Goal: Information Seeking & Learning: Check status

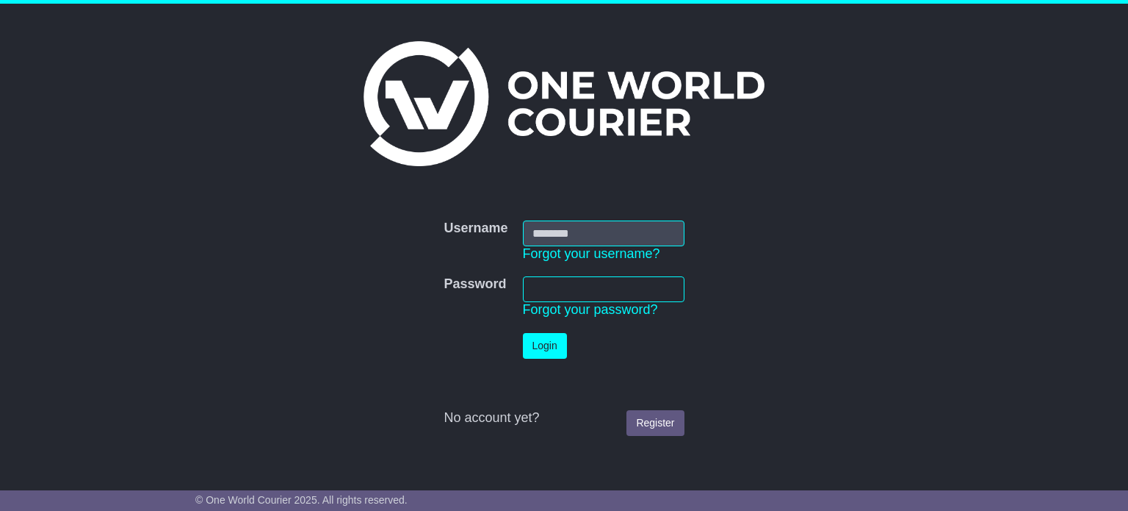
click at [677, 235] on input "Username" at bounding box center [604, 233] width 162 height 26
type input "**********"
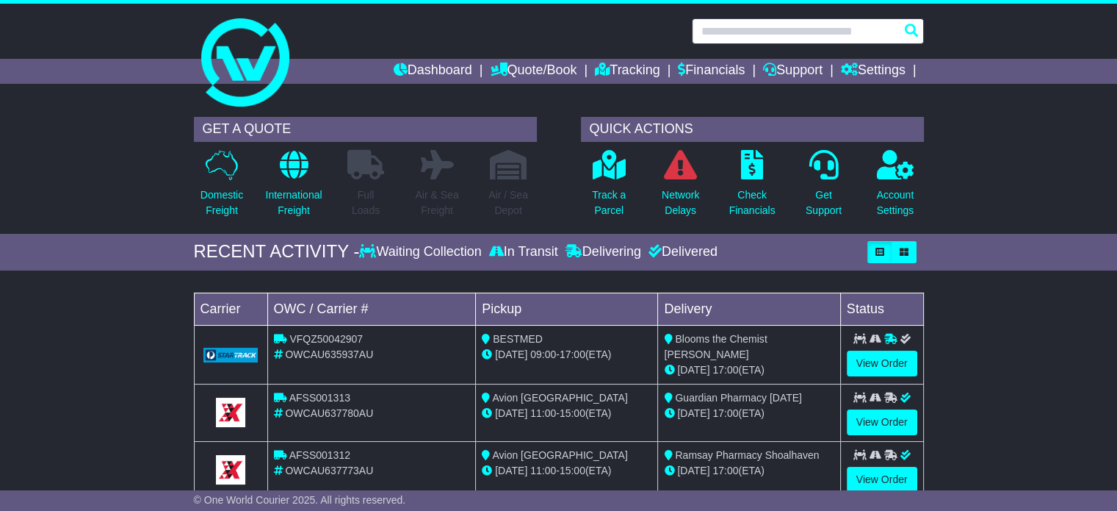
click at [730, 34] on input "text" at bounding box center [808, 31] width 232 height 26
paste input "**********"
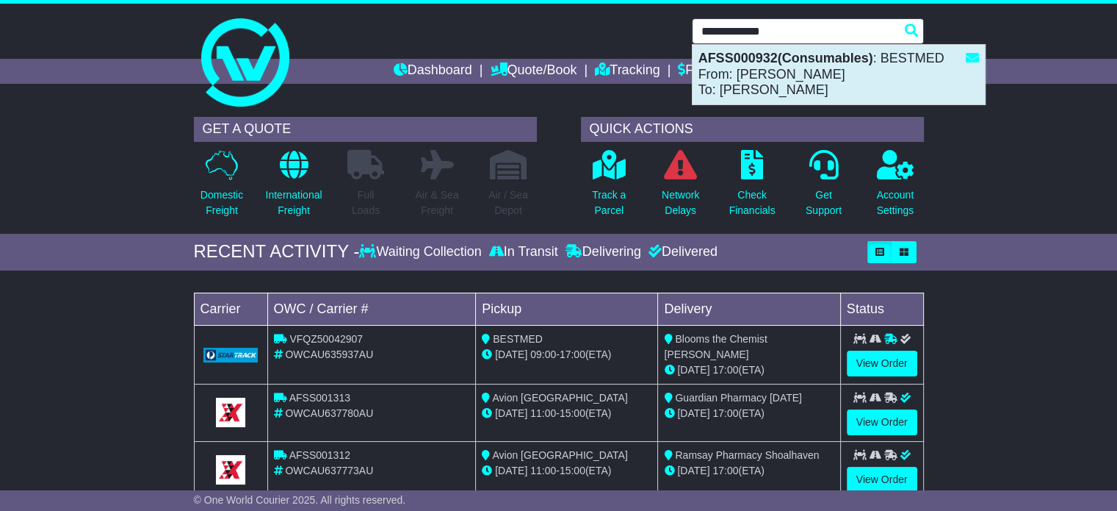
click at [762, 64] on strong "AFSS000932(Consumables)" at bounding box center [786, 58] width 175 height 15
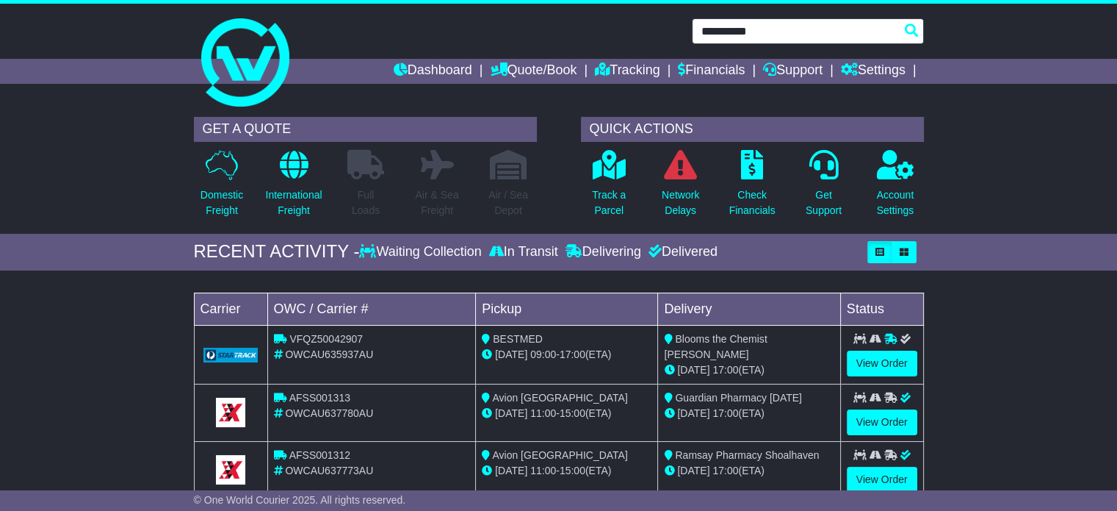
type input "**********"
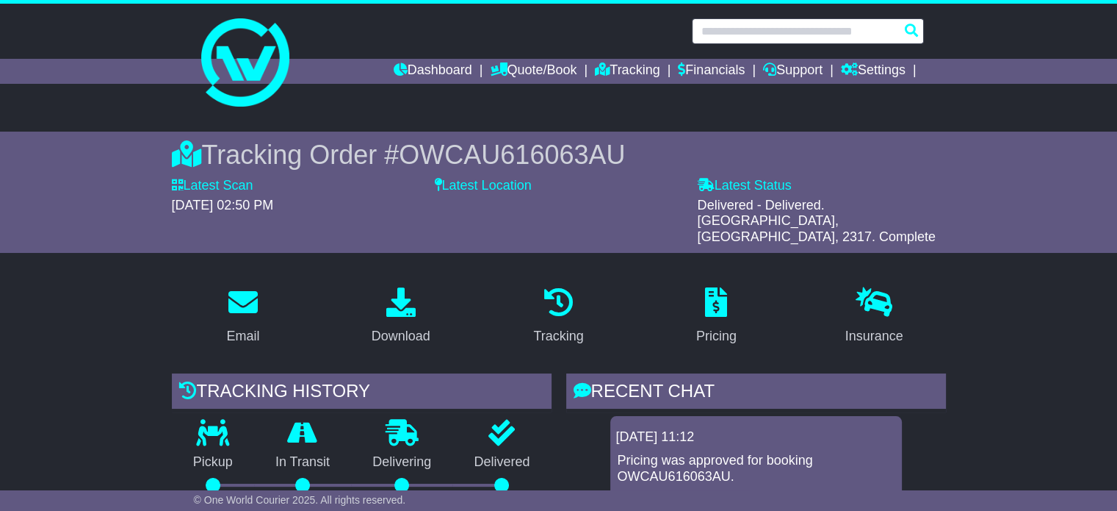
click at [805, 37] on input "text" at bounding box center [808, 31] width 232 height 26
paste input "**********"
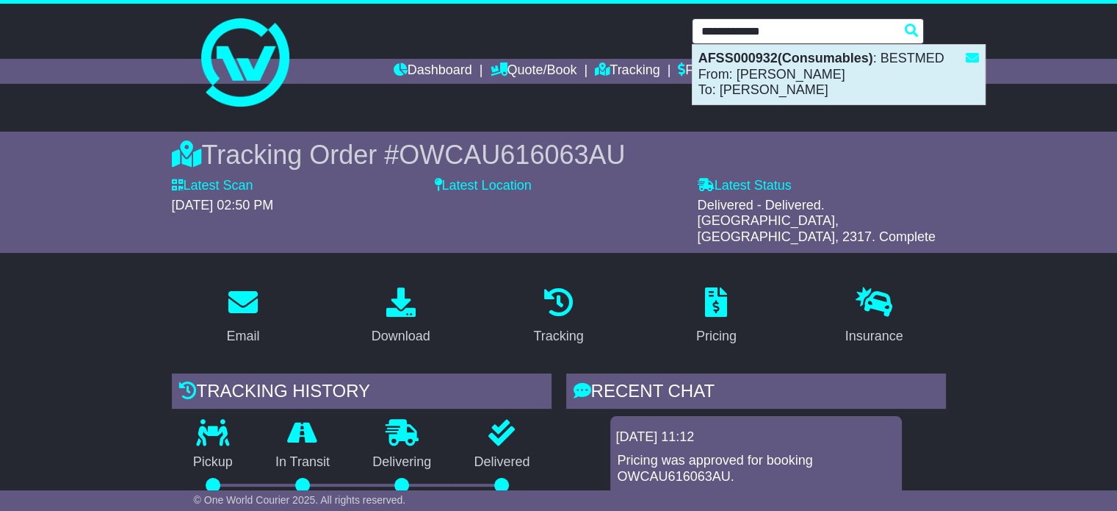
click at [789, 59] on strong "AFSS000932(Consumables)" at bounding box center [786, 58] width 175 height 15
type input "**********"
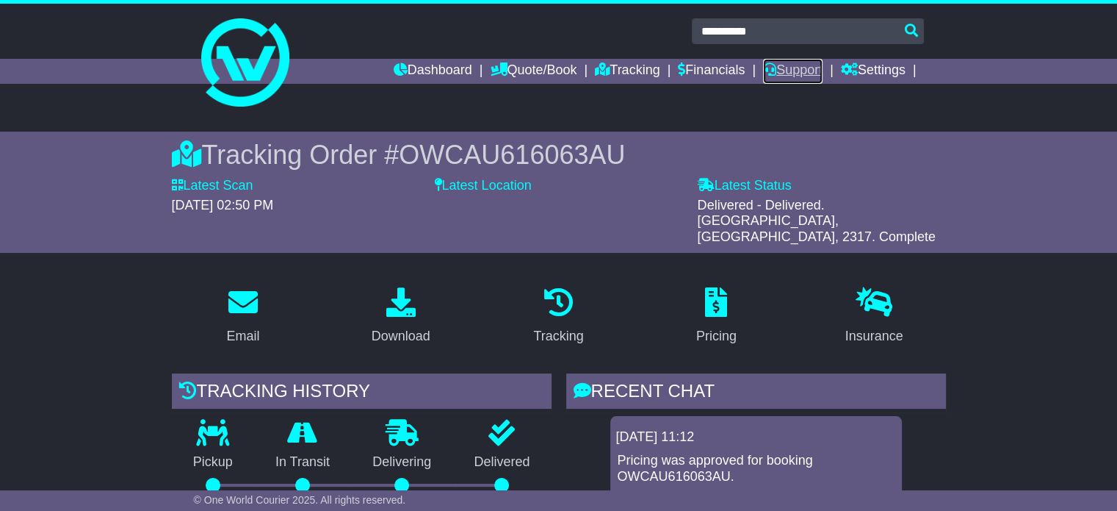
click at [789, 59] on link "Support" at bounding box center [792, 71] width 59 height 25
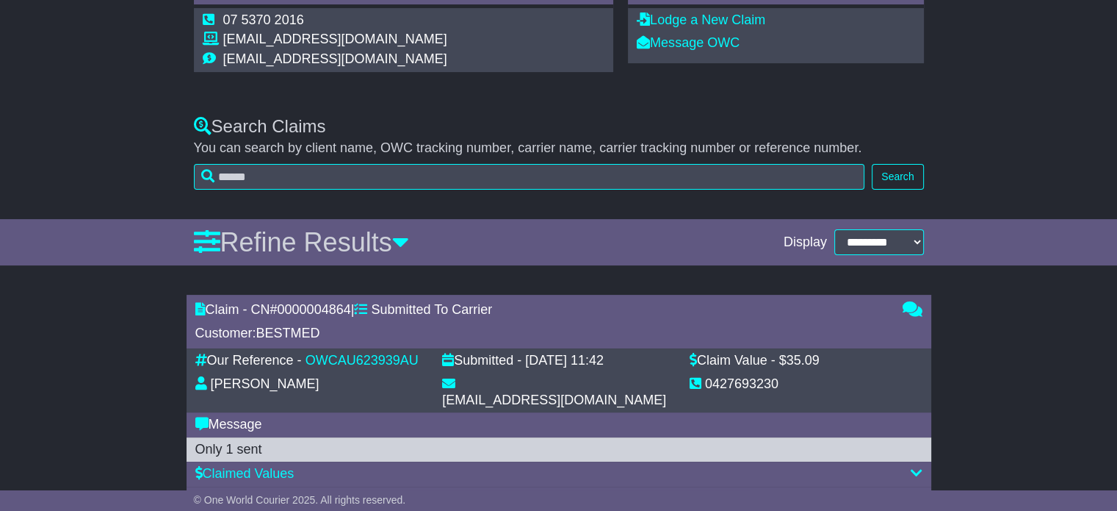
scroll to position [338, 0]
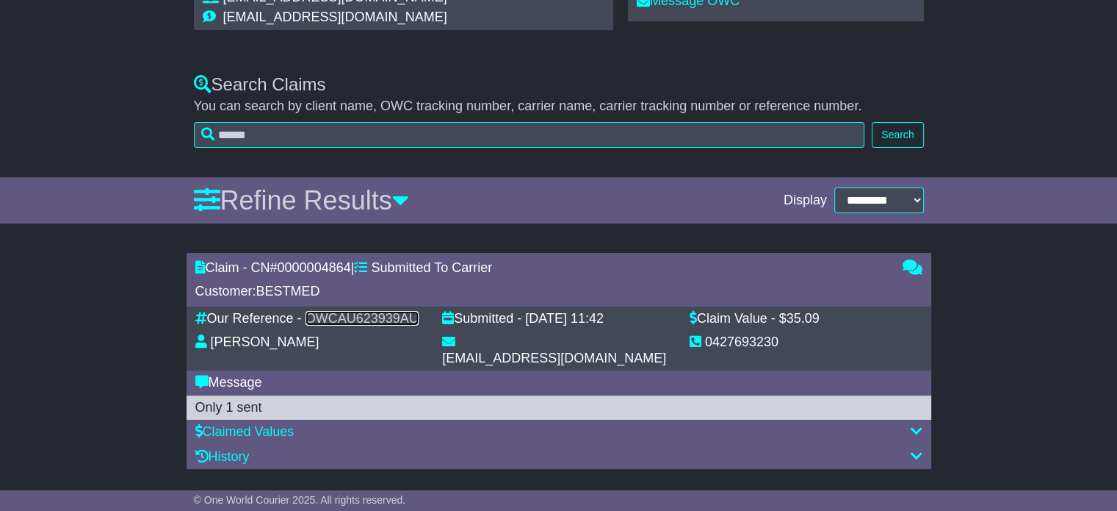
click at [366, 314] on link "OWCAU623939AU" at bounding box center [362, 318] width 113 height 15
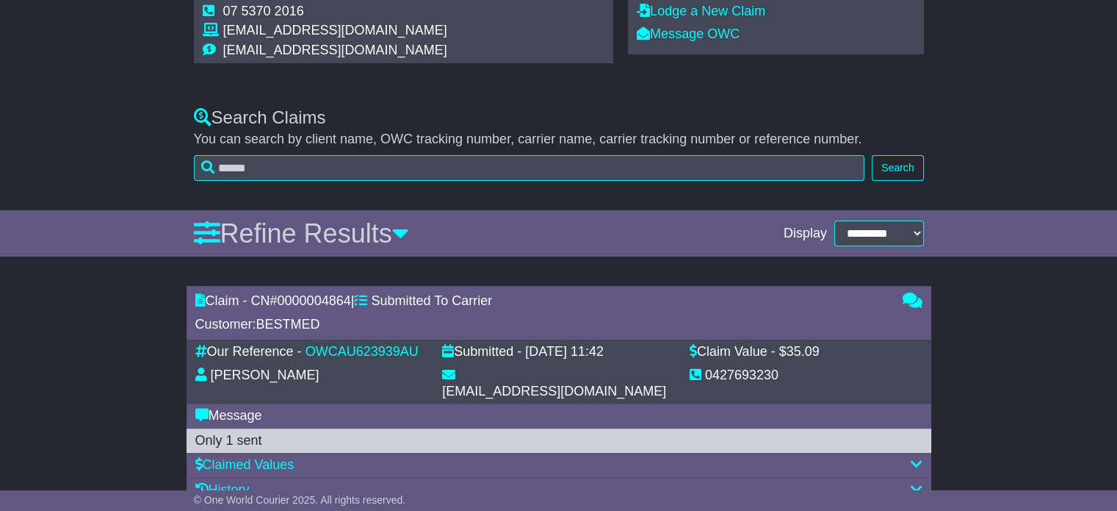
scroll to position [338, 0]
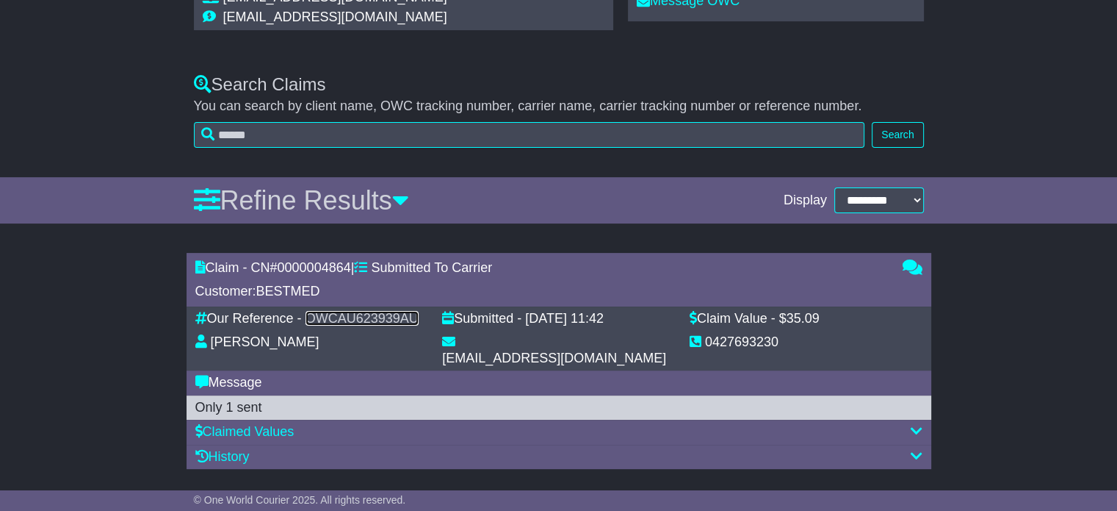
click at [359, 318] on link "OWCAU623939AU" at bounding box center [362, 318] width 113 height 15
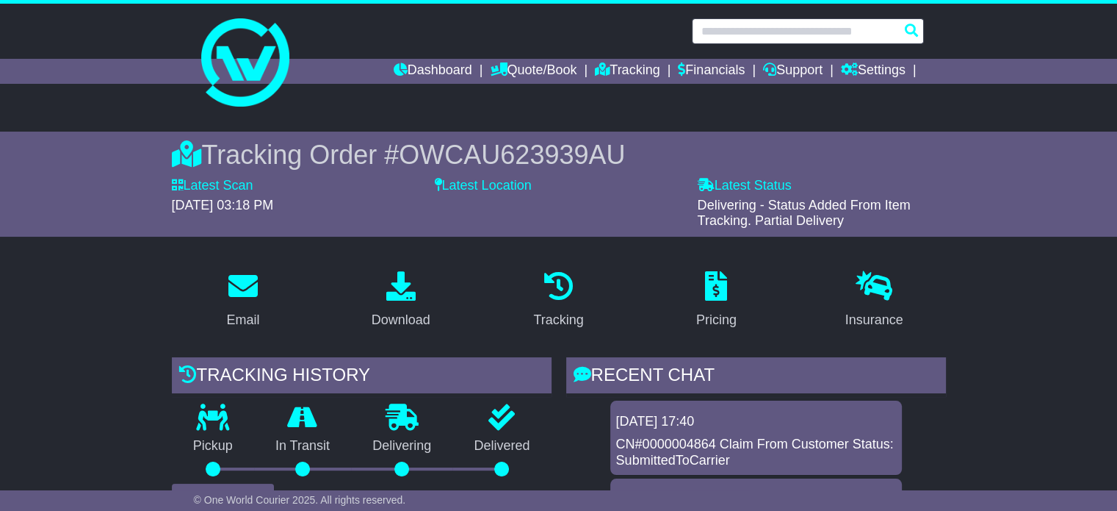
click at [771, 29] on input "text" at bounding box center [808, 31] width 232 height 26
paste input "**********"
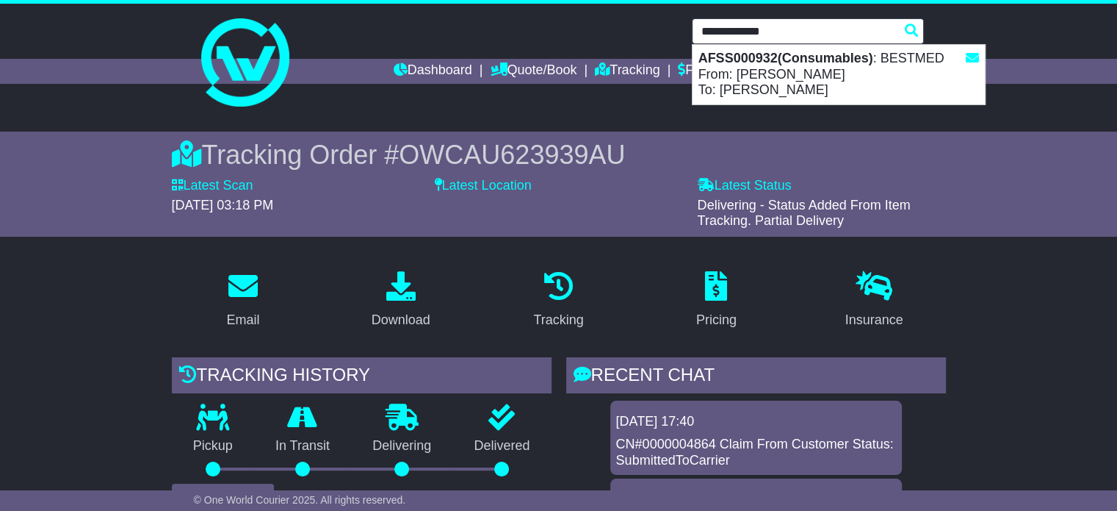
type input "**********"
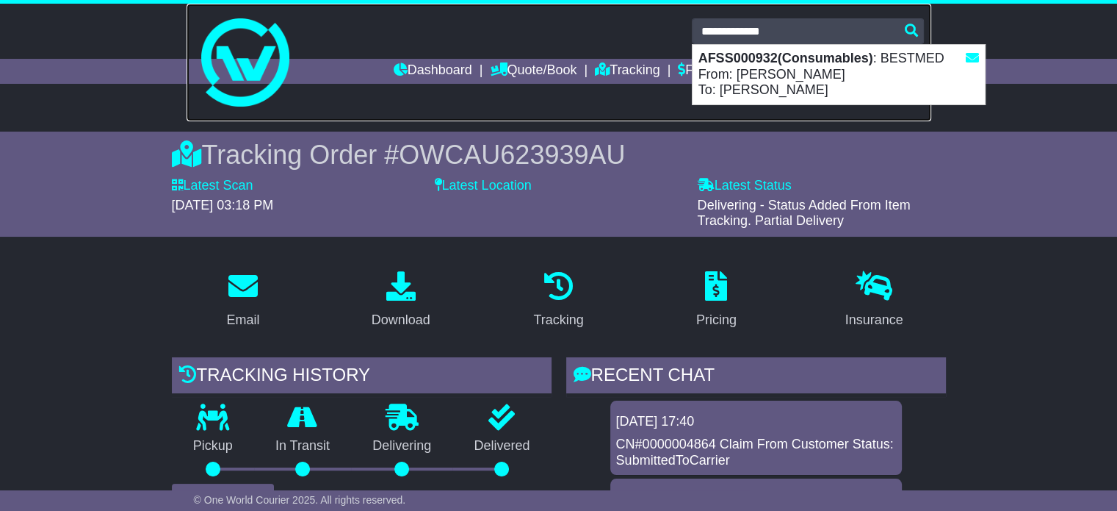
click at [373, 106] on link at bounding box center [559, 63] width 745 height 118
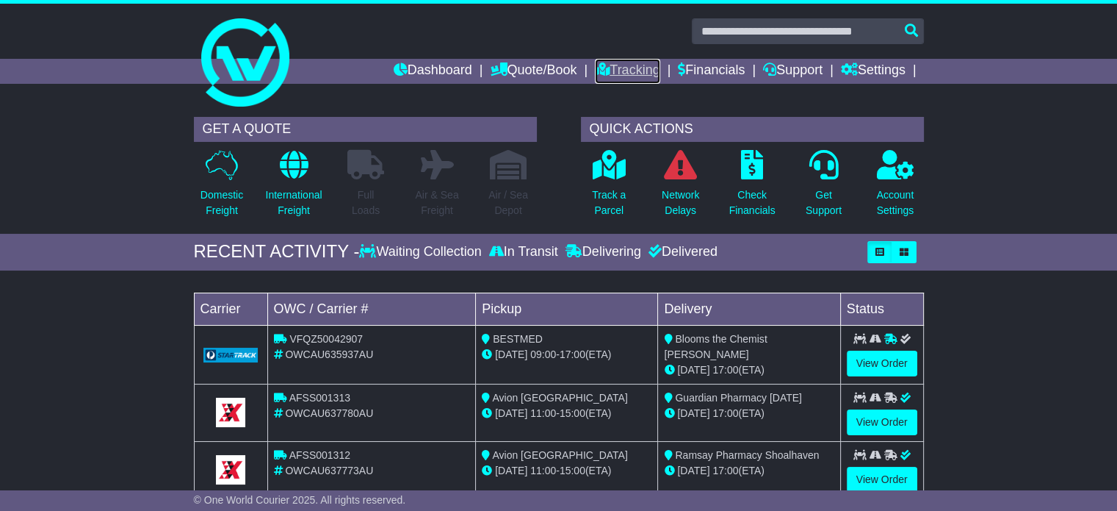
click at [631, 72] on link "Tracking" at bounding box center [627, 71] width 65 height 25
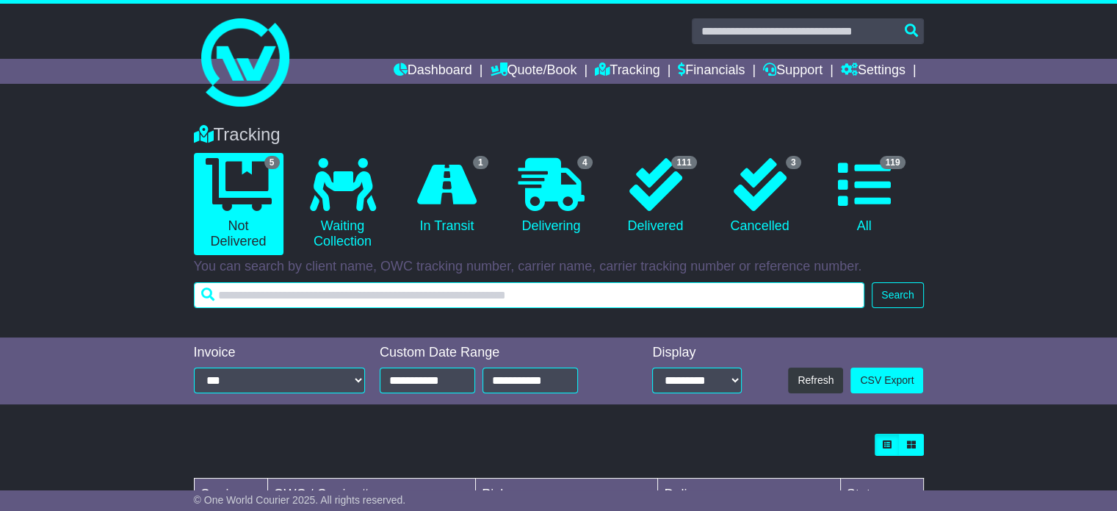
click at [590, 296] on input "text" at bounding box center [529, 295] width 671 height 26
paste input "**********"
type input "**********"
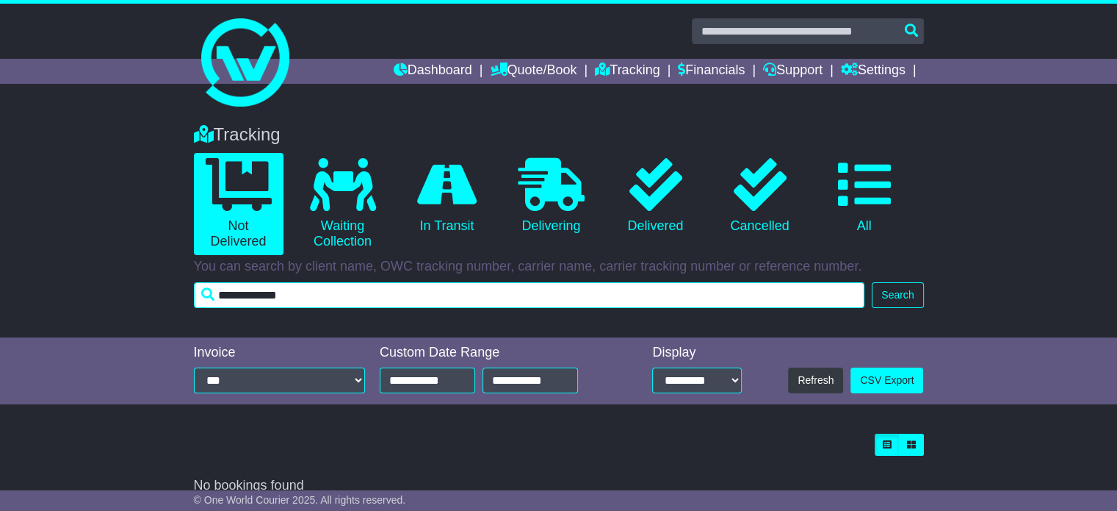
scroll to position [19, 0]
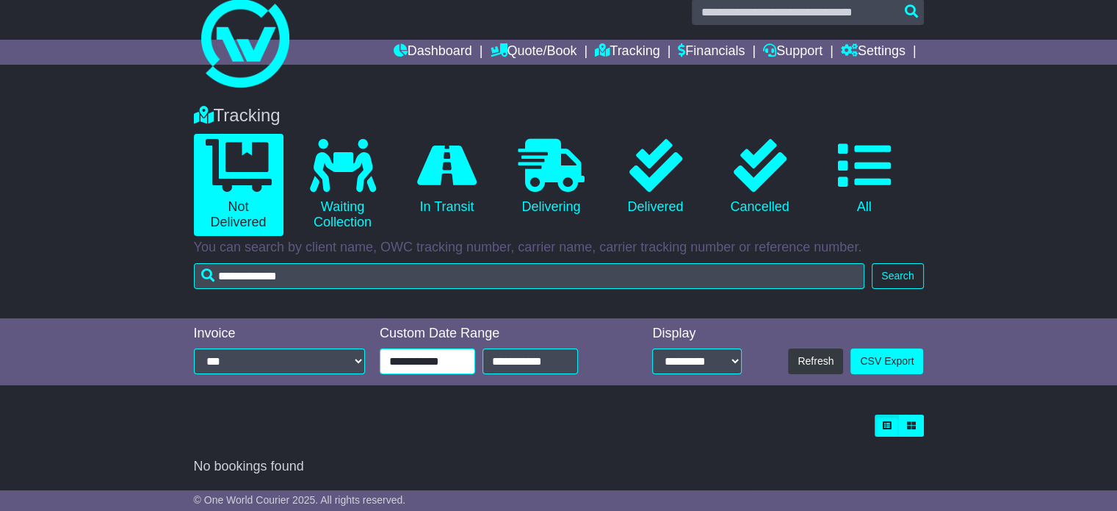
click at [439, 364] on input "**********" at bounding box center [427, 361] width 95 height 26
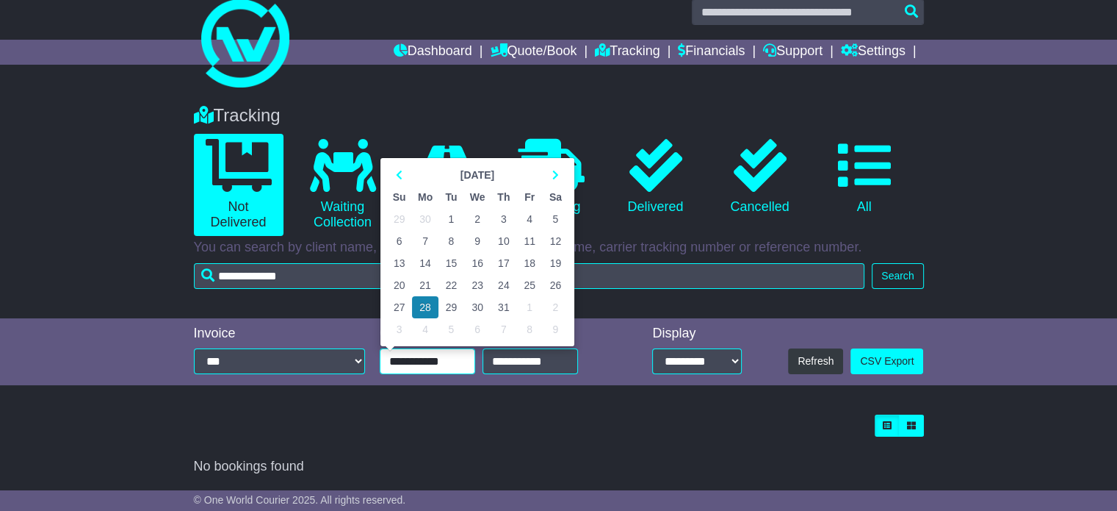
click at [452, 213] on td "1" at bounding box center [452, 219] width 26 height 22
type input "**********"
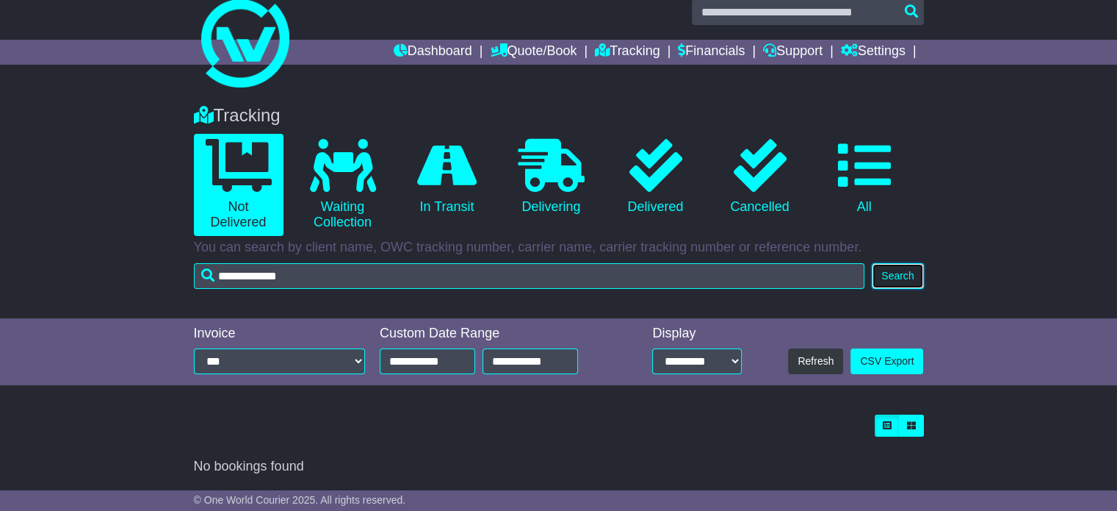
click at [883, 273] on button "Search" at bounding box center [897, 276] width 51 height 26
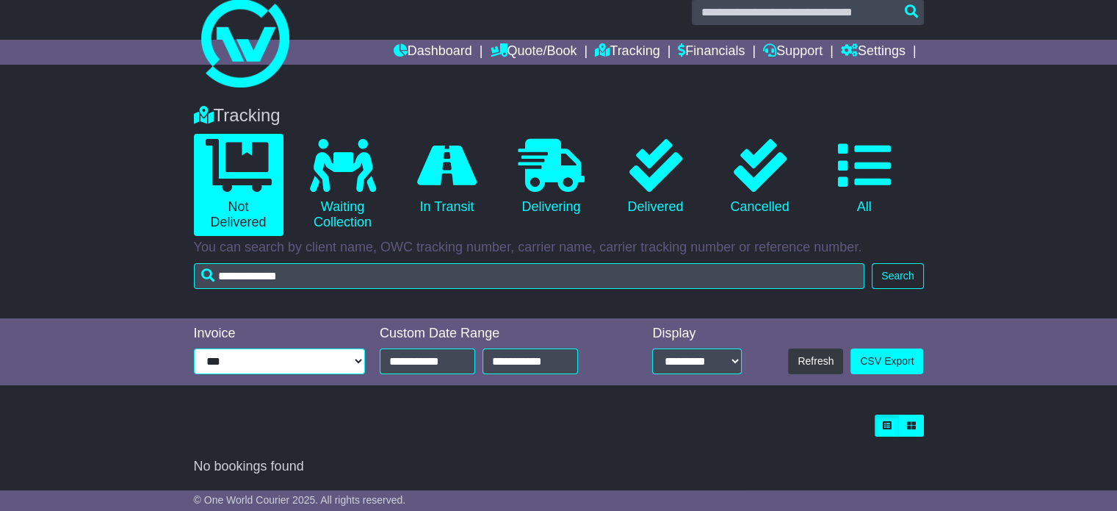
click at [335, 362] on select "**********" at bounding box center [279, 361] width 171 height 26
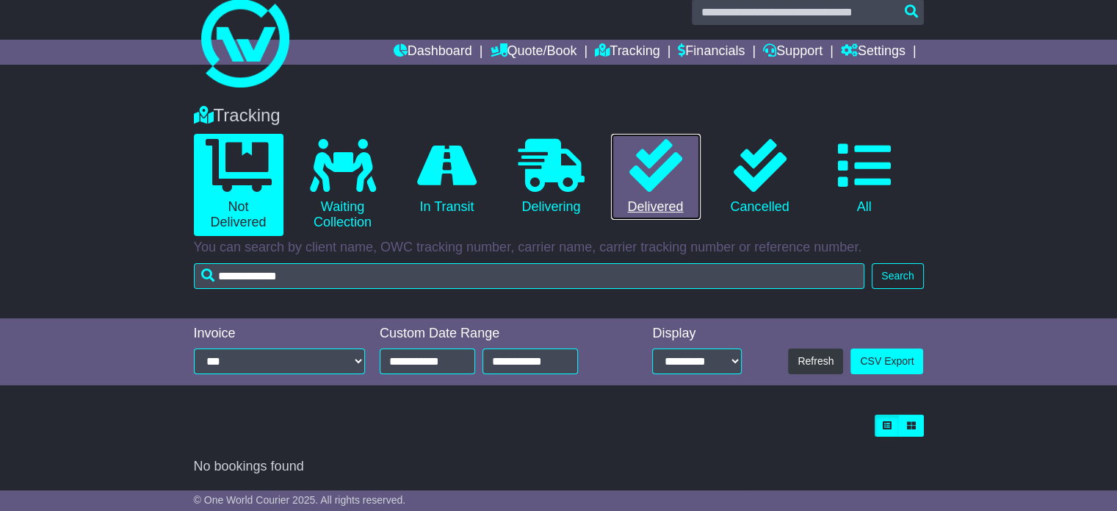
click at [646, 209] on link "0 Delivered" at bounding box center [656, 177] width 90 height 87
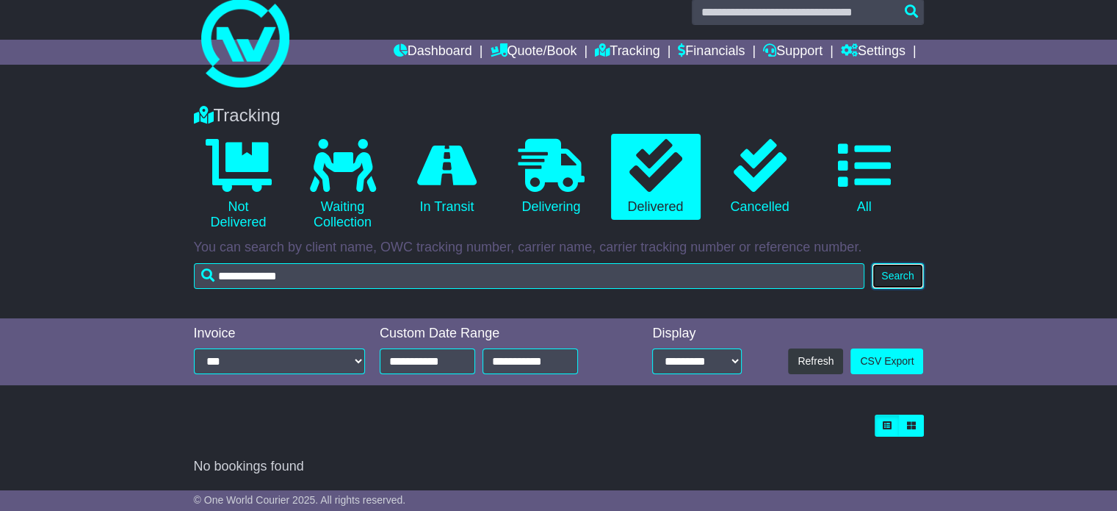
click at [888, 274] on button "Search" at bounding box center [897, 276] width 51 height 26
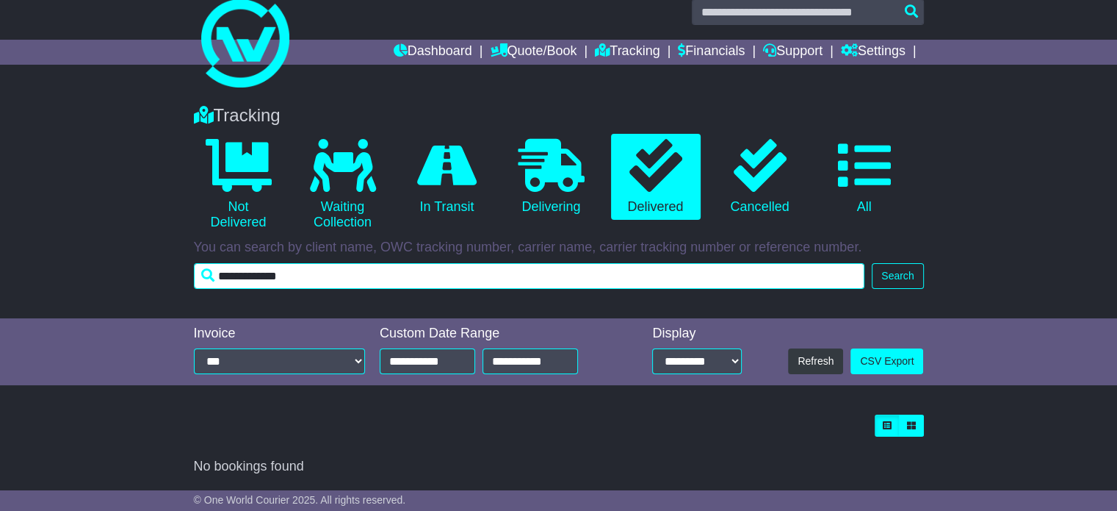
drag, startPoint x: 333, startPoint y: 275, endPoint x: 217, endPoint y: 270, distance: 116.2
click at [217, 270] on input "**********" at bounding box center [529, 276] width 671 height 26
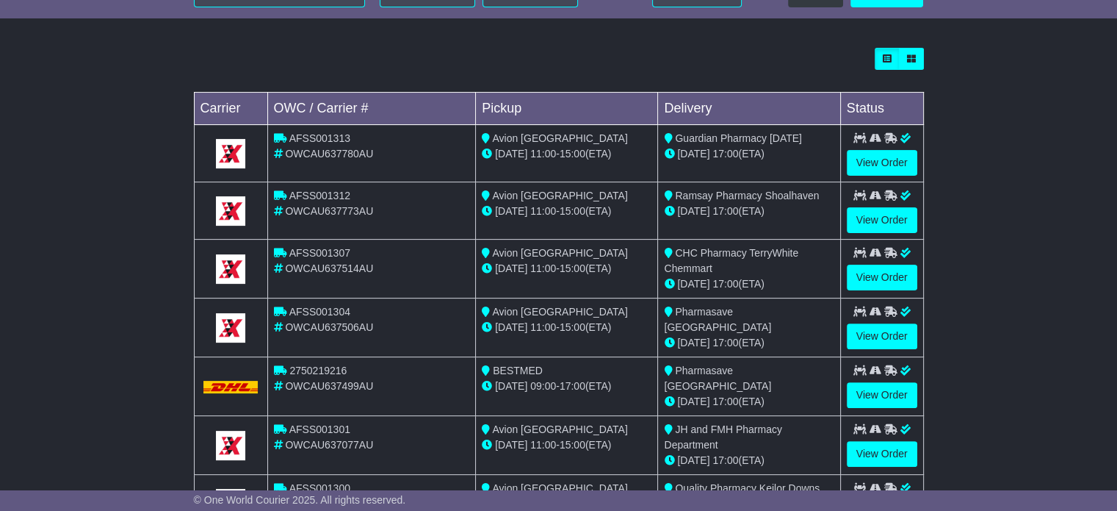
scroll to position [326, 0]
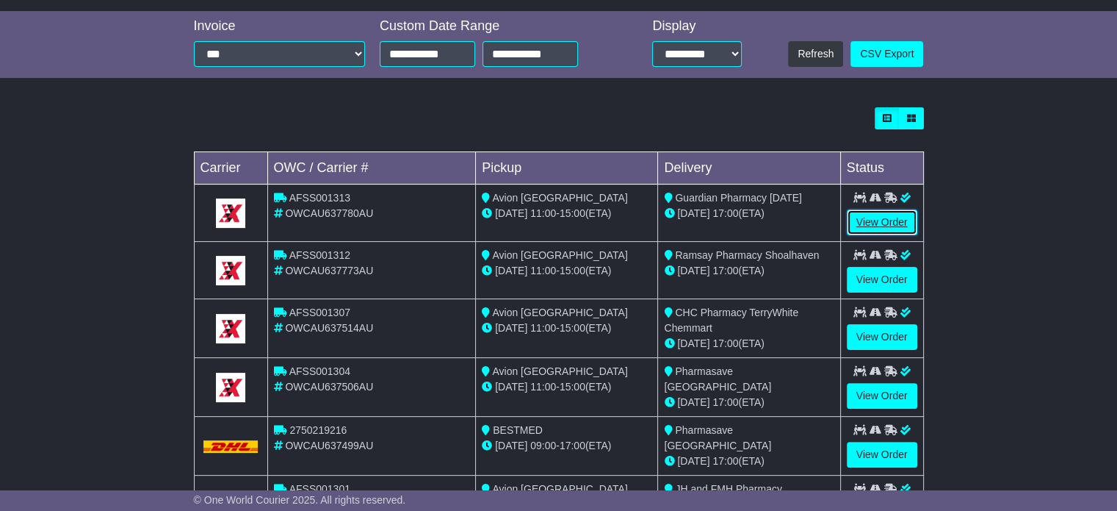
click at [886, 214] on link "View Order" at bounding box center [882, 222] width 71 height 26
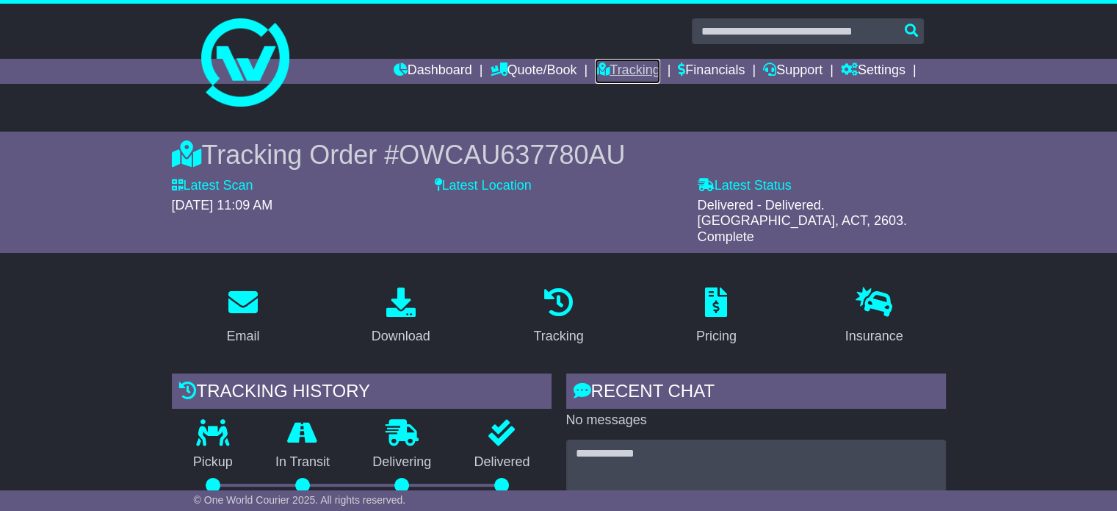
click at [619, 76] on link "Tracking" at bounding box center [627, 71] width 65 height 25
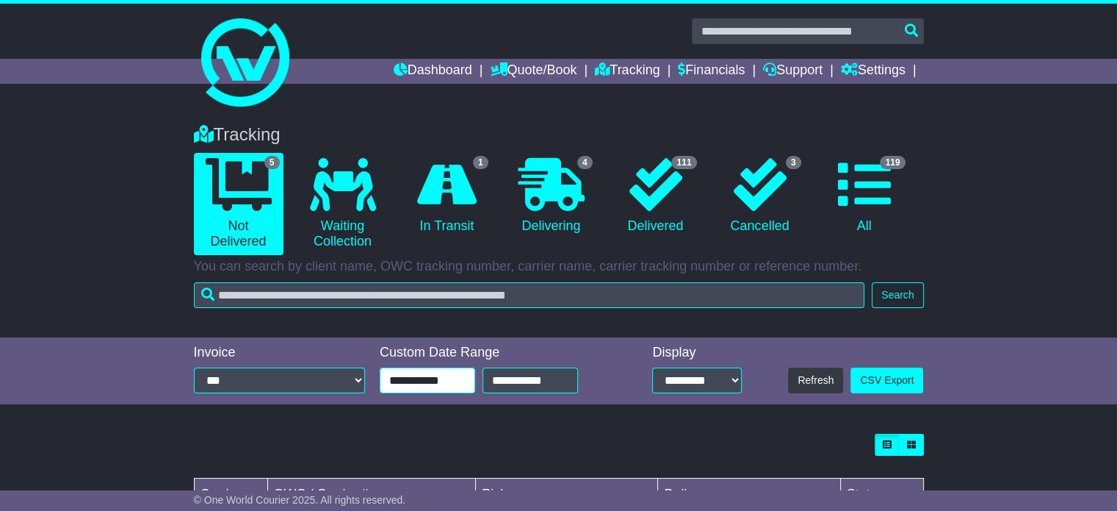
click at [458, 378] on input "**********" at bounding box center [427, 380] width 95 height 26
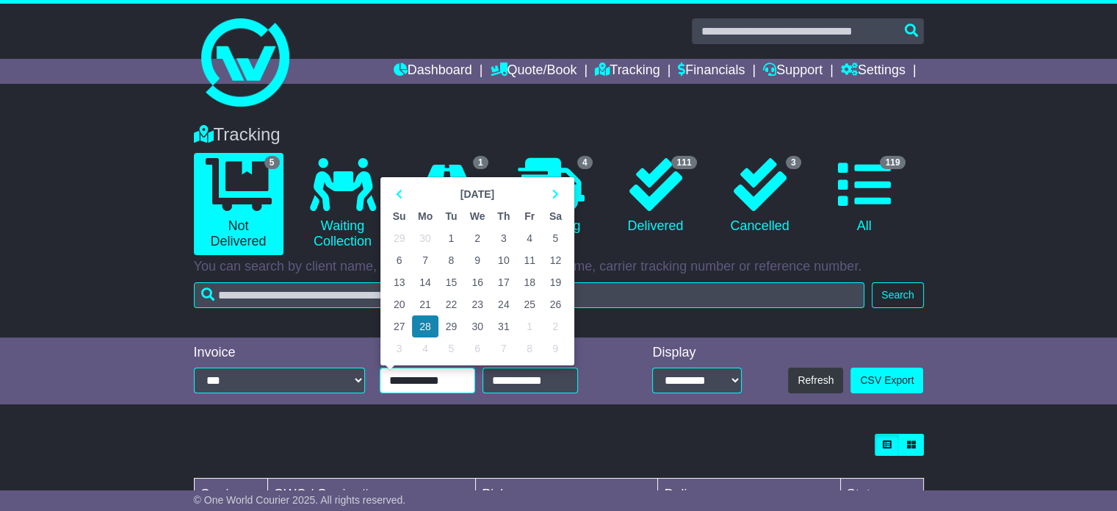
click at [447, 237] on td "1" at bounding box center [452, 238] width 26 height 22
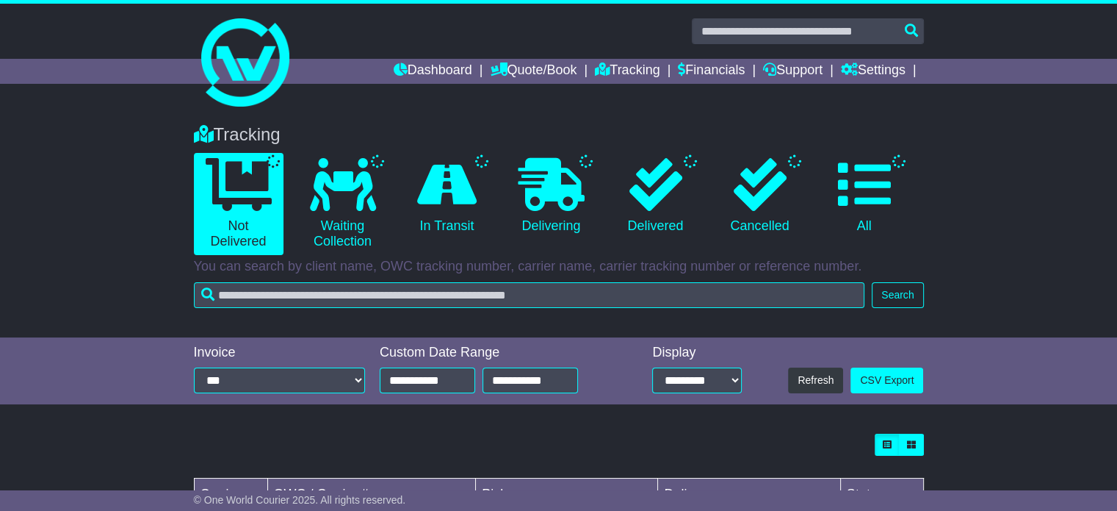
type input "**********"
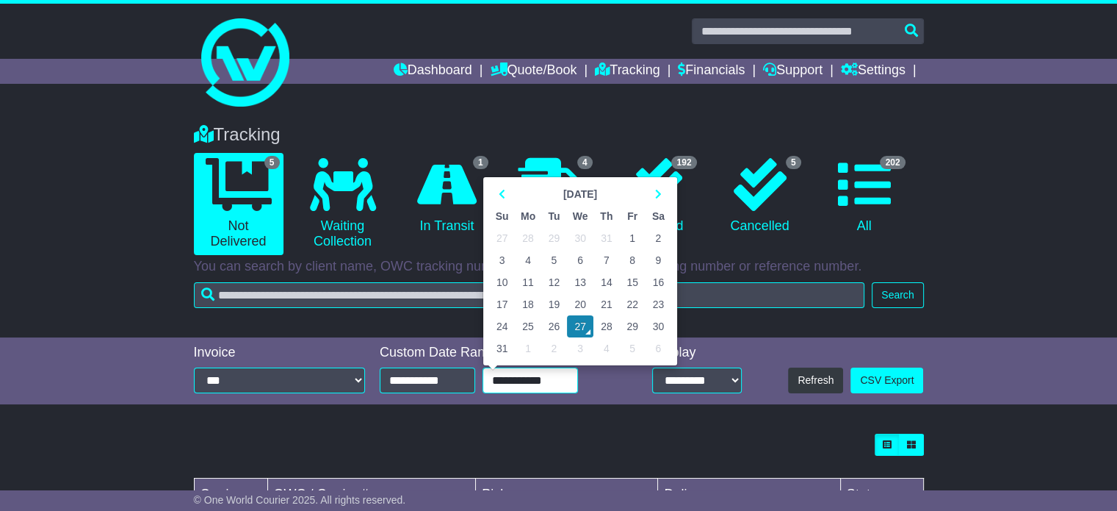
click at [552, 376] on input "**********" at bounding box center [530, 380] width 95 height 26
click at [500, 192] on icon at bounding box center [502, 194] width 7 height 10
click at [610, 325] on td "31" at bounding box center [607, 326] width 26 height 22
type input "**********"
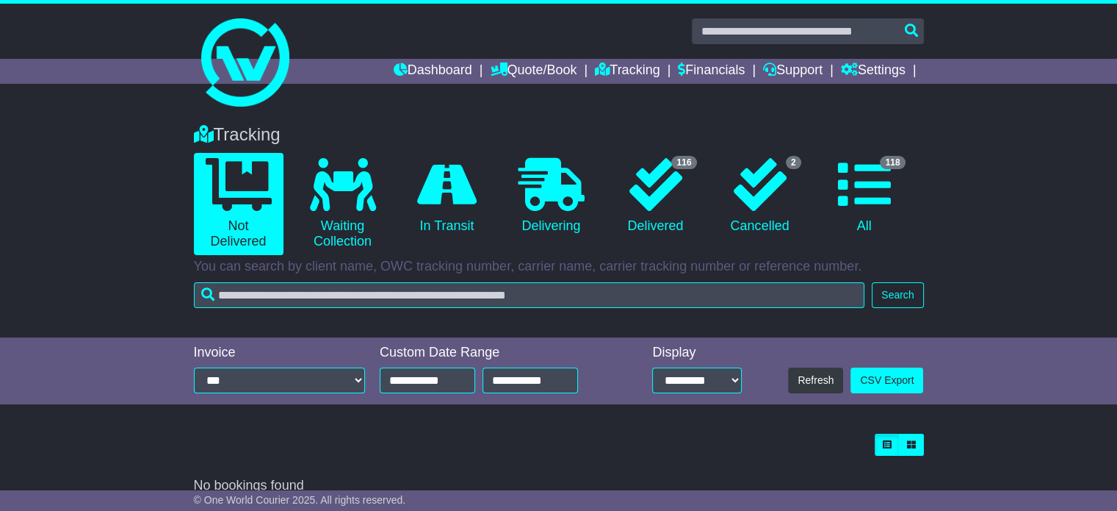
scroll to position [19, 0]
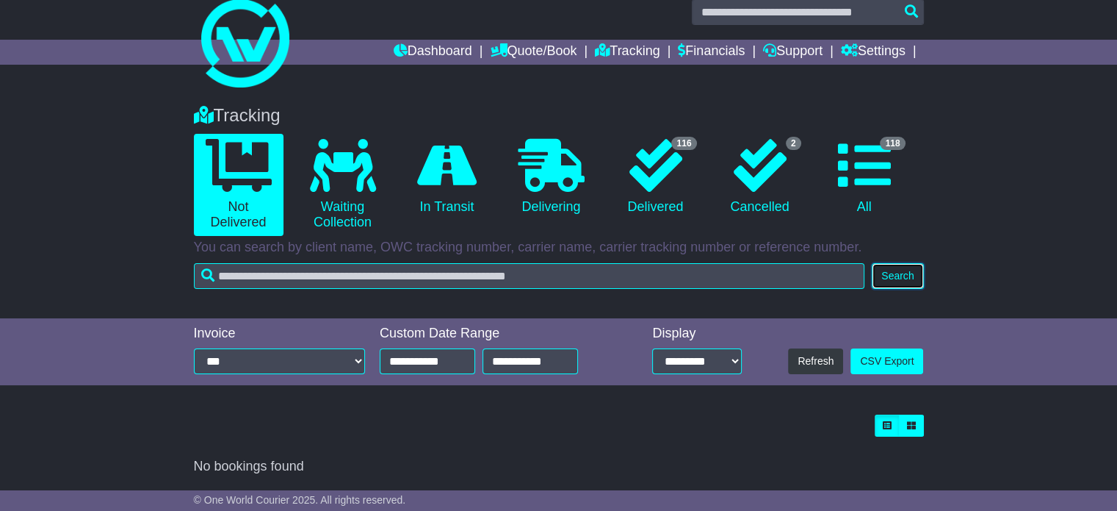
click at [873, 275] on button "Search" at bounding box center [897, 276] width 51 height 26
click at [716, 361] on select "**********" at bounding box center [697, 361] width 90 height 26
click at [819, 407] on div "Loading... No bookings found Carrier OWC / Carrier # Pickup Delivery Status" at bounding box center [559, 444] width 745 height 75
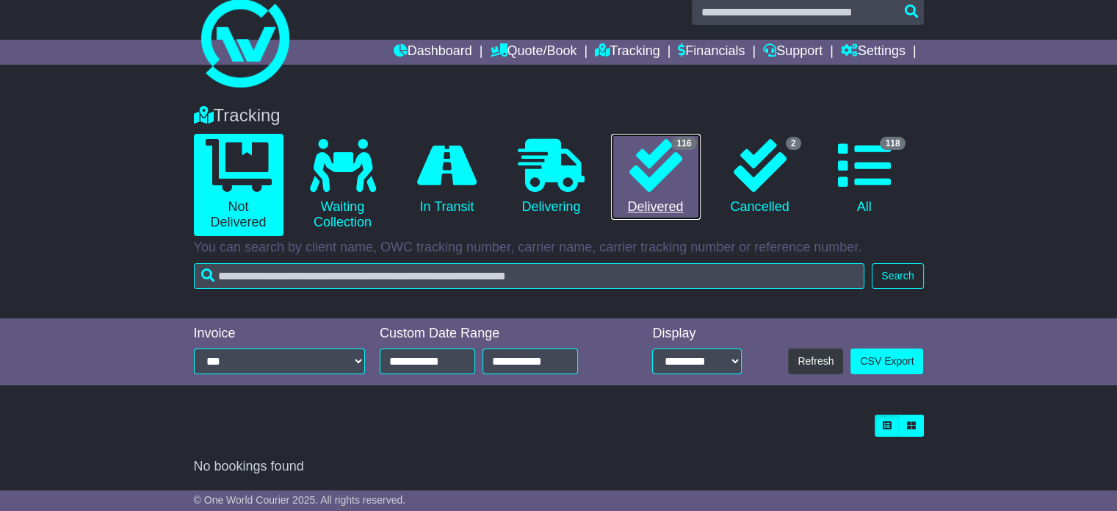
click at [657, 176] on icon at bounding box center [656, 165] width 53 height 53
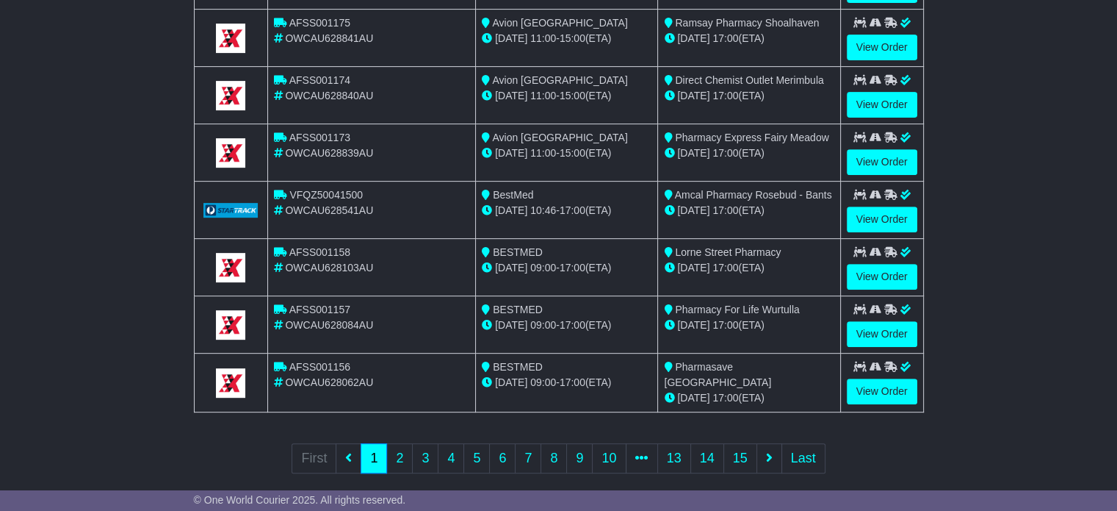
scroll to position [558, 0]
click at [767, 454] on icon at bounding box center [769, 456] width 7 height 13
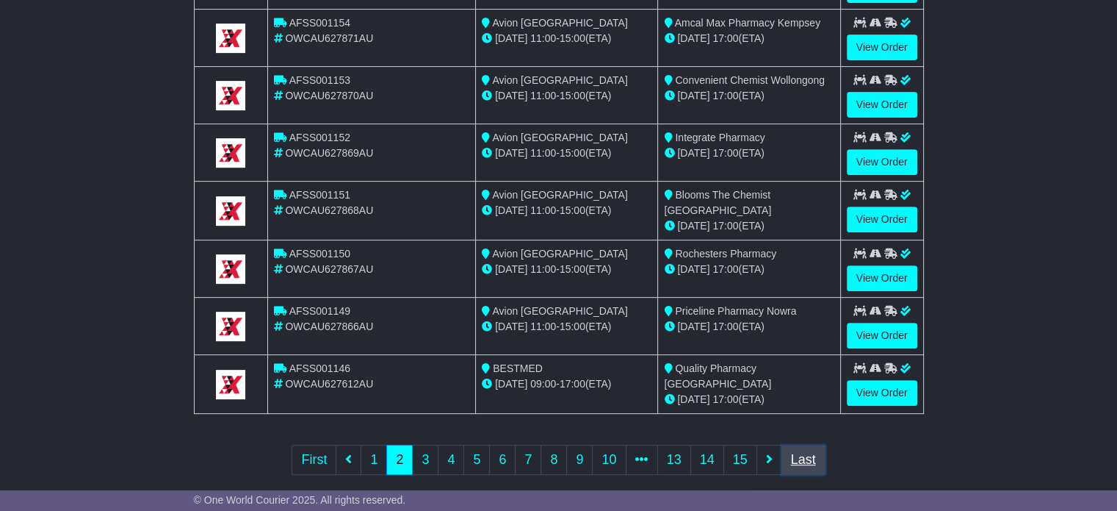
click at [808, 461] on link "Last" at bounding box center [804, 459] width 44 height 30
click at [797, 458] on link "Last" at bounding box center [804, 459] width 44 height 30
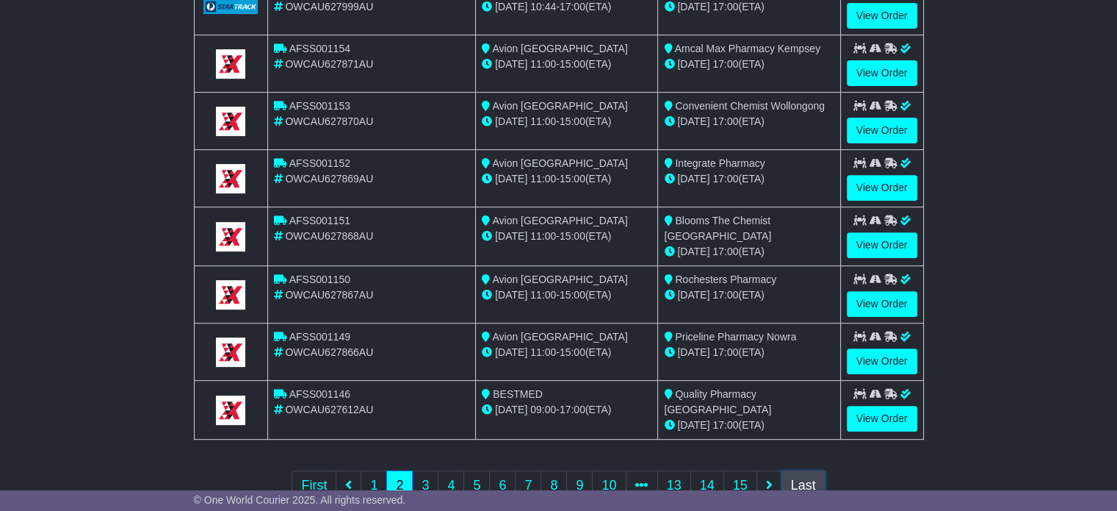
scroll to position [572, 0]
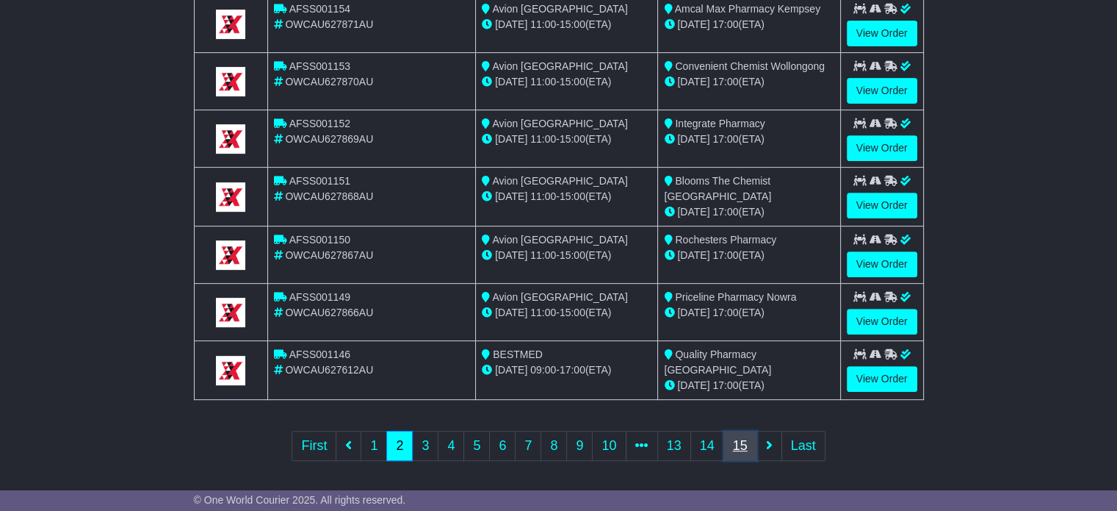
click at [735, 442] on link "15" at bounding box center [741, 445] width 34 height 30
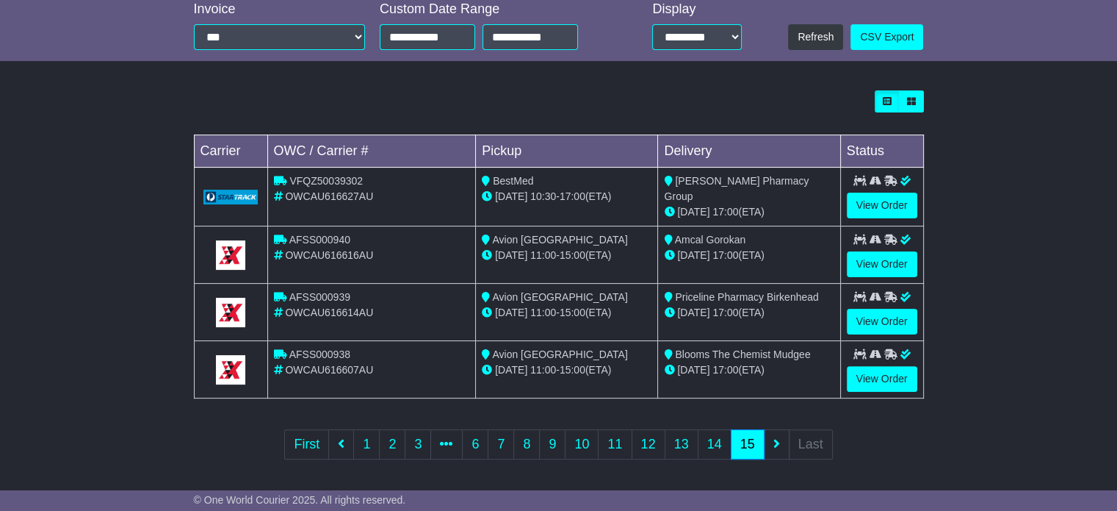
drag, startPoint x: 675, startPoint y: 350, endPoint x: 808, endPoint y: 384, distance: 137.2
click at [808, 384] on td "Blooms The Chemist Mudgee 04 Jul 17:00 (ETA)" at bounding box center [749, 369] width 182 height 57
drag, startPoint x: 333, startPoint y: 368, endPoint x: 358, endPoint y: 375, distance: 26.7
click at [358, 375] on td "AFSS000938 OWCAU616607AU" at bounding box center [371, 369] width 209 height 57
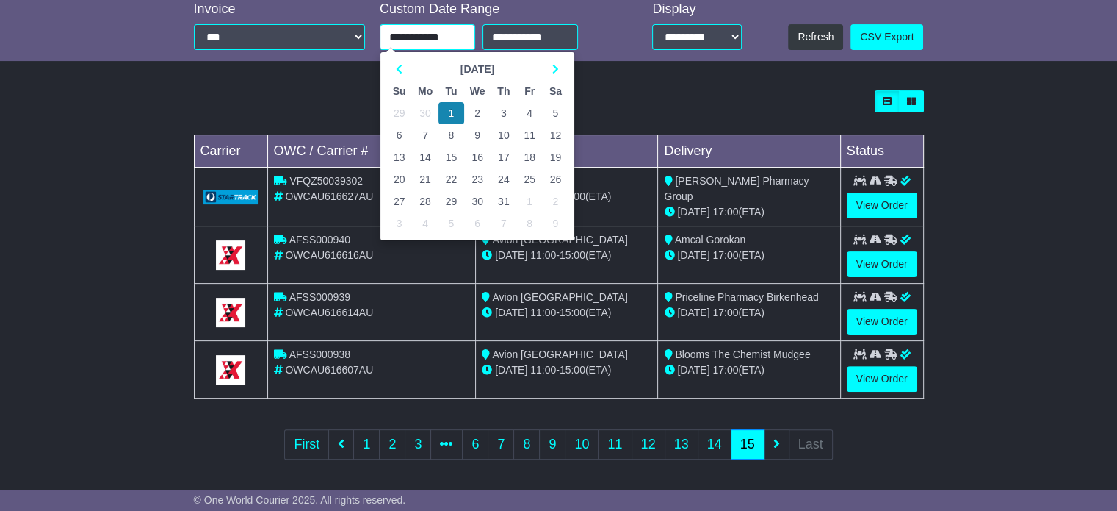
click at [466, 35] on input "**********" at bounding box center [427, 37] width 95 height 26
click at [398, 75] on th at bounding box center [399, 69] width 26 height 22
click at [401, 111] on td "1" at bounding box center [399, 113] width 26 height 22
type input "**********"
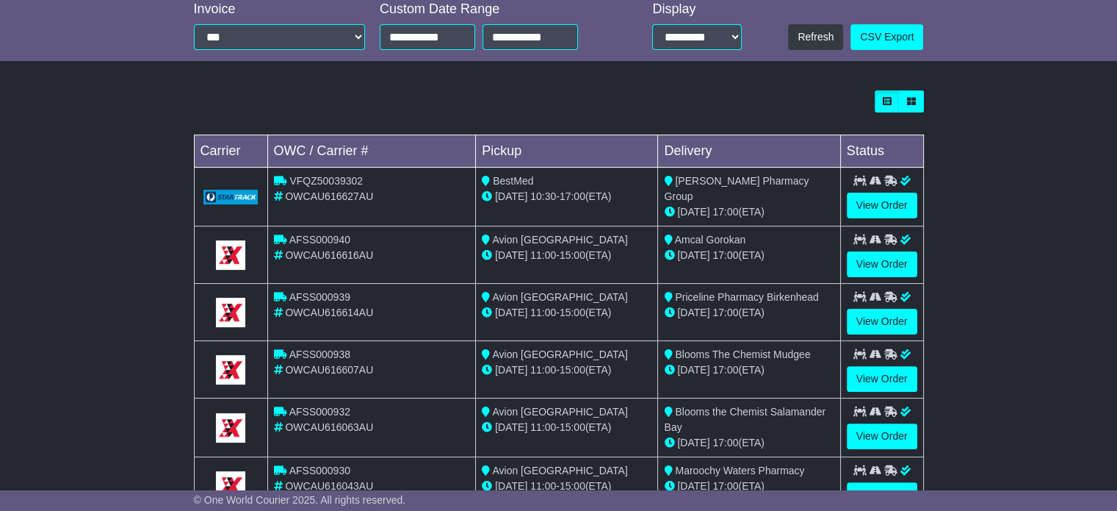
scroll to position [572, 0]
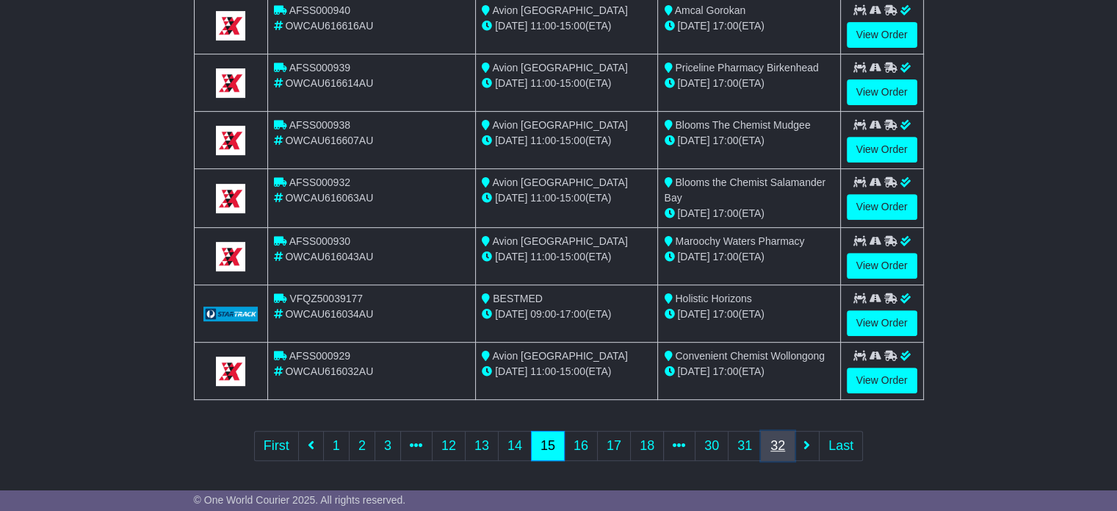
click at [778, 441] on link "32" at bounding box center [778, 445] width 34 height 30
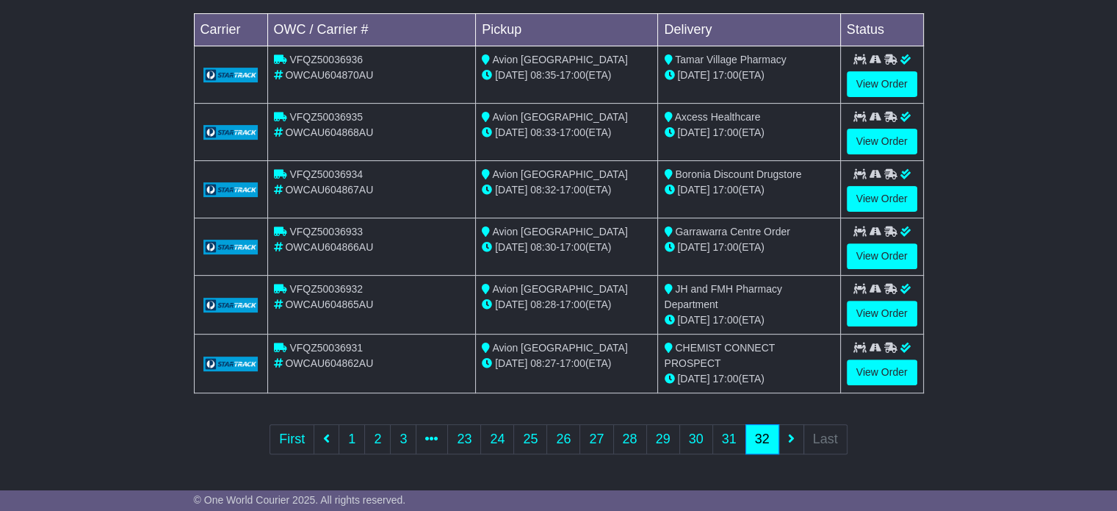
scroll to position [458, 0]
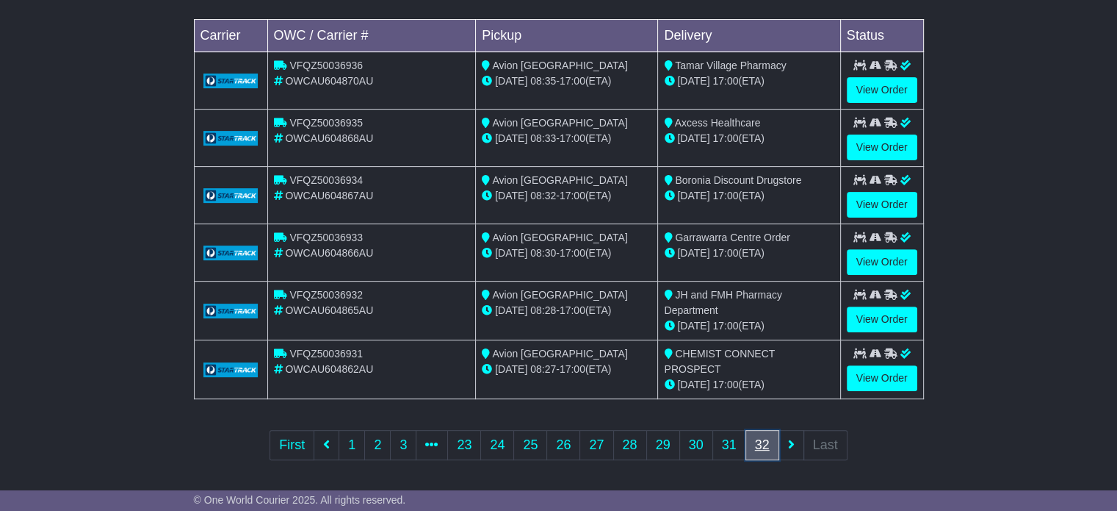
click at [765, 441] on link "32" at bounding box center [763, 445] width 34 height 30
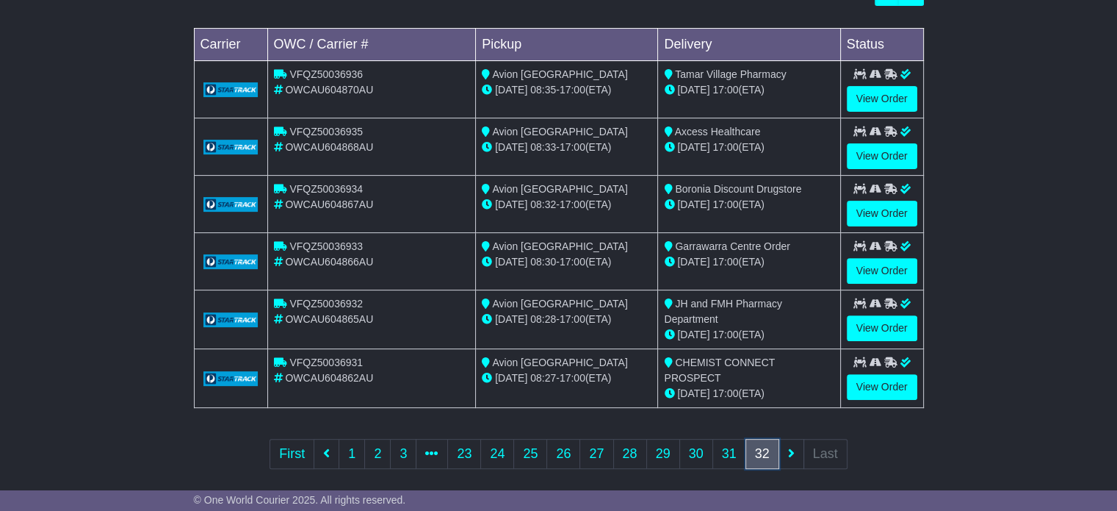
scroll to position [450, 0]
click at [535, 449] on link "25" at bounding box center [530, 454] width 34 height 30
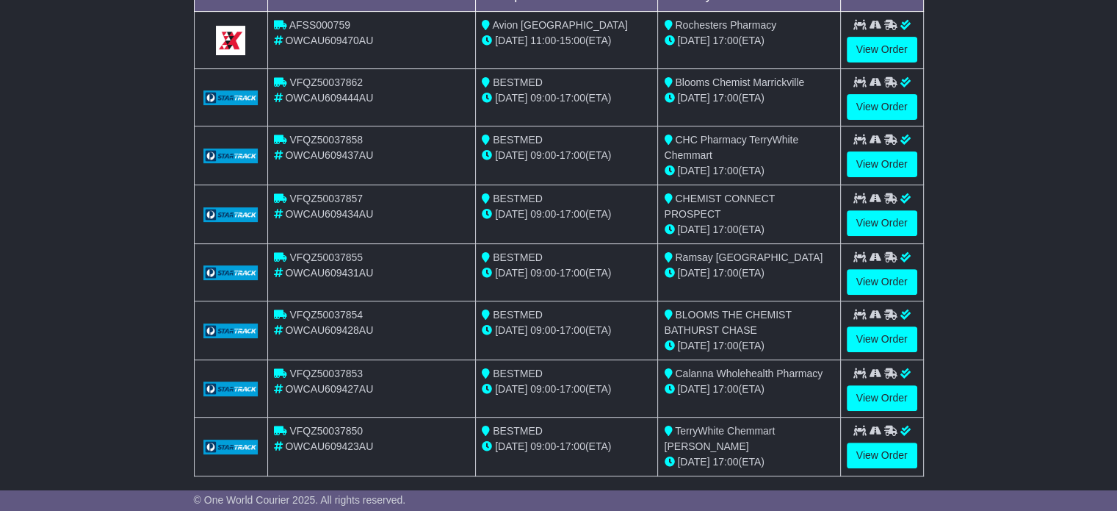
scroll to position [574, 0]
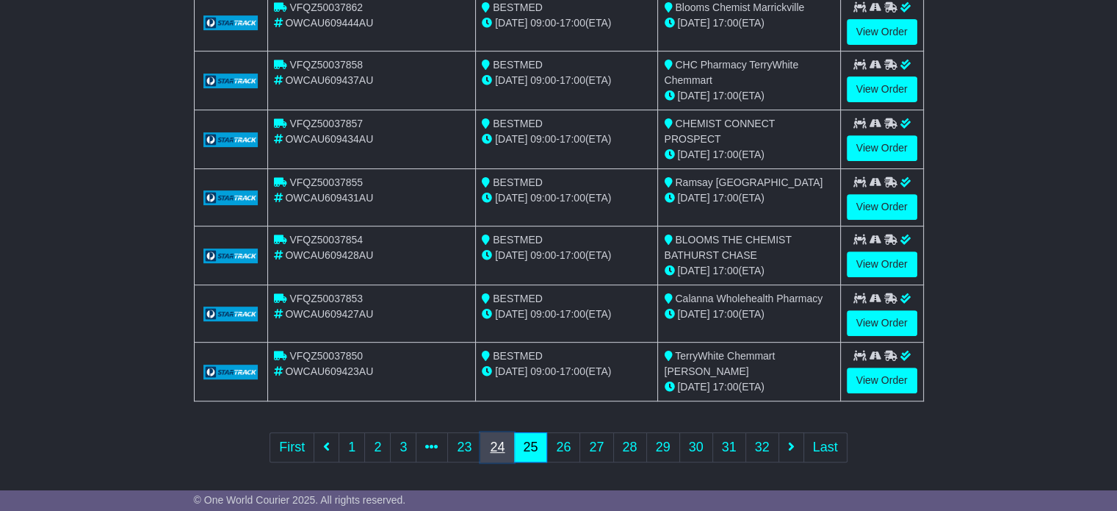
click at [499, 442] on link "24" at bounding box center [497, 447] width 34 height 30
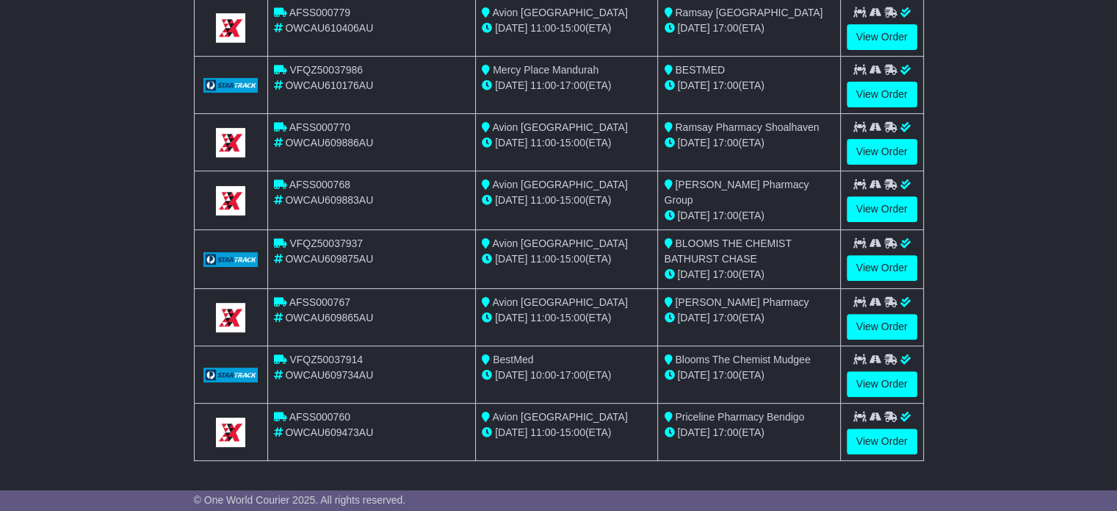
scroll to position [572, 0]
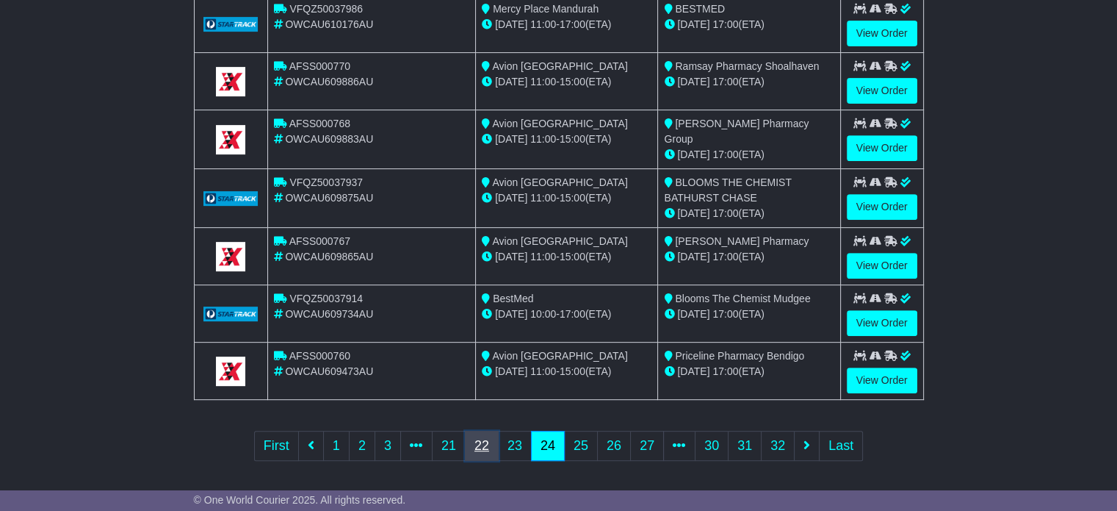
click at [480, 445] on link "22" at bounding box center [482, 445] width 34 height 30
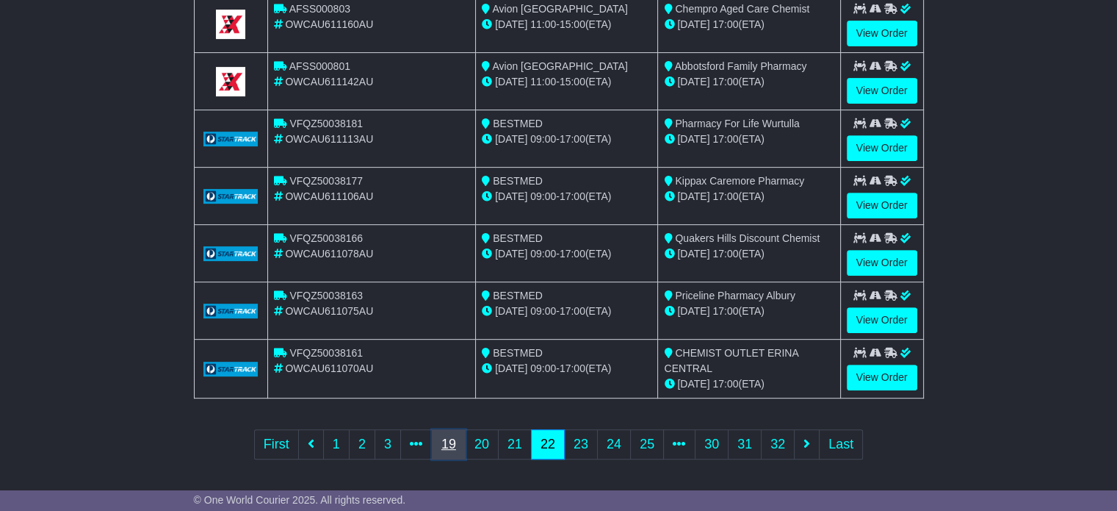
click at [441, 446] on link "19" at bounding box center [449, 444] width 34 height 30
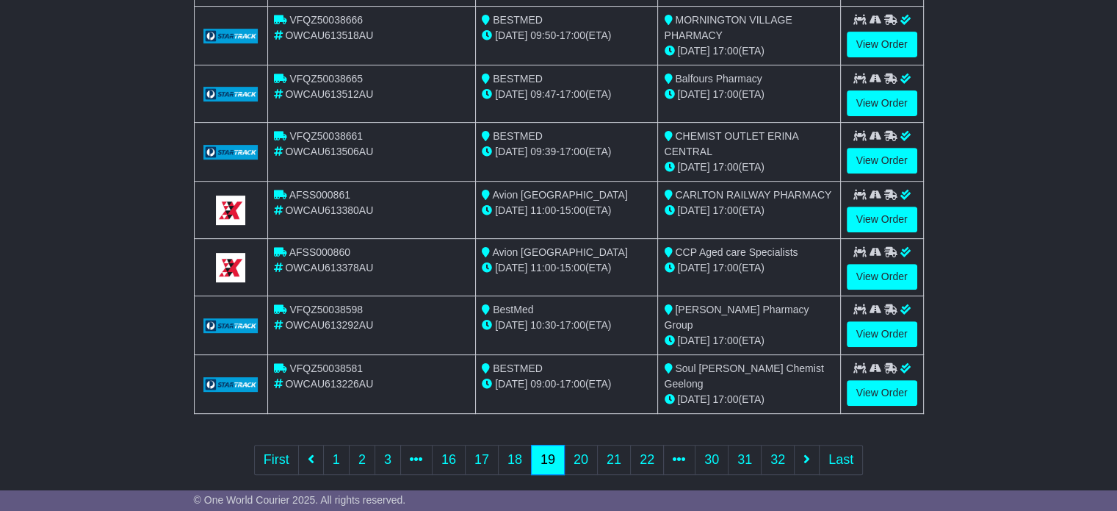
scroll to position [574, 0]
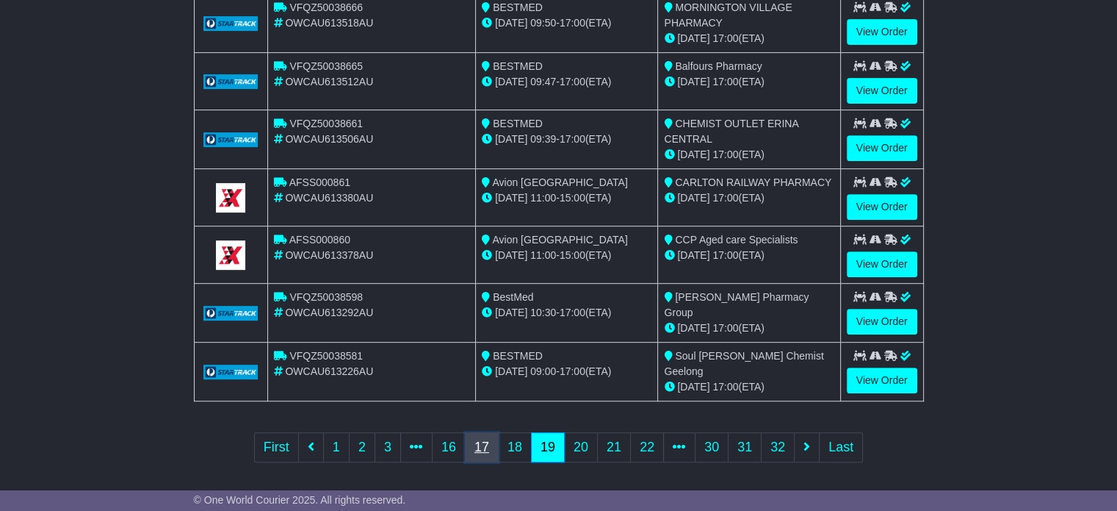
click at [467, 443] on link "17" at bounding box center [482, 447] width 34 height 30
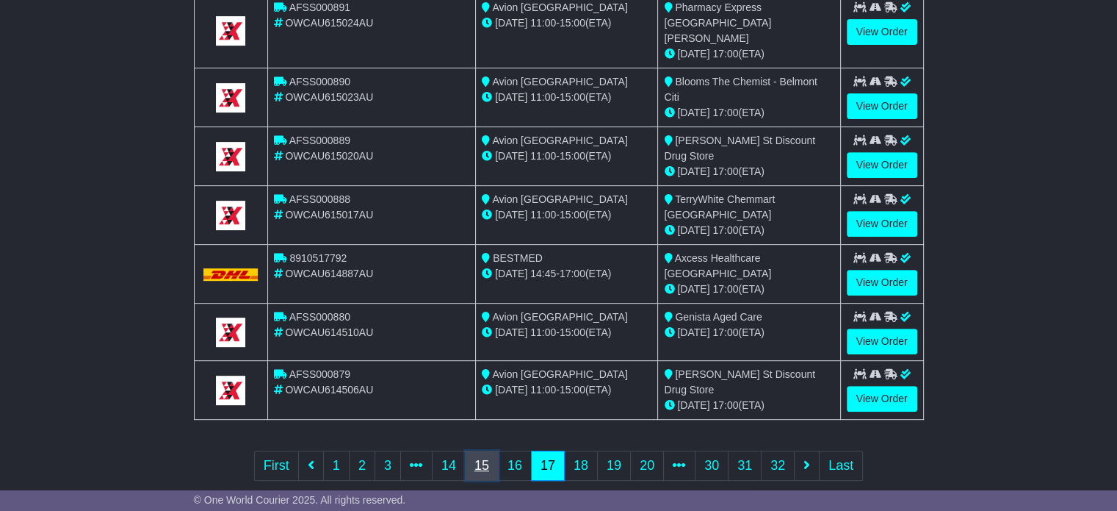
click at [479, 450] on link "15" at bounding box center [482, 465] width 34 height 30
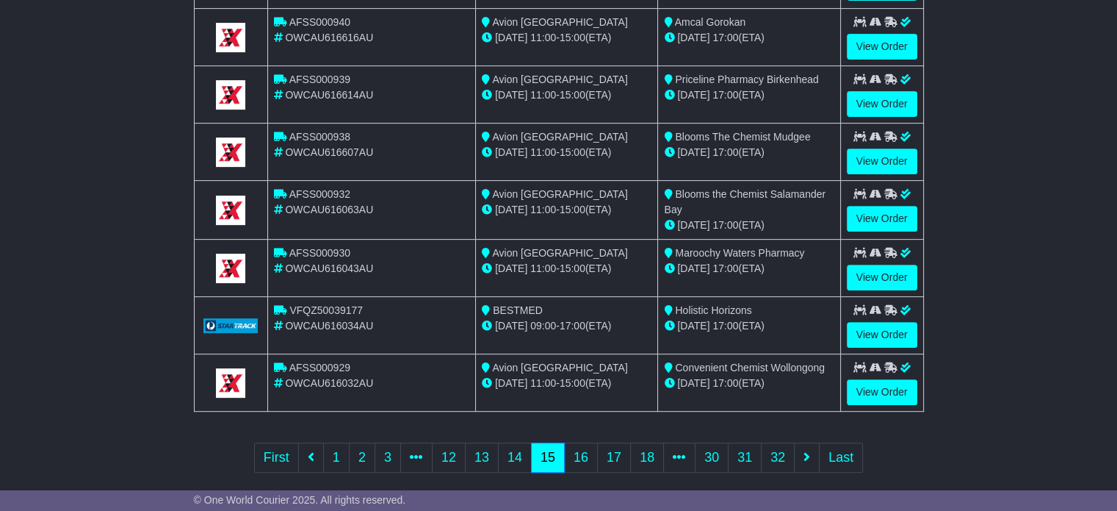
scroll to position [572, 0]
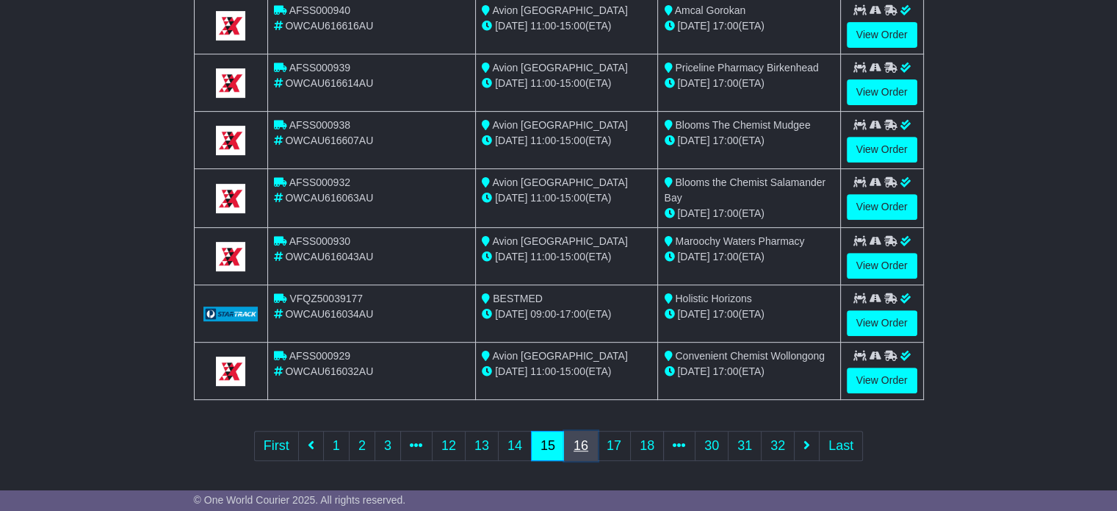
click at [583, 440] on link "16" at bounding box center [581, 445] width 34 height 30
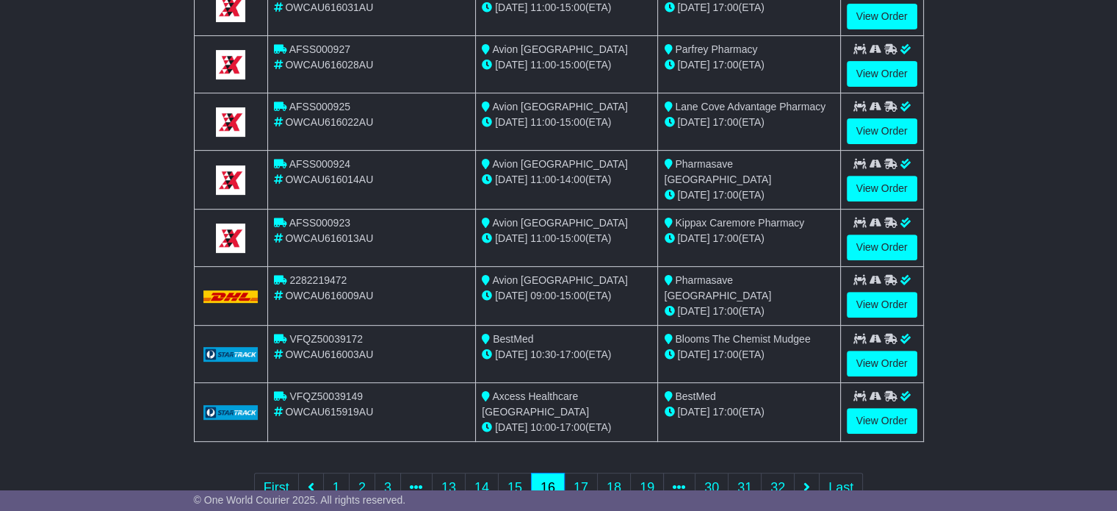
scroll to position [535, 0]
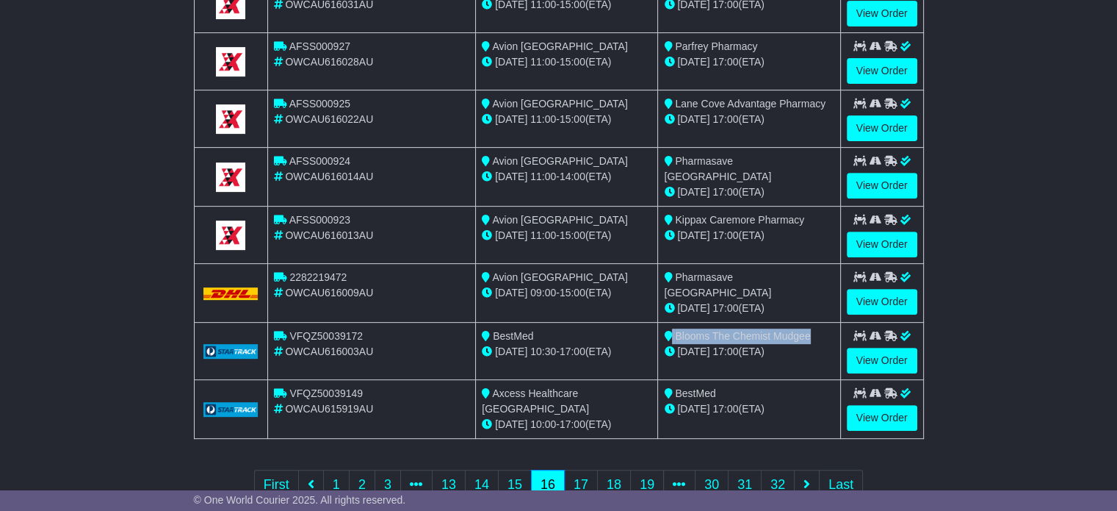
drag, startPoint x: 818, startPoint y: 333, endPoint x: 673, endPoint y: 331, distance: 144.7
click at [673, 331] on div "Blooms The Chemist Mudgee" at bounding box center [749, 335] width 170 height 15
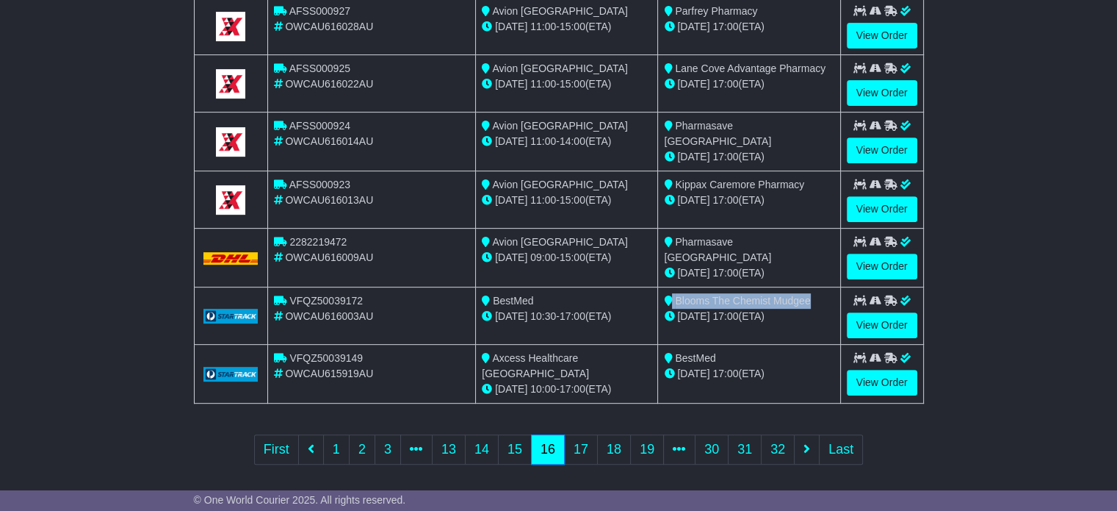
scroll to position [570, 0]
click at [517, 437] on link "15" at bounding box center [515, 449] width 34 height 30
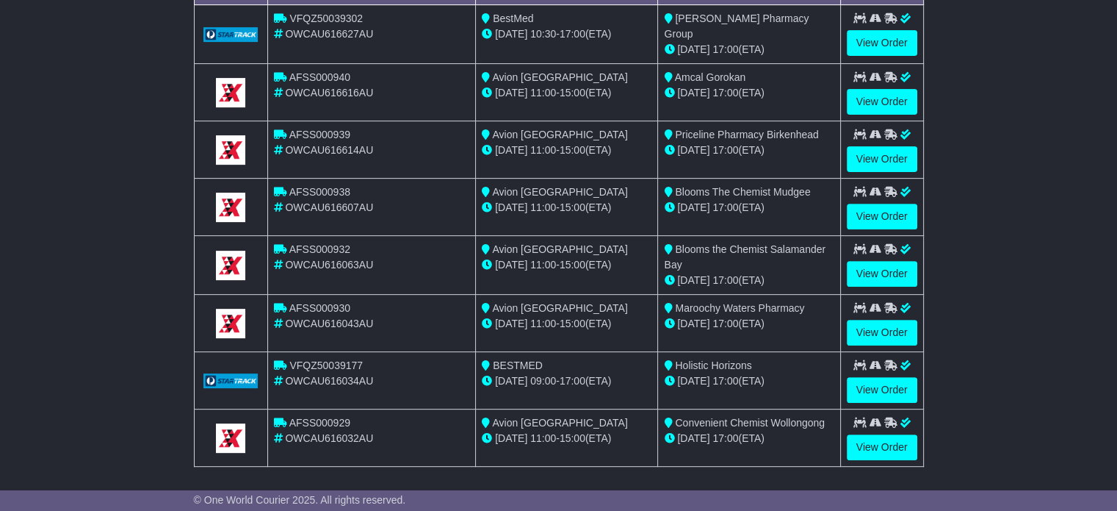
scroll to position [502, 0]
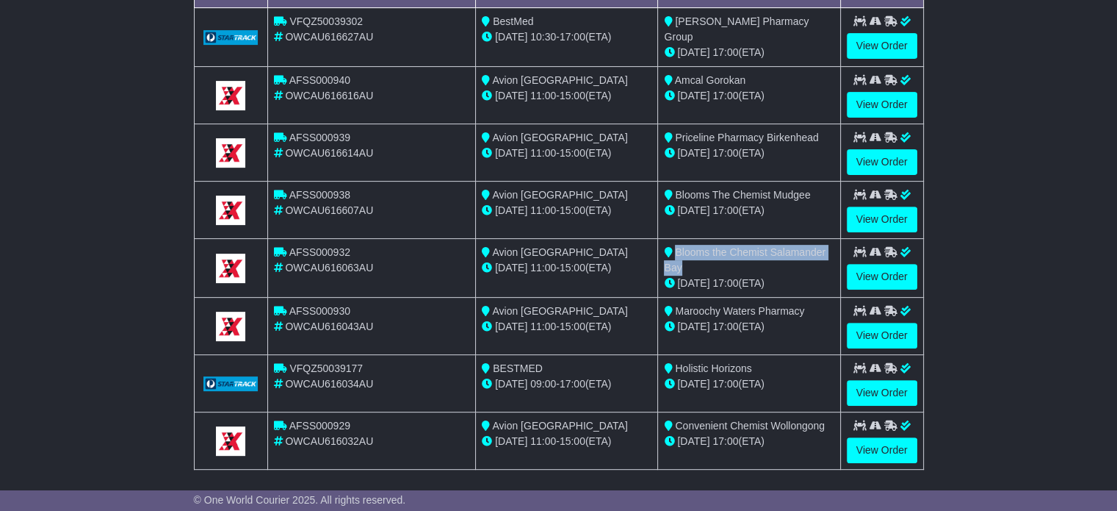
drag, startPoint x: 790, startPoint y: 261, endPoint x: 676, endPoint y: 246, distance: 115.5
click at [676, 246] on div "Blooms the Chemist Salamander Bay" at bounding box center [749, 260] width 170 height 31
click at [884, 271] on link "View Order" at bounding box center [882, 277] width 71 height 26
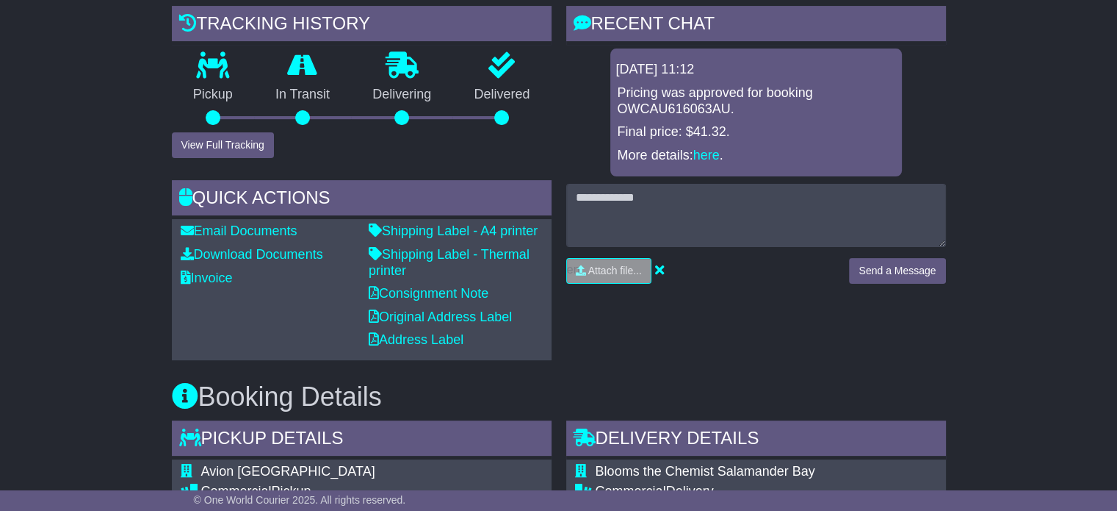
scroll to position [347, 0]
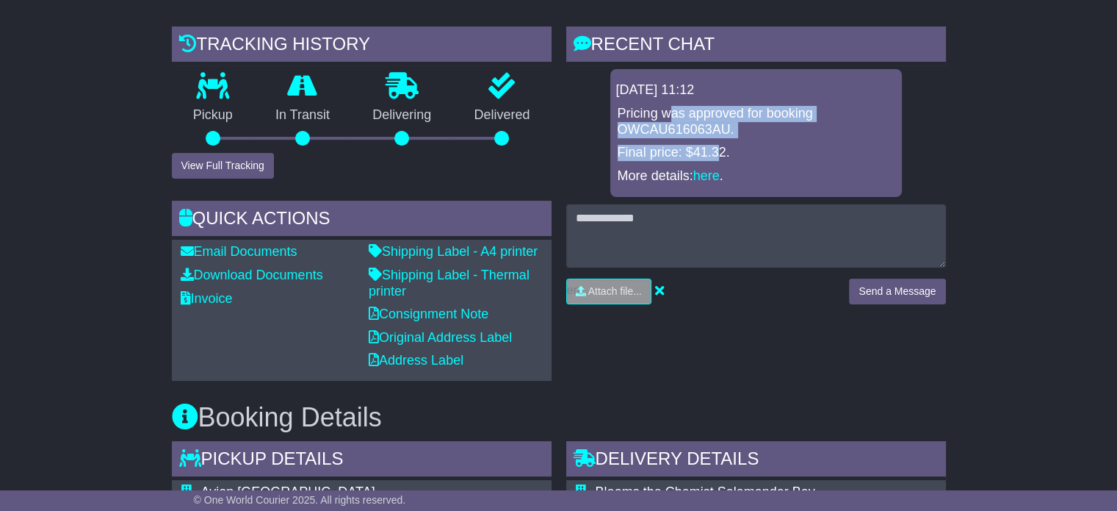
drag, startPoint x: 719, startPoint y: 121, endPoint x: 669, endPoint y: 103, distance: 53.2
click at [669, 106] on div "Pricing was approved for booking OWCAU616063AU. Final price: $41.32. More detai…" at bounding box center [756, 145] width 280 height 78
drag, startPoint x: 620, startPoint y: 95, endPoint x: 742, endPoint y: 116, distance: 123.7
click at [742, 116] on p "Pricing was approved for booking OWCAU616063AU." at bounding box center [756, 122] width 277 height 32
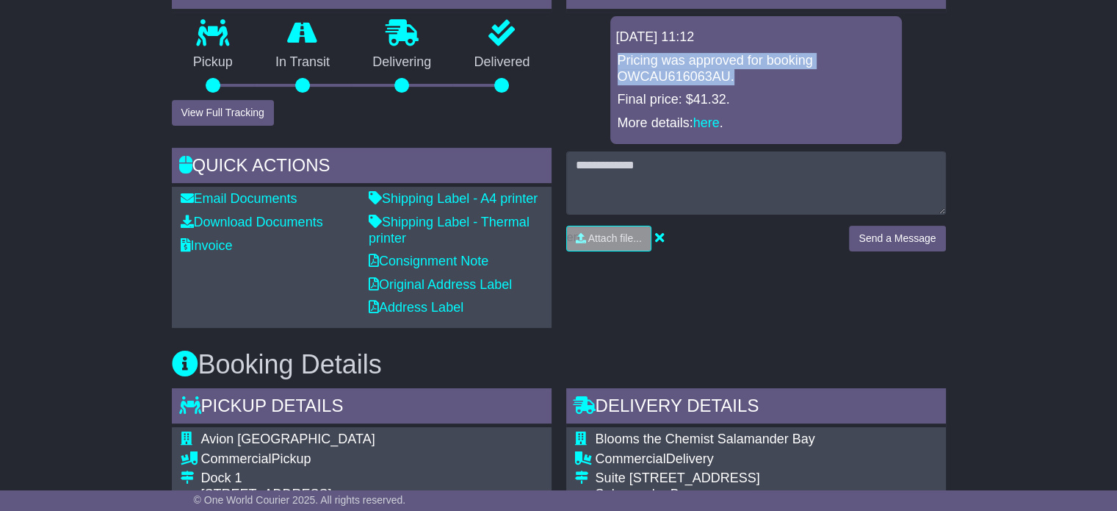
scroll to position [408, 0]
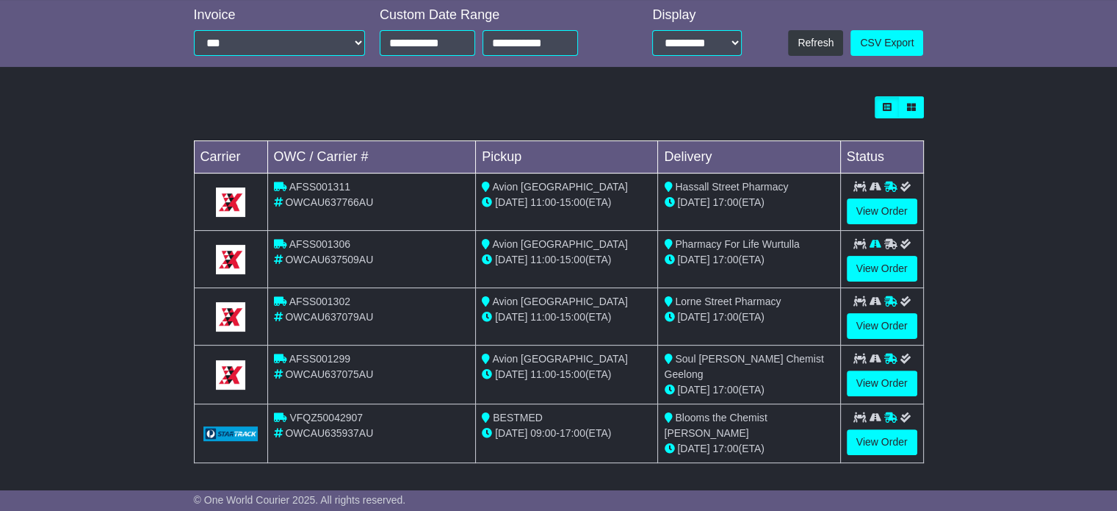
drag, startPoint x: 359, startPoint y: 255, endPoint x: 403, endPoint y: 73, distance: 187.3
click at [359, 255] on span "OWCAU637509AU" at bounding box center [329, 259] width 88 height 12
type input "**********"
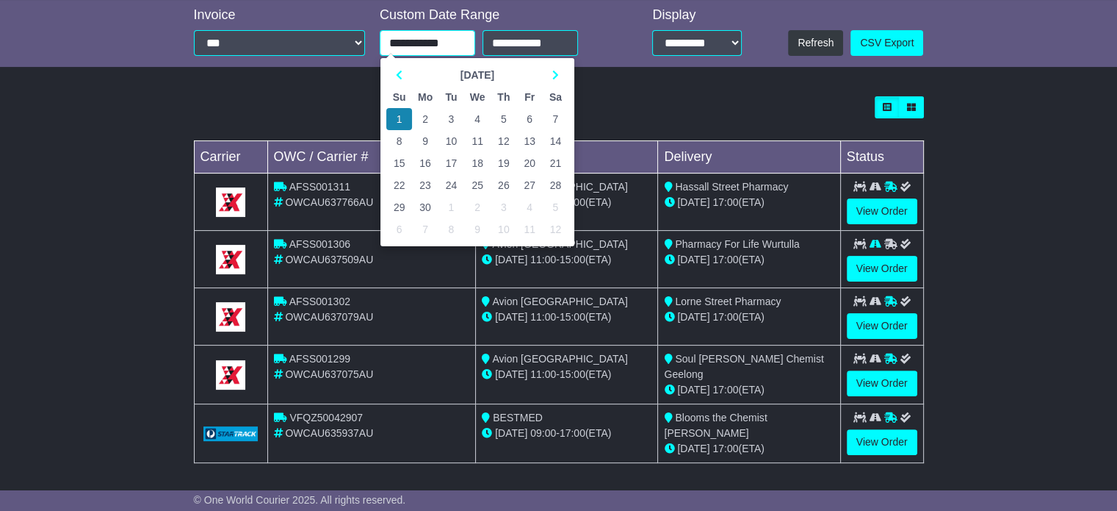
click at [466, 34] on input "**********" at bounding box center [427, 43] width 95 height 26
click at [396, 76] on icon at bounding box center [399, 75] width 7 height 10
click at [502, 119] on td "1" at bounding box center [504, 119] width 26 height 22
type input "**********"
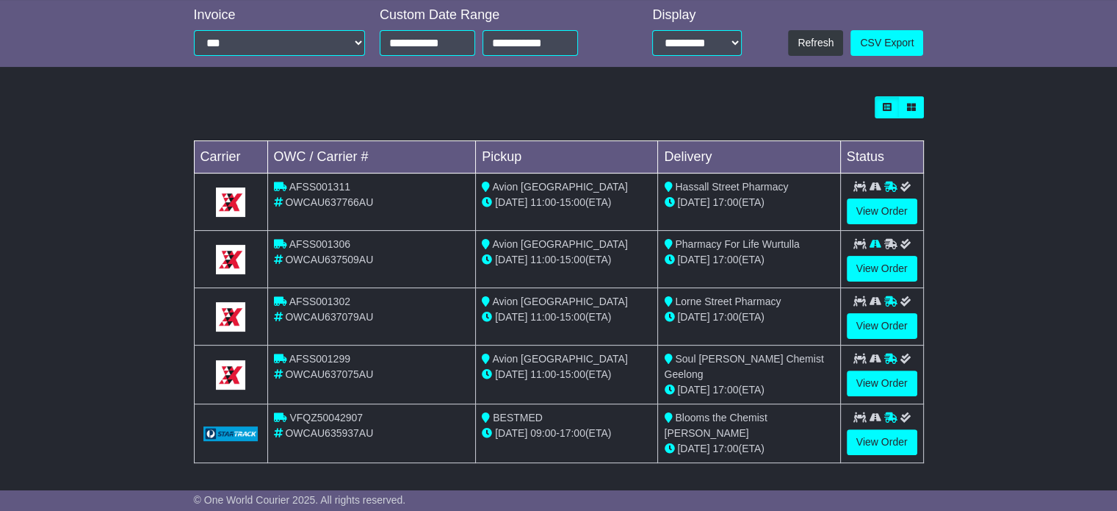
scroll to position [337, 0]
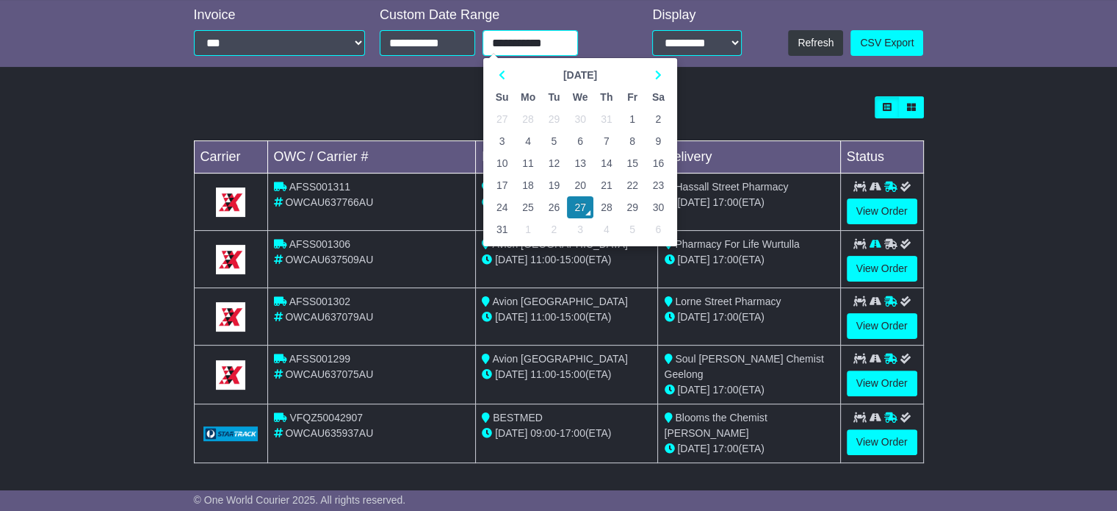
click at [558, 53] on input "**********" at bounding box center [530, 43] width 95 height 26
click at [500, 73] on icon at bounding box center [502, 75] width 7 height 10
click at [504, 71] on icon at bounding box center [502, 75] width 7 height 10
click at [657, 199] on td "31" at bounding box center [659, 207] width 26 height 22
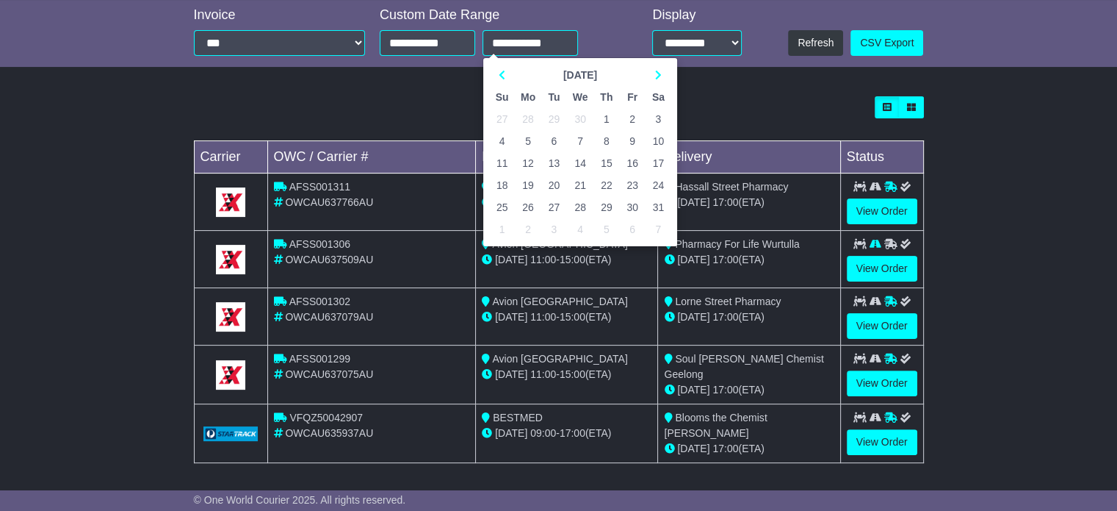
type input "**********"
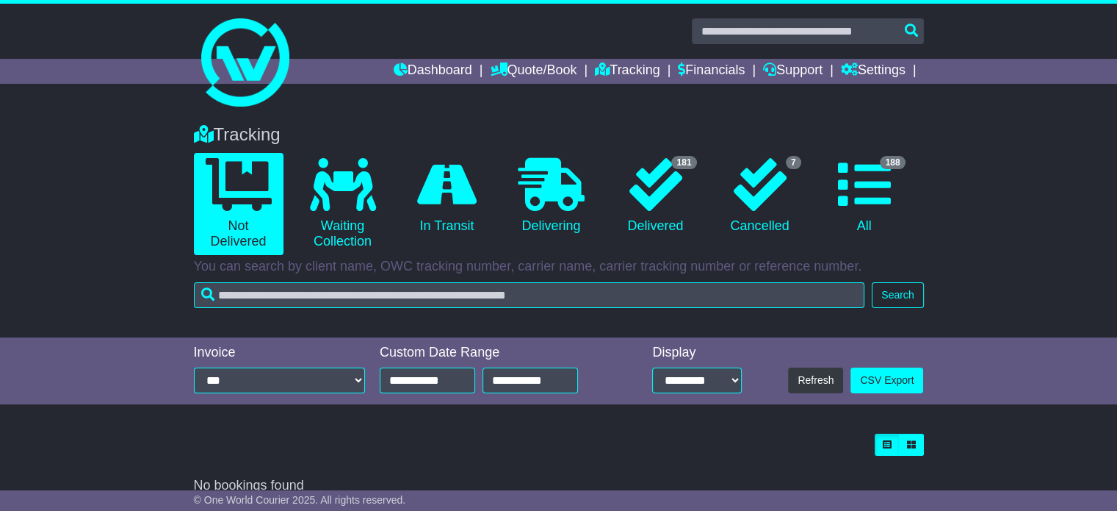
scroll to position [19, 0]
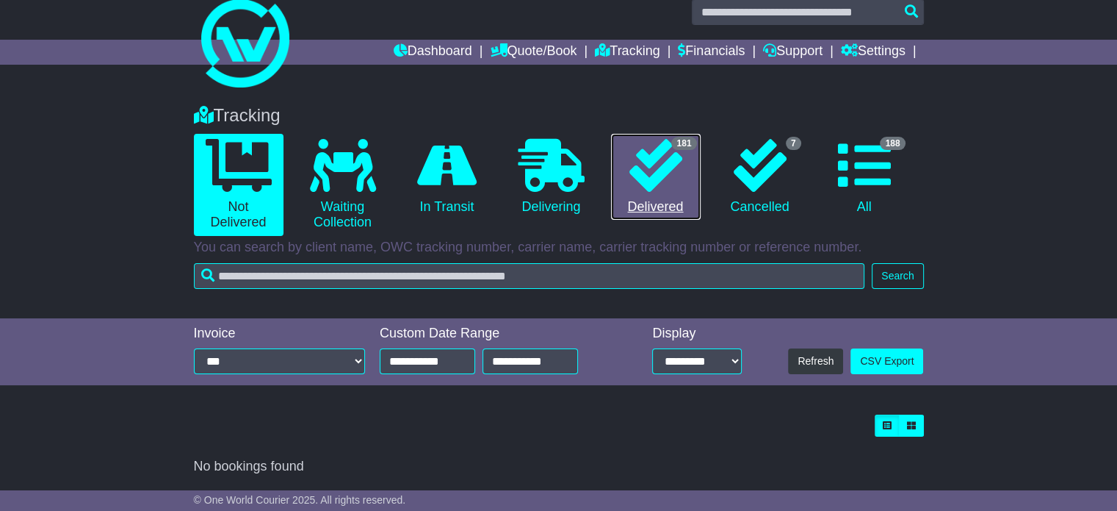
click at [667, 187] on icon at bounding box center [656, 165] width 53 height 53
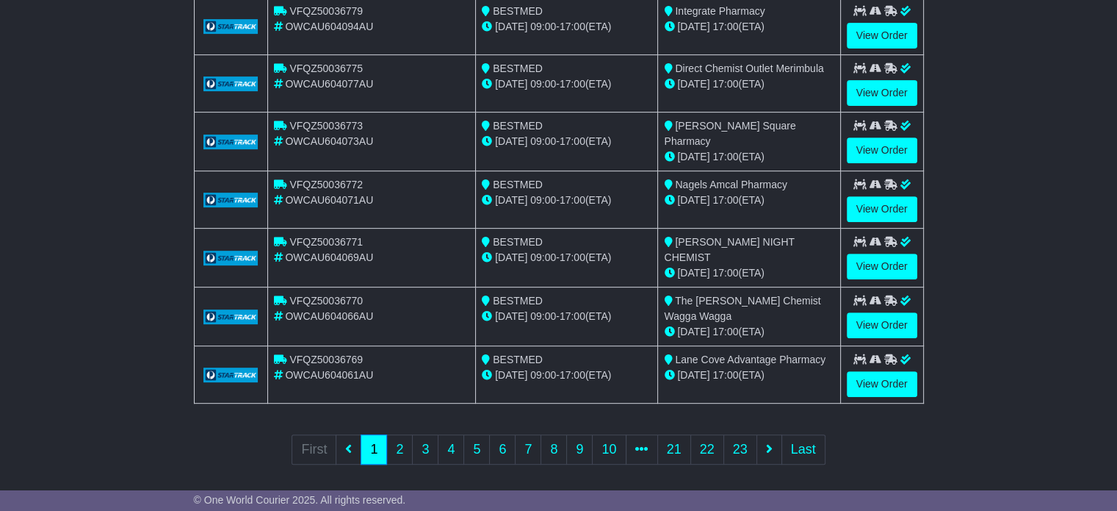
scroll to position [570, 0]
click at [405, 434] on link "2" at bounding box center [399, 449] width 26 height 30
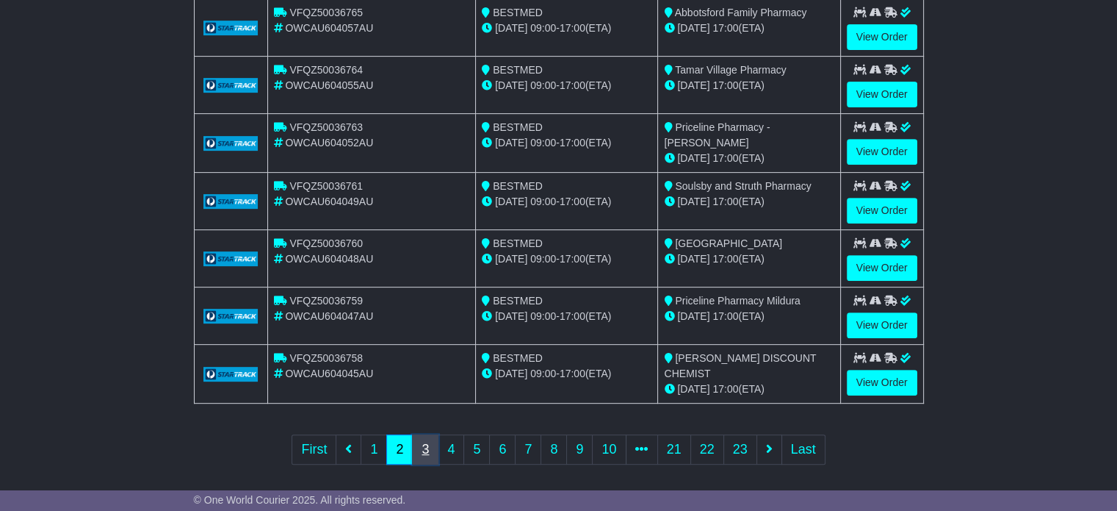
click at [434, 440] on link "3" at bounding box center [425, 449] width 26 height 30
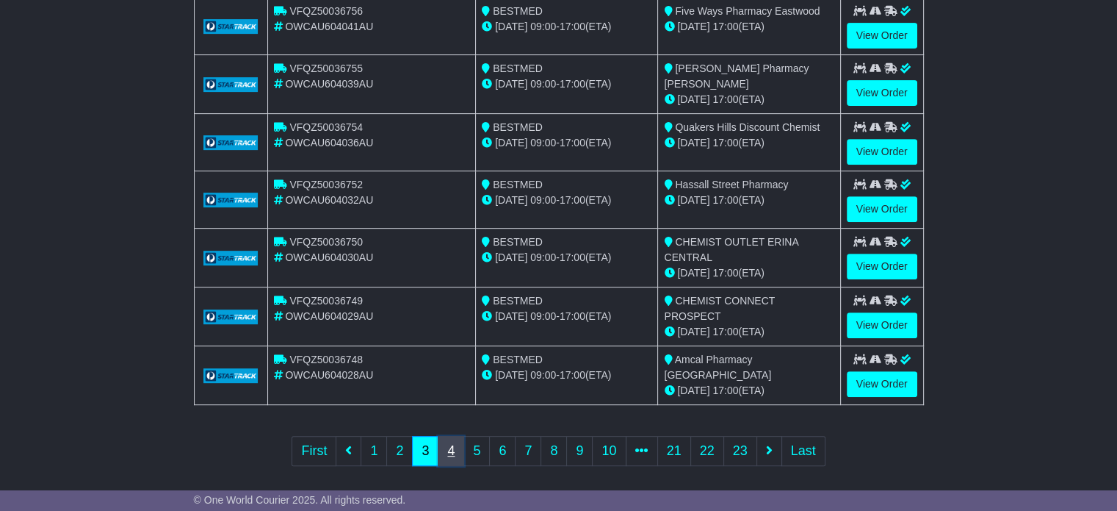
click at [447, 441] on link "4" at bounding box center [451, 451] width 26 height 30
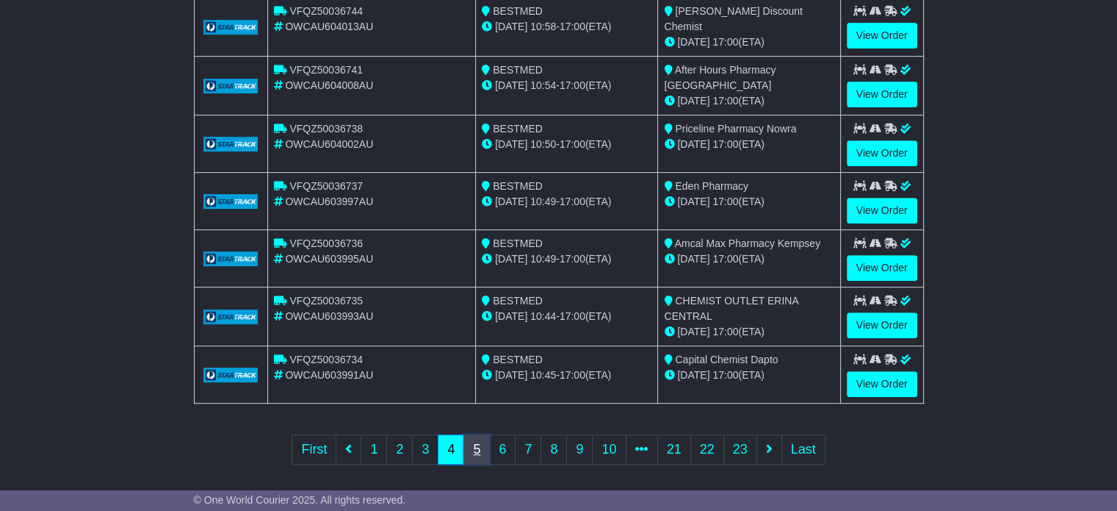
click at [481, 444] on link "5" at bounding box center [477, 449] width 26 height 30
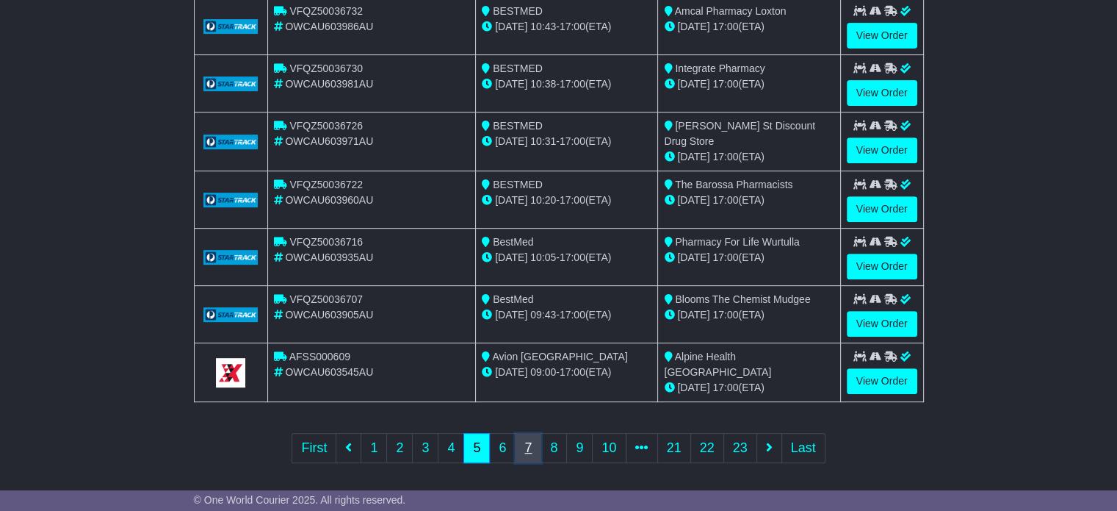
click at [518, 444] on link "7" at bounding box center [528, 448] width 26 height 30
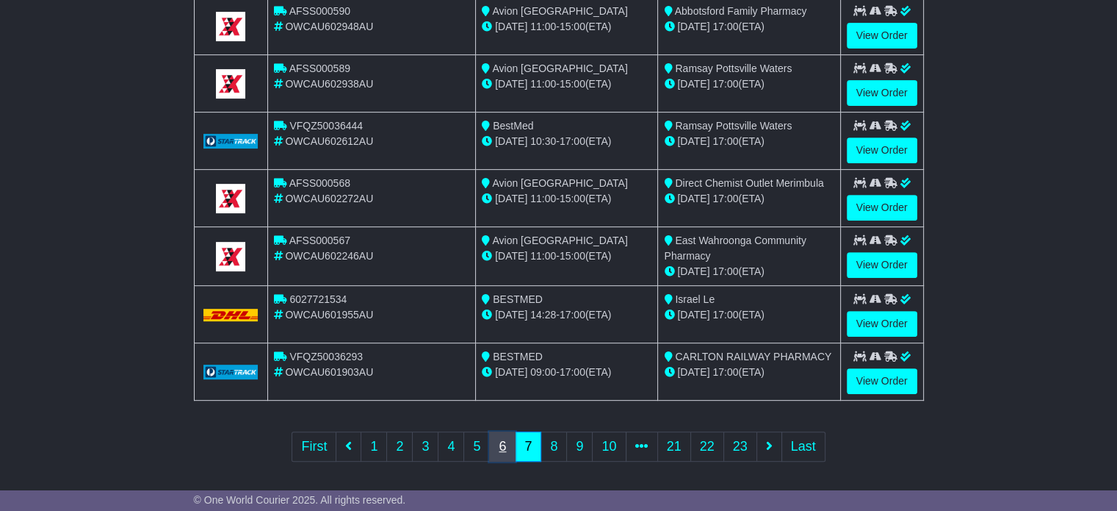
click at [502, 446] on link "6" at bounding box center [502, 446] width 26 height 30
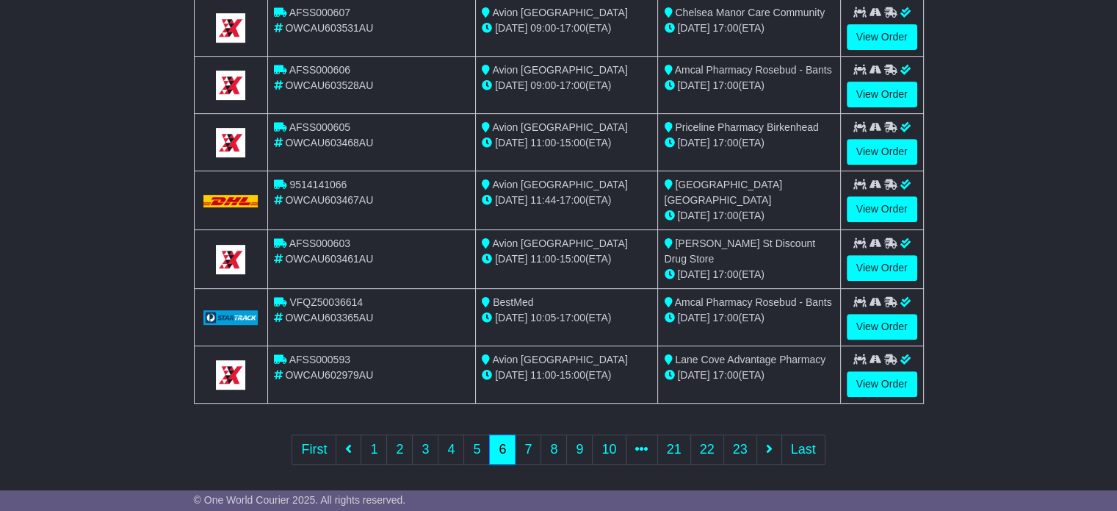
scroll to position [574, 0]
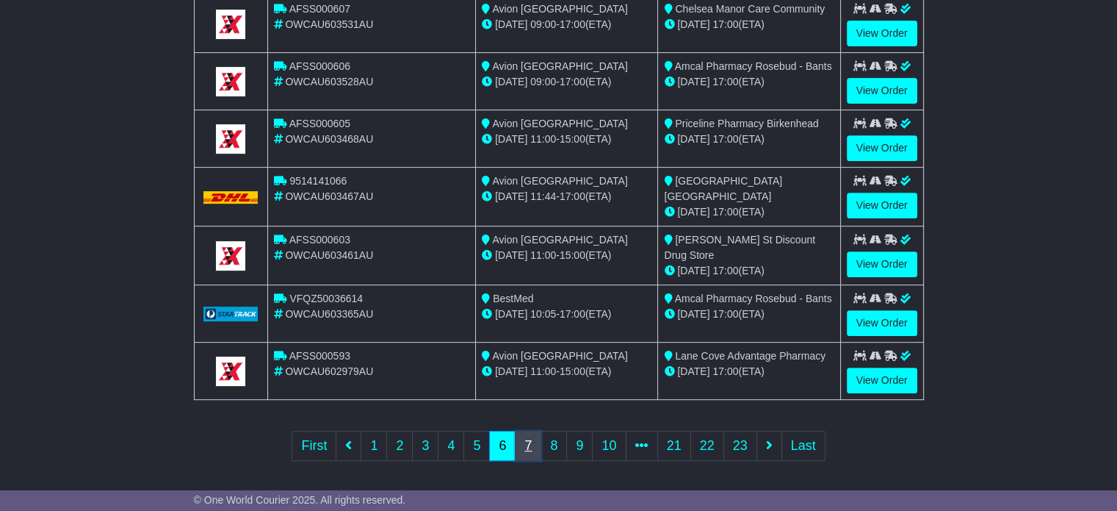
click at [533, 444] on link "7" at bounding box center [528, 445] width 26 height 30
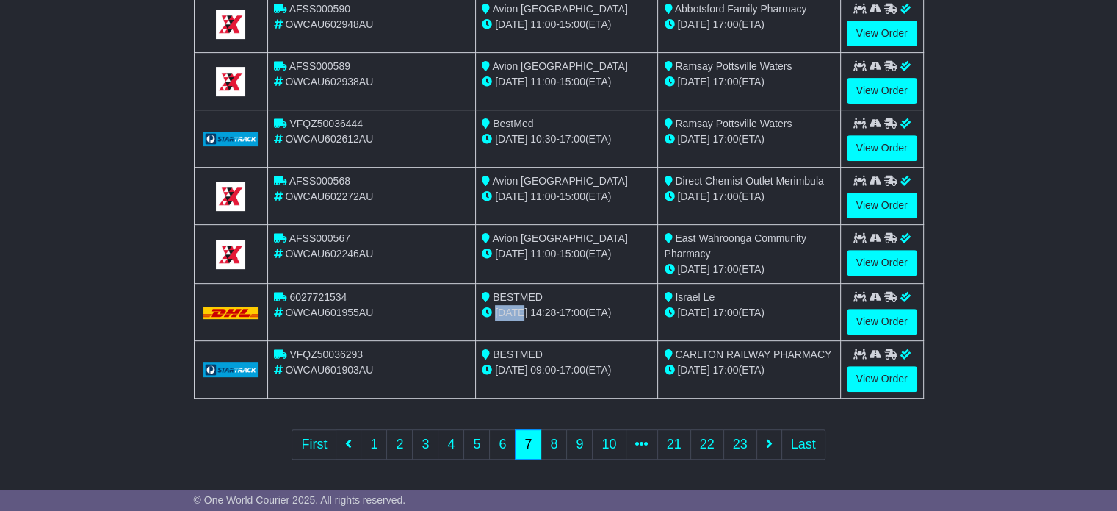
drag, startPoint x: 524, startPoint y: 311, endPoint x: 494, endPoint y: 311, distance: 30.9
click at [494, 311] on div "23 May 14:28 - 17:00 (ETA)" at bounding box center [567, 312] width 170 height 15
drag, startPoint x: 776, startPoint y: 84, endPoint x: 676, endPoint y: 61, distance: 103.3
click at [676, 61] on td "Ramsay Pottsville Waters 02 Jun 17:00 (ETA)" at bounding box center [749, 81] width 182 height 57
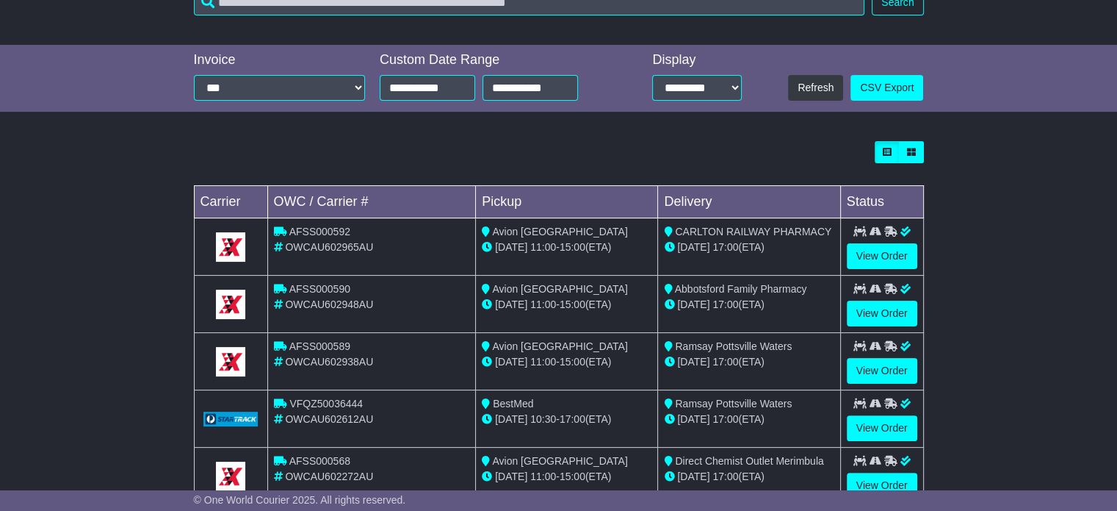
scroll to position [292, 0]
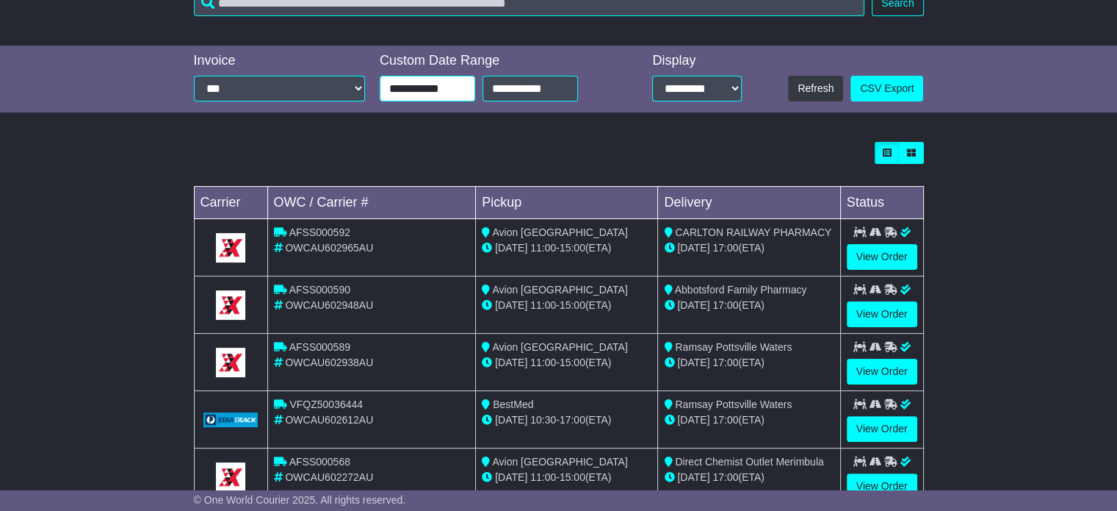
click at [455, 90] on input "**********" at bounding box center [427, 89] width 95 height 26
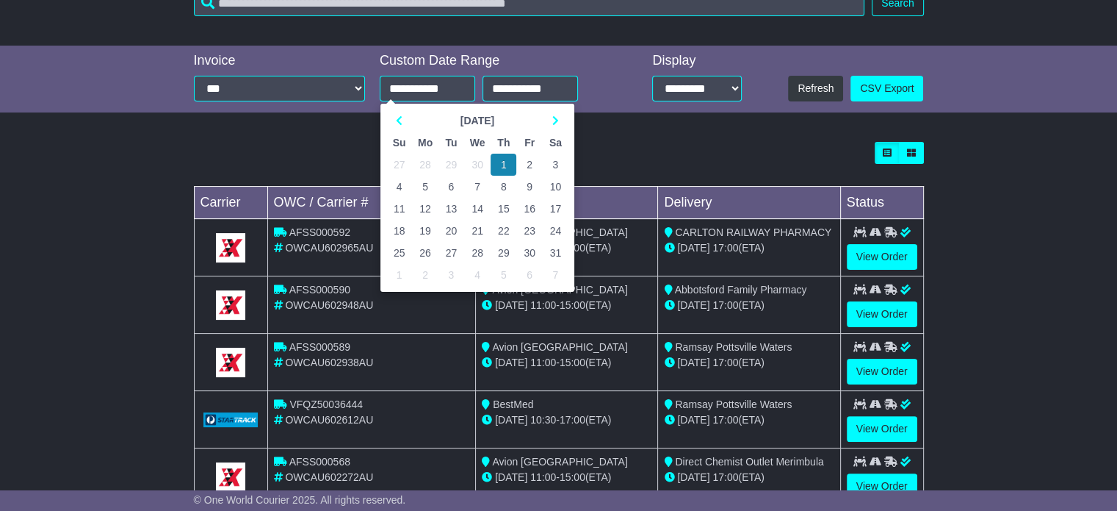
click at [610, 136] on div "Loading... No bookings found Carrier OWC / Carrier # Pickup Delivery Status AFS…" at bounding box center [559, 450] width 745 height 632
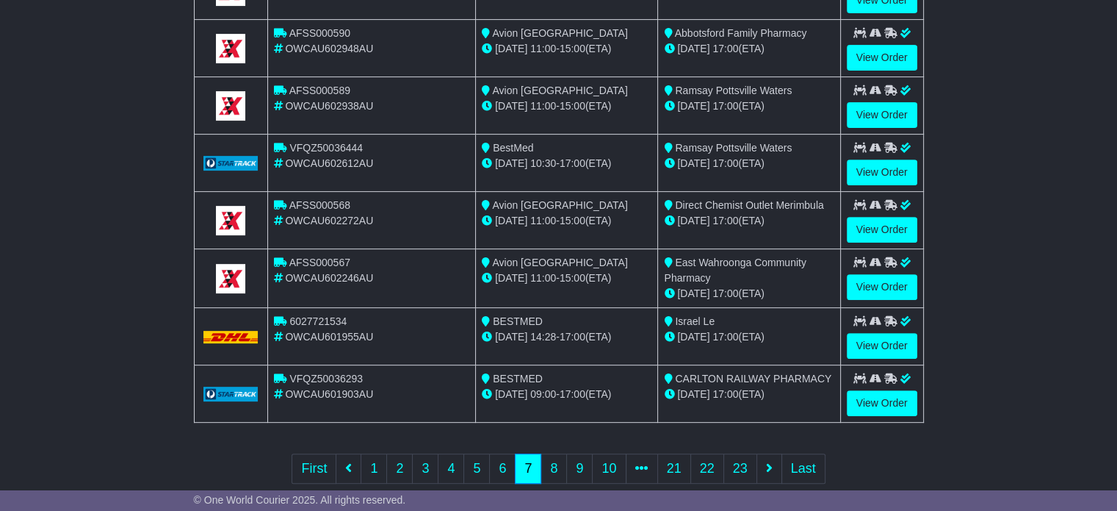
scroll to position [572, 0]
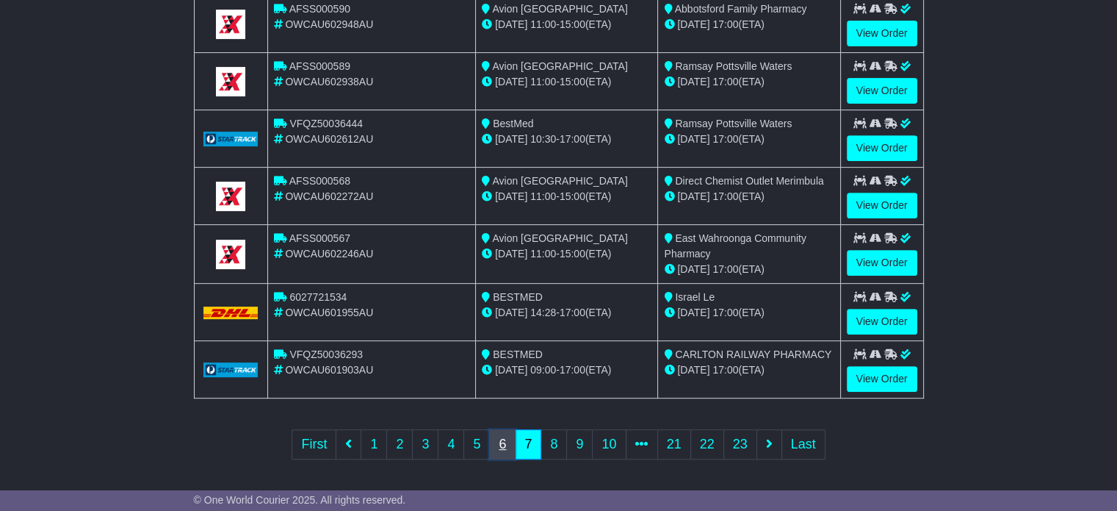
click at [502, 438] on link "6" at bounding box center [502, 444] width 26 height 30
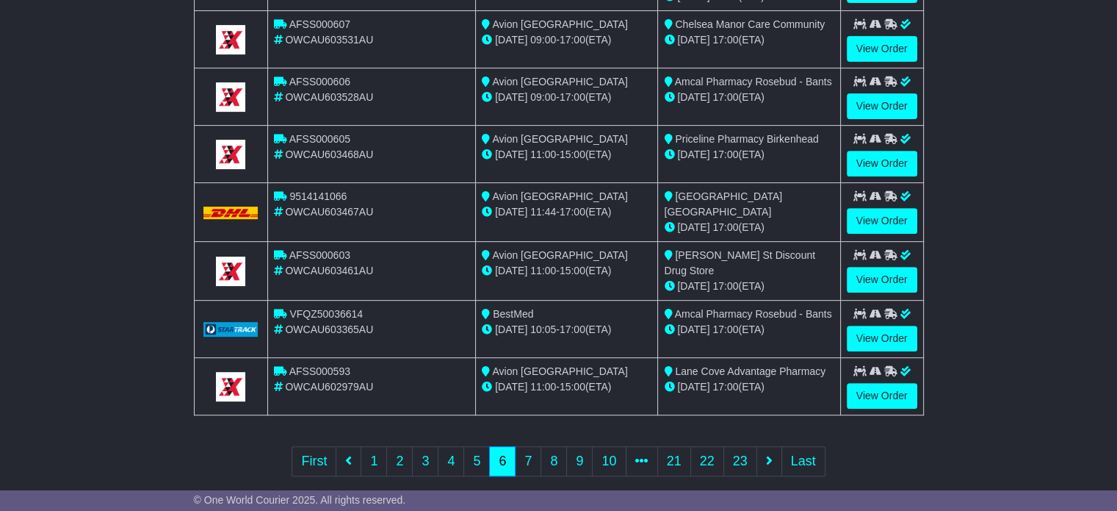
scroll to position [560, 0]
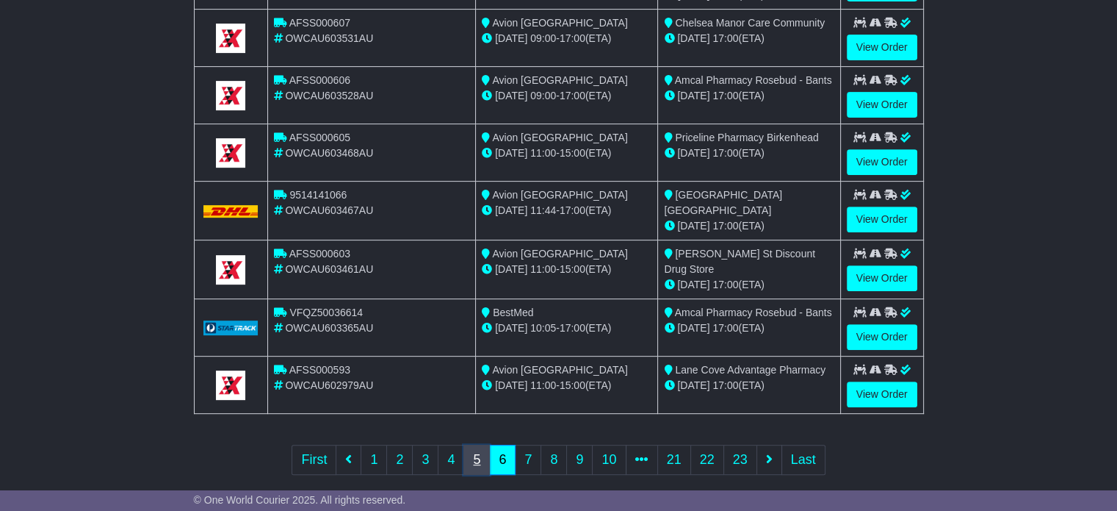
click at [478, 458] on link "5" at bounding box center [477, 459] width 26 height 30
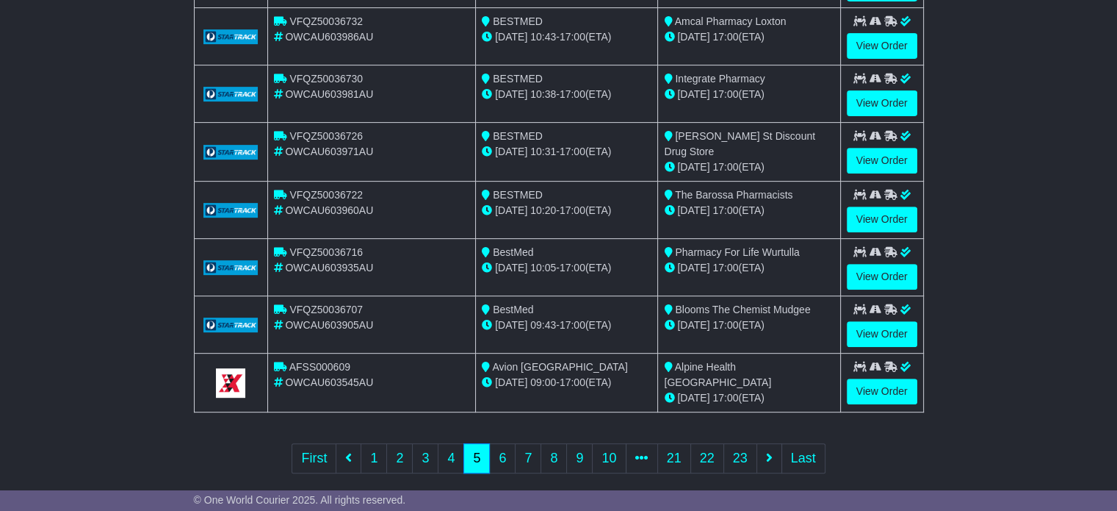
click at [771, 361] on span "Alpine Health Hawthorn Village" at bounding box center [717, 374] width 107 height 27
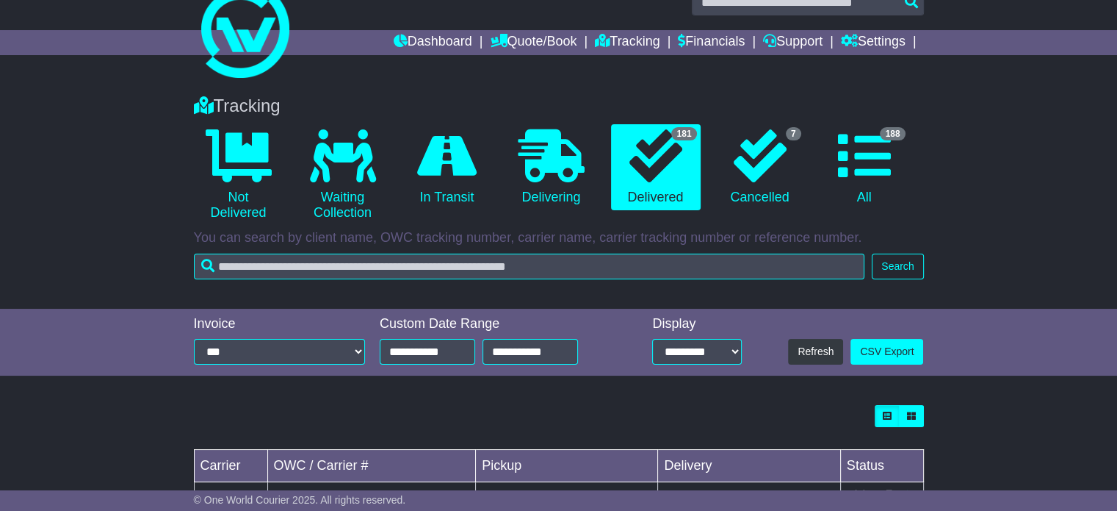
scroll to position [0, 0]
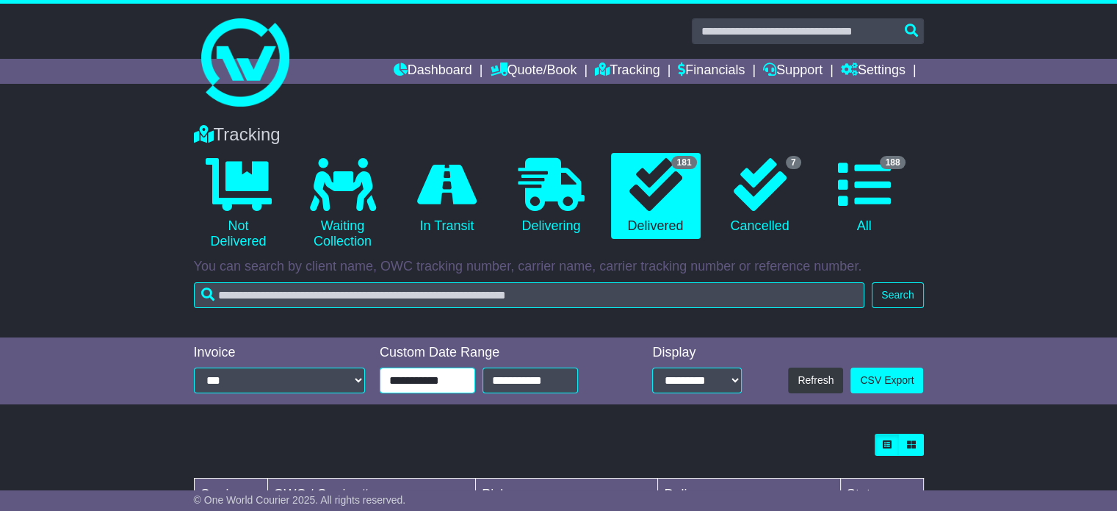
click at [450, 388] on input "**********" at bounding box center [427, 380] width 95 height 26
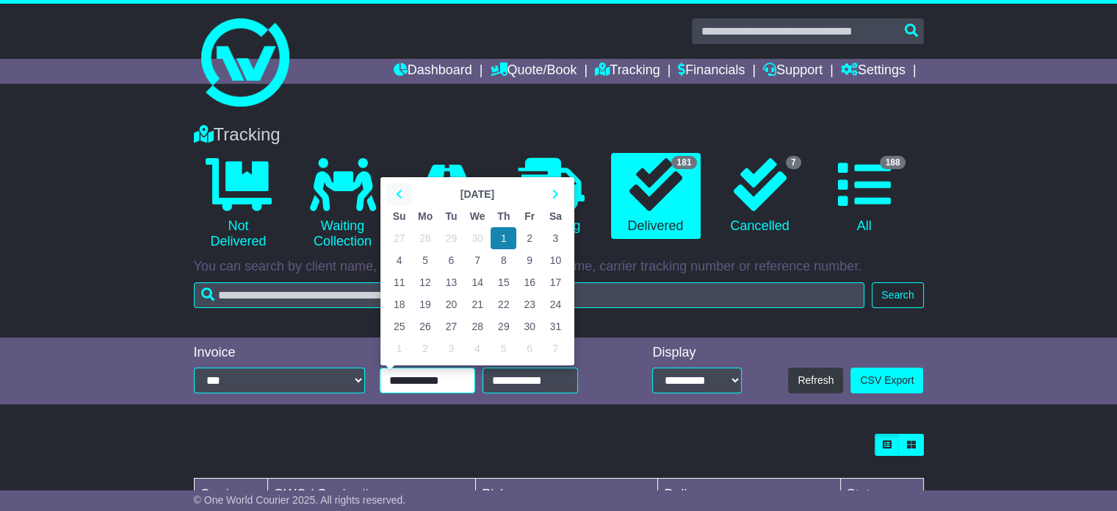
click at [401, 191] on icon at bounding box center [399, 194] width 7 height 10
click at [556, 231] on td "1" at bounding box center [556, 238] width 26 height 22
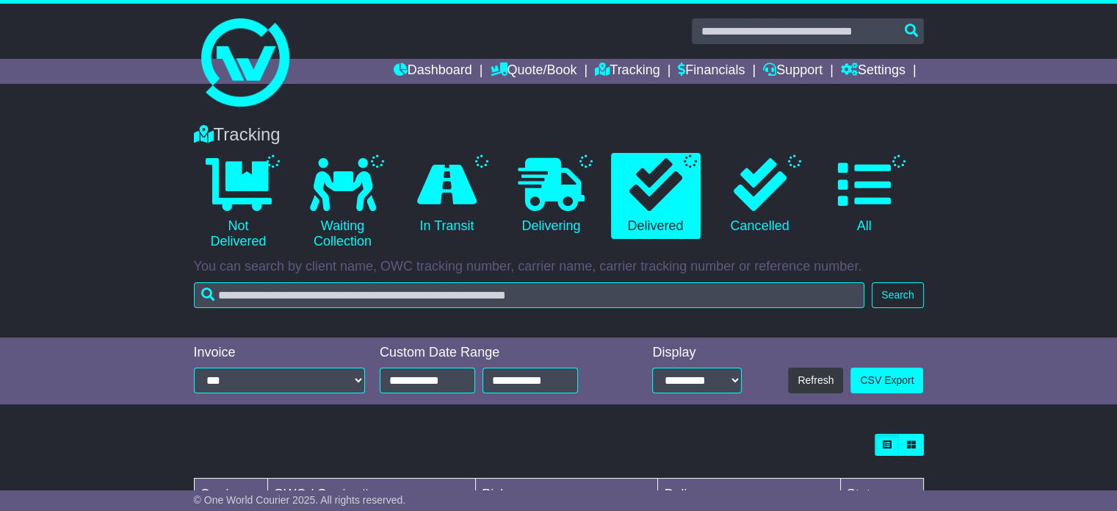
type input "**********"
click at [568, 381] on input "**********" at bounding box center [530, 380] width 95 height 26
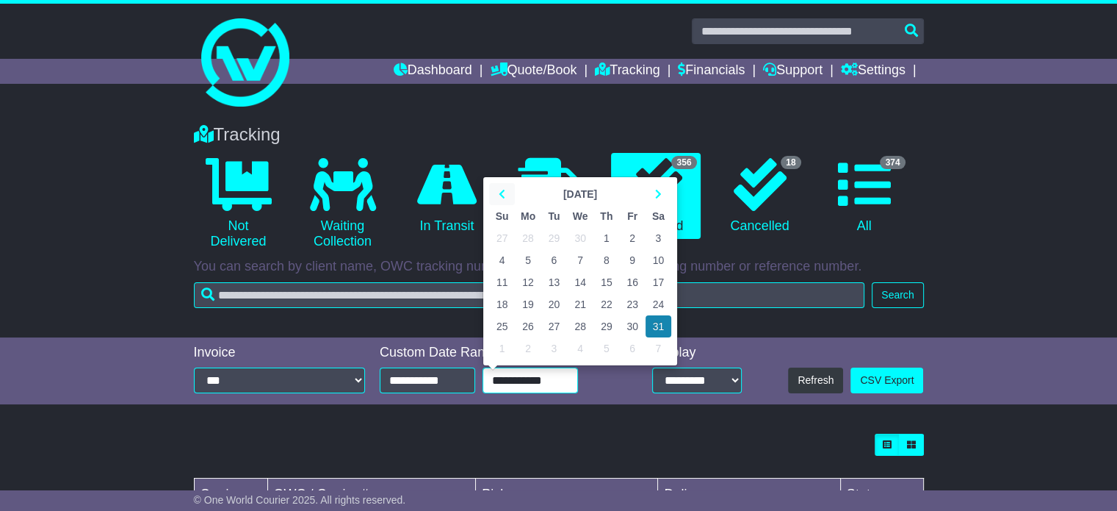
click at [501, 195] on icon at bounding box center [502, 194] width 7 height 10
click at [532, 348] on td "31" at bounding box center [528, 348] width 26 height 22
type input "**********"
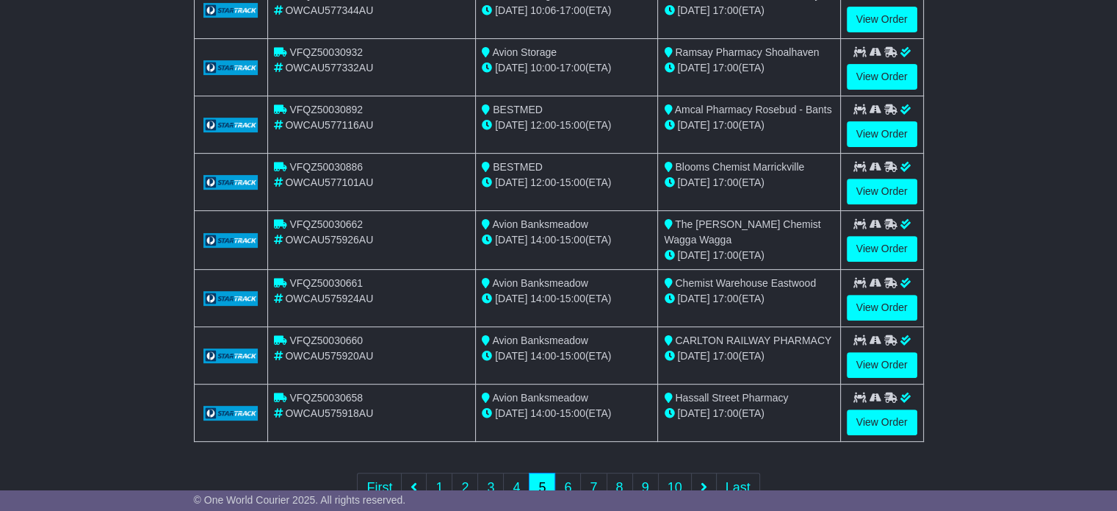
scroll to position [530, 0]
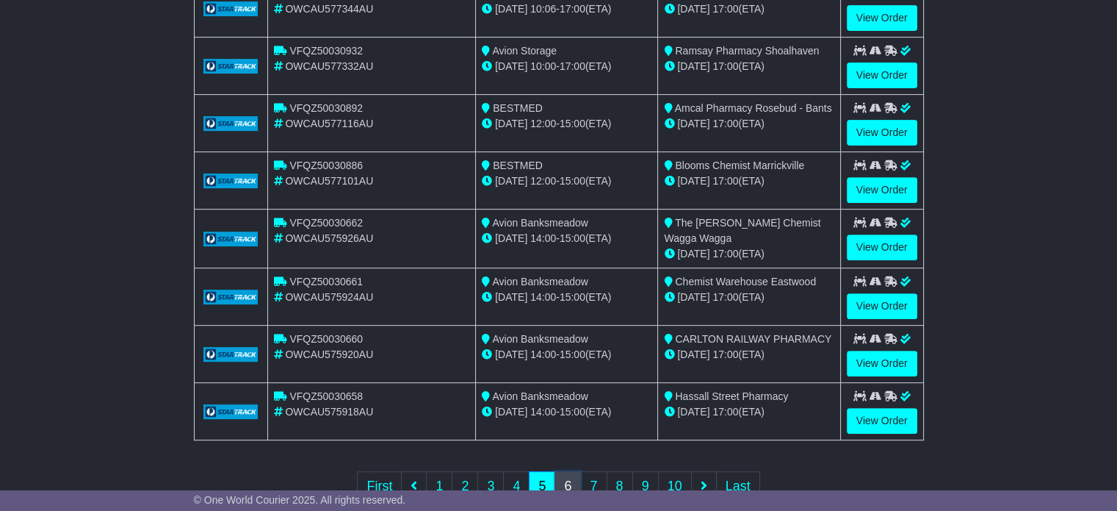
click at [573, 478] on link "6" at bounding box center [568, 486] width 26 height 30
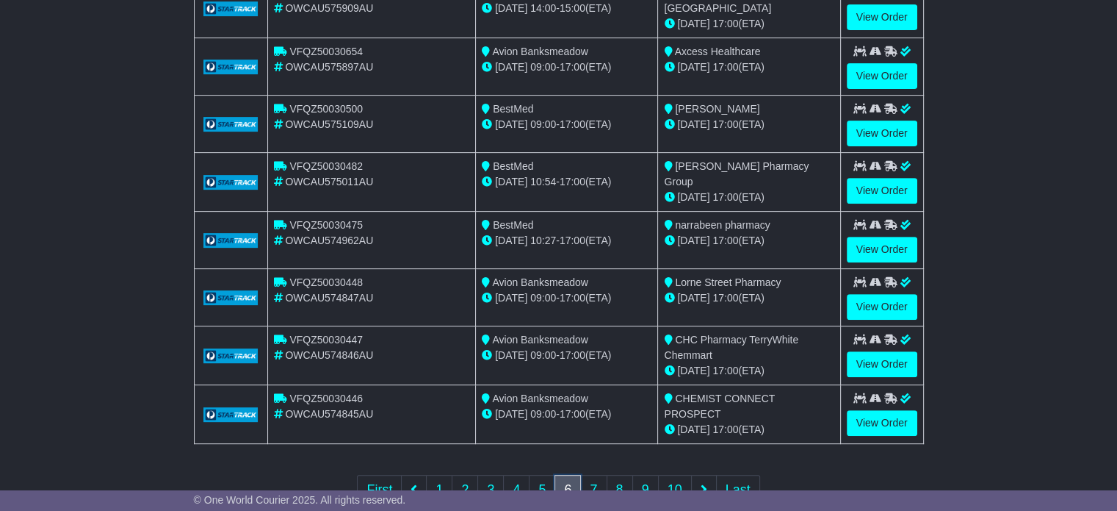
scroll to position [572, 0]
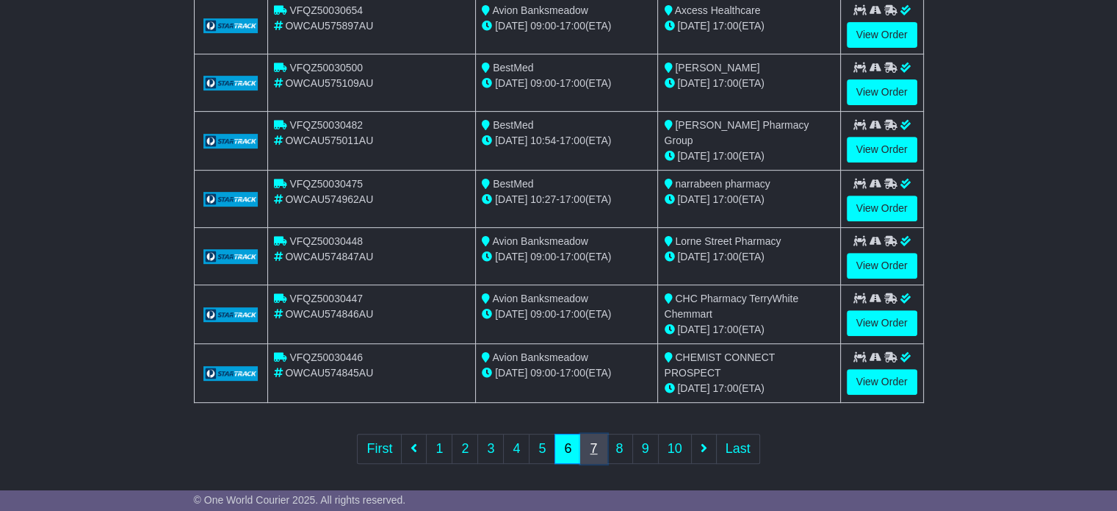
click at [596, 440] on link "7" at bounding box center [593, 448] width 26 height 30
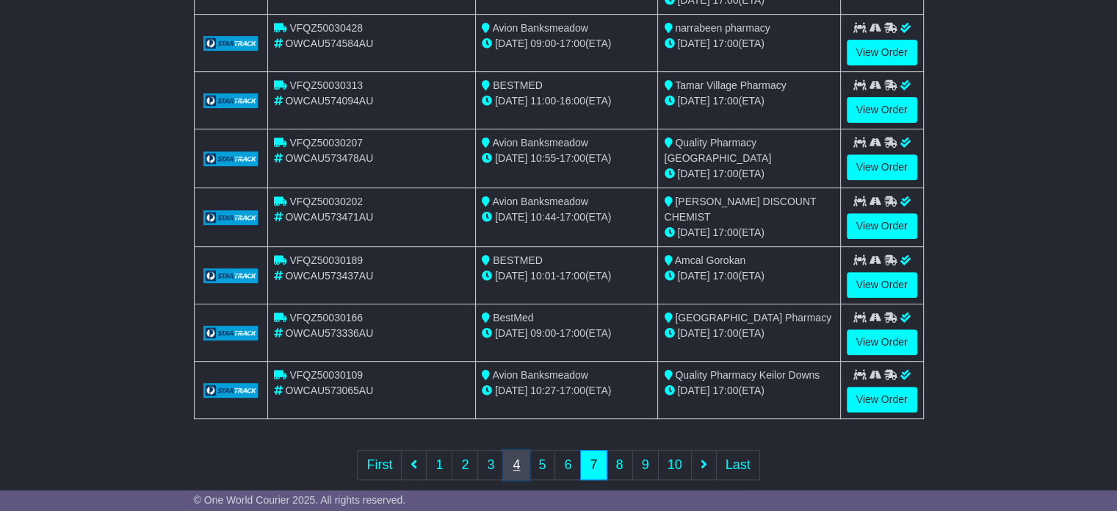
click at [508, 450] on link "4" at bounding box center [516, 465] width 26 height 30
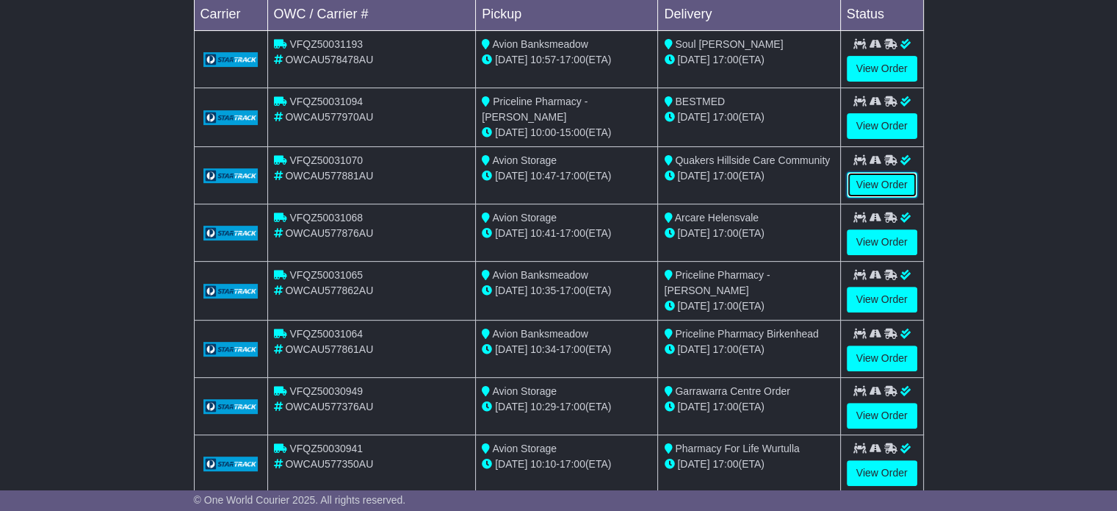
scroll to position [0, 0]
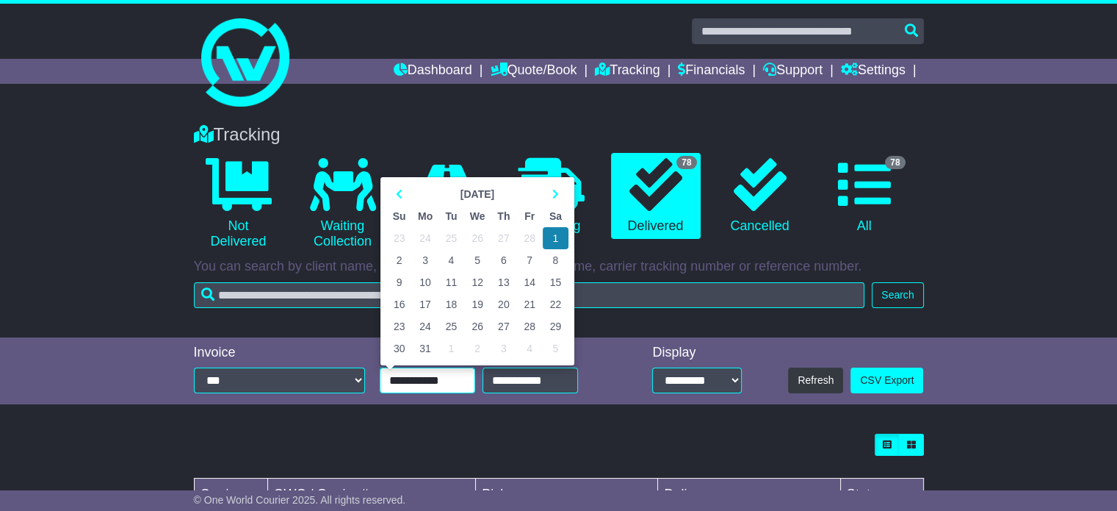
click at [447, 375] on input "**********" at bounding box center [427, 380] width 95 height 26
click at [396, 185] on th at bounding box center [399, 194] width 26 height 22
click at [555, 239] on td "1" at bounding box center [556, 238] width 26 height 22
type input "**********"
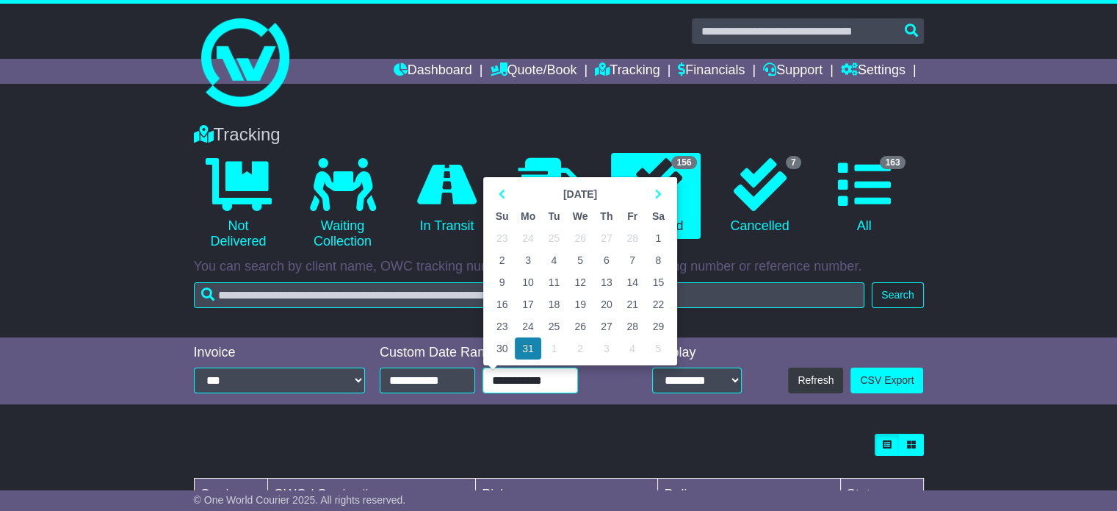
click at [523, 378] on input "**********" at bounding box center [530, 380] width 95 height 26
click at [500, 192] on icon at bounding box center [502, 194] width 7 height 10
click at [633, 324] on td "28" at bounding box center [632, 326] width 26 height 22
type input "**********"
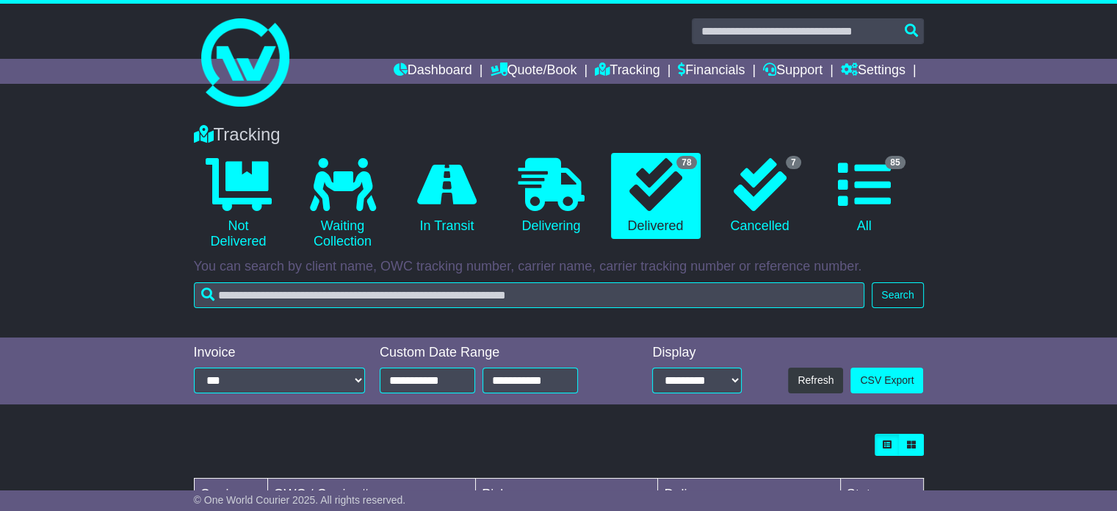
click at [633, 324] on div "Tracking 0 Not Delivered 0 Waiting Collection 0 In Transit 0 Delivering 7" at bounding box center [558, 223] width 1117 height 228
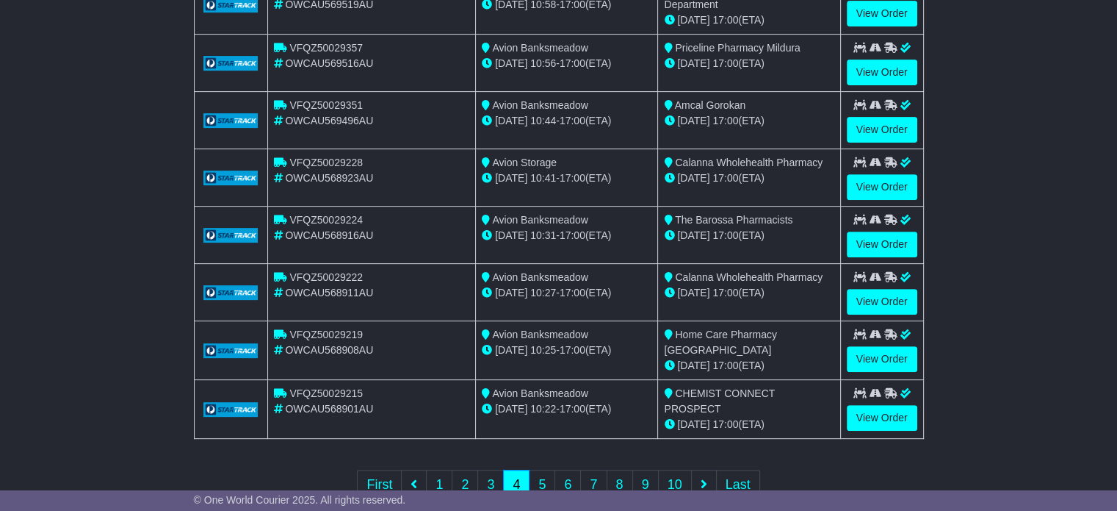
scroll to position [564, 0]
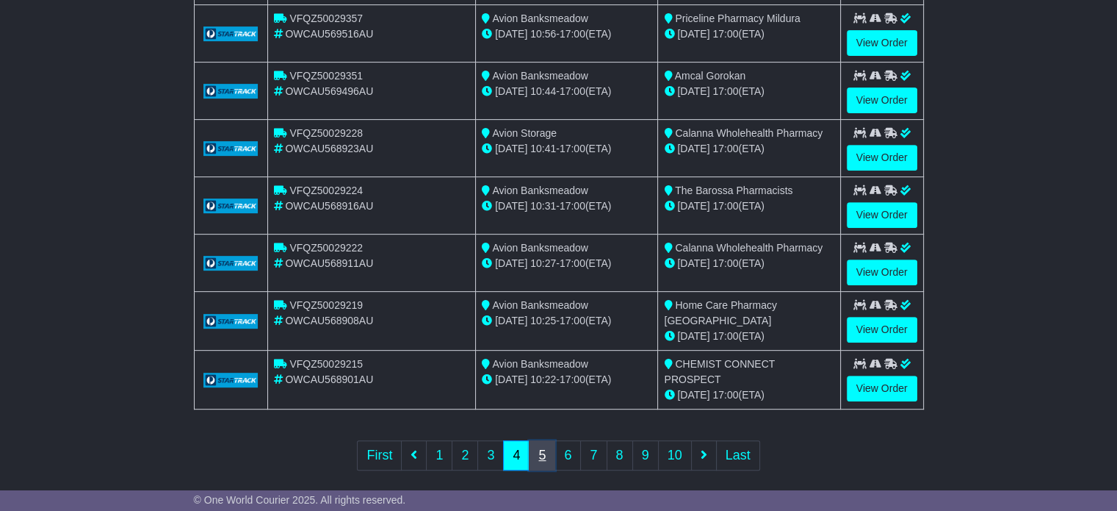
click at [537, 449] on link "5" at bounding box center [542, 455] width 26 height 30
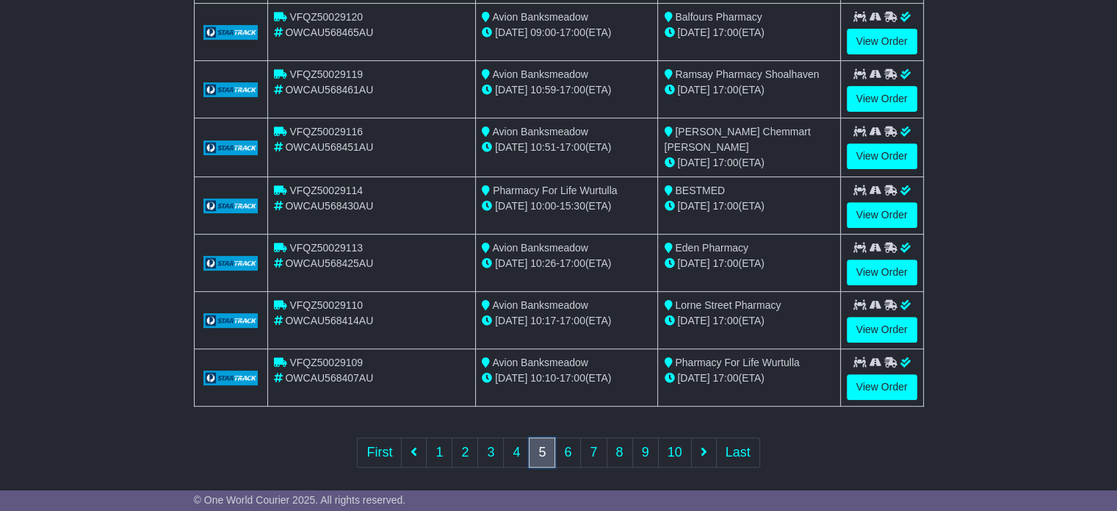
scroll to position [118, 0]
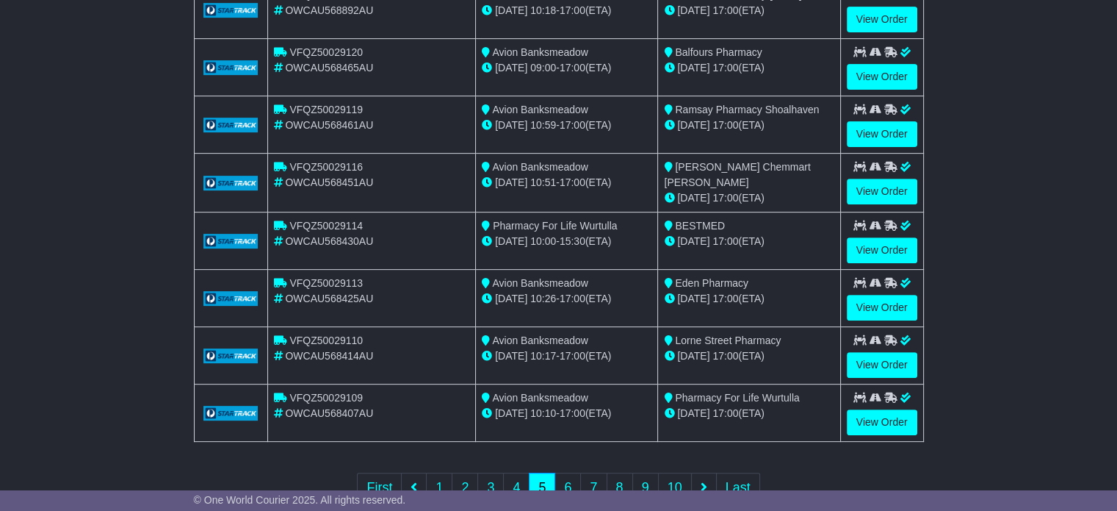
scroll to position [558, 0]
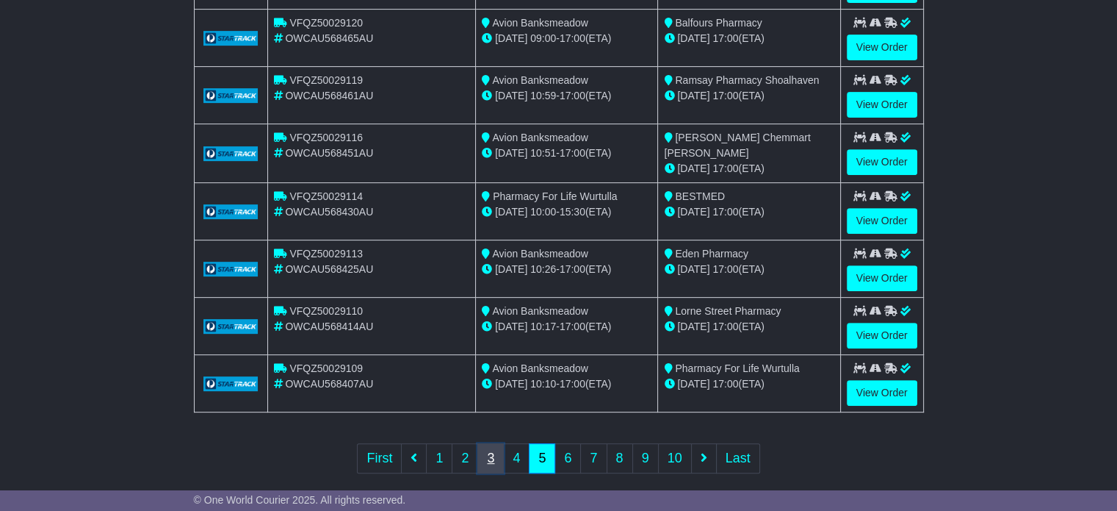
click at [491, 452] on link "3" at bounding box center [490, 458] width 26 height 30
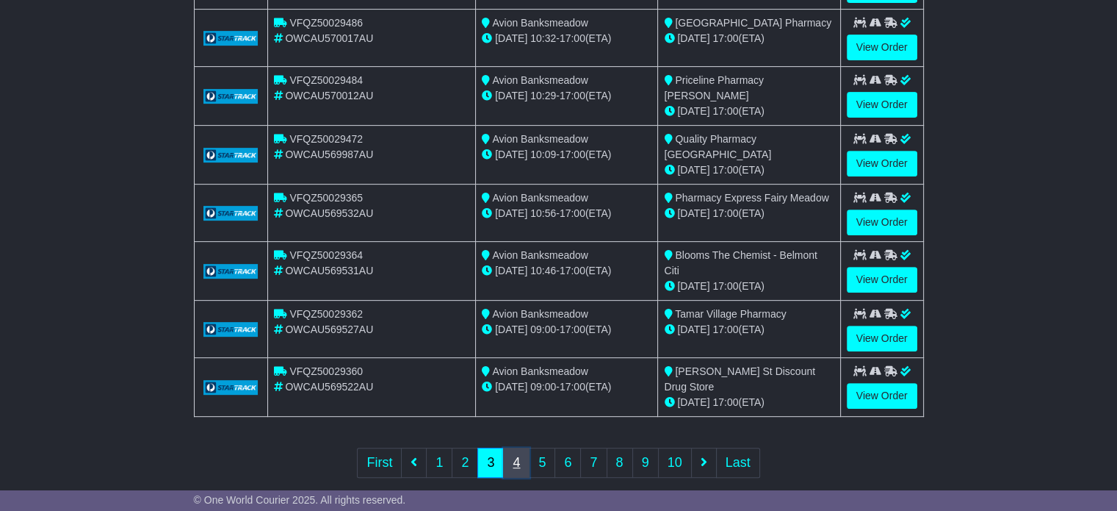
click at [520, 452] on link "4" at bounding box center [516, 462] width 26 height 30
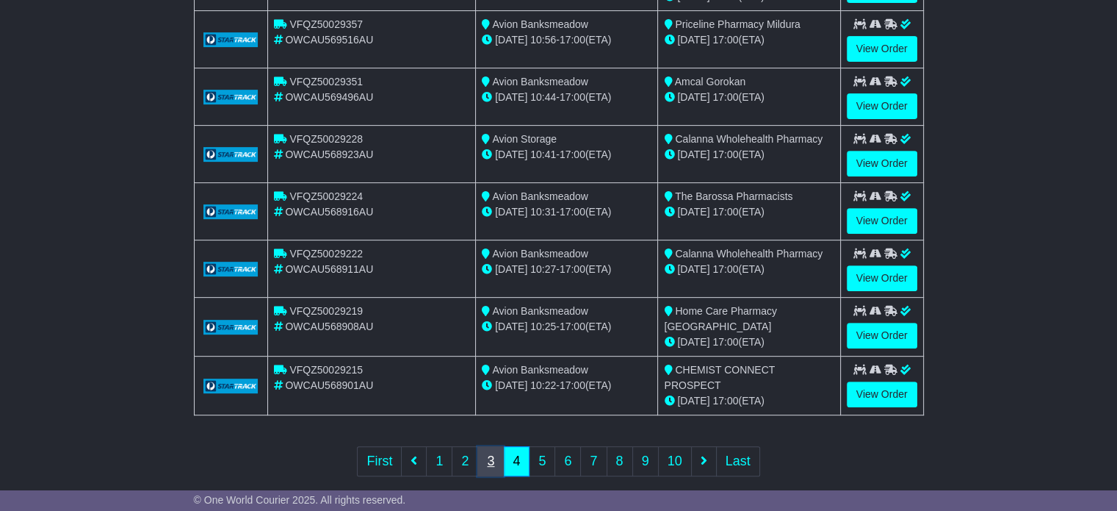
click at [495, 454] on link "3" at bounding box center [490, 461] width 26 height 30
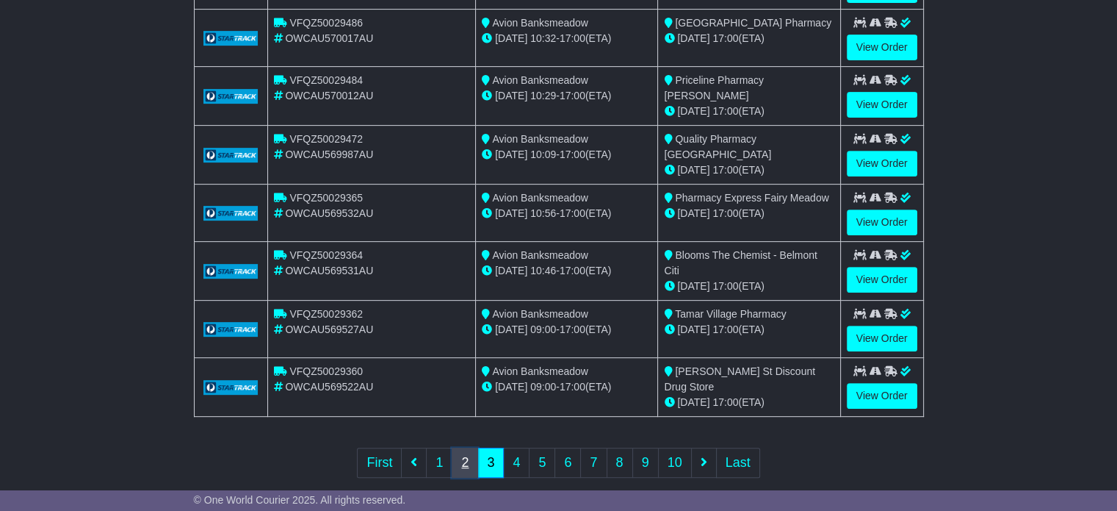
click at [465, 452] on link "2" at bounding box center [465, 462] width 26 height 30
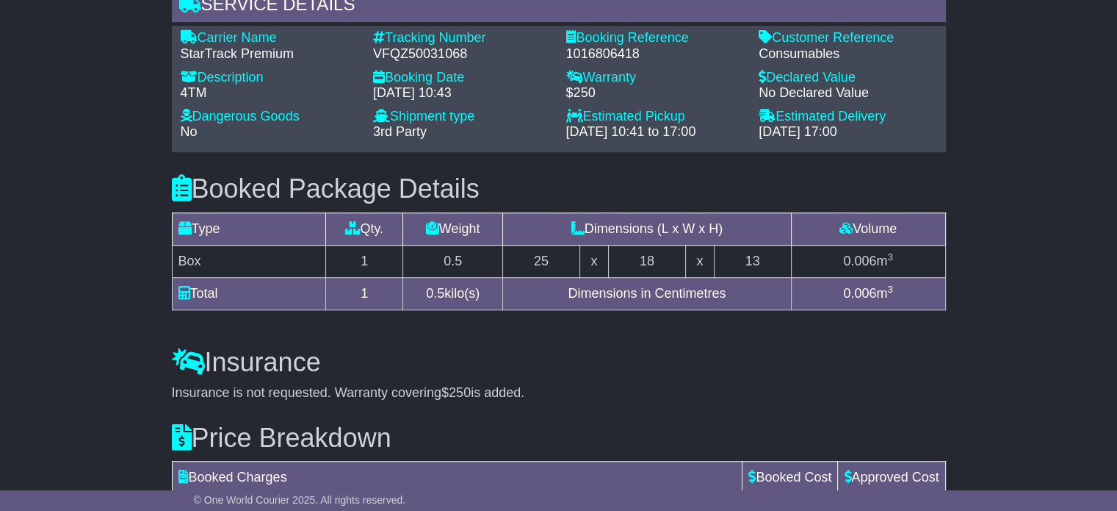
scroll to position [1049, 0]
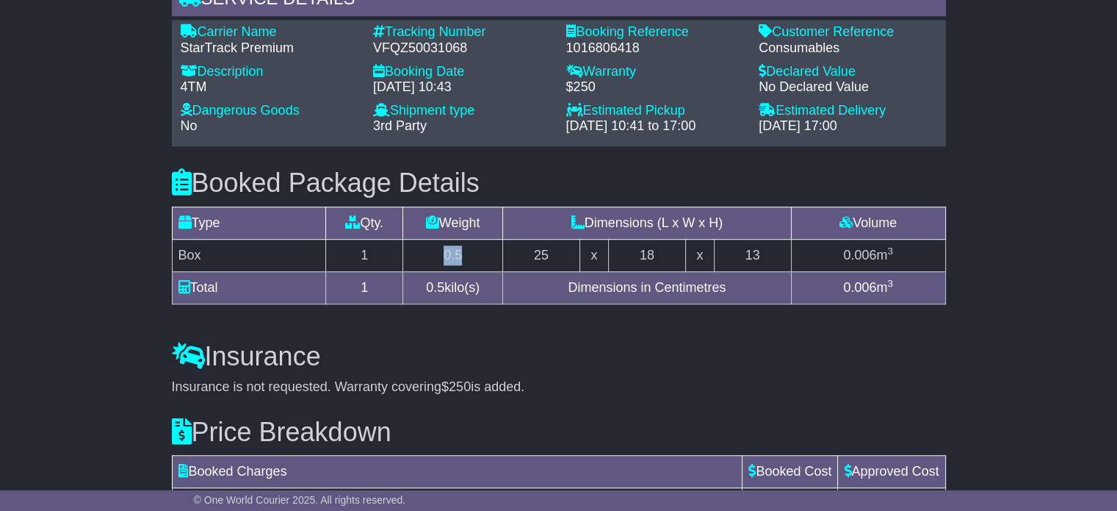
drag, startPoint x: 482, startPoint y: 260, endPoint x: 439, endPoint y: 256, distance: 43.6
click at [439, 256] on td "0.5" at bounding box center [453, 255] width 100 height 32
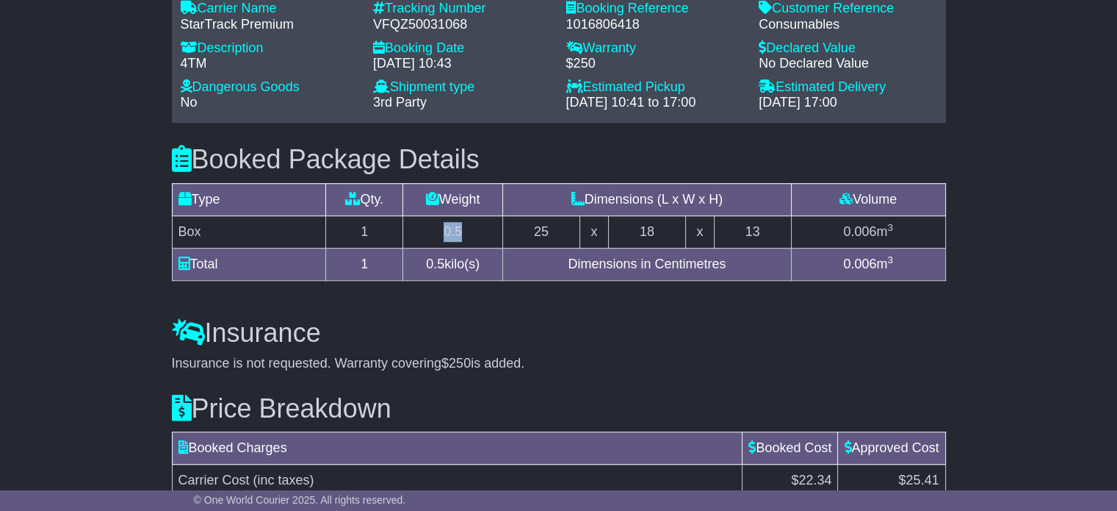
scroll to position [1074, 0]
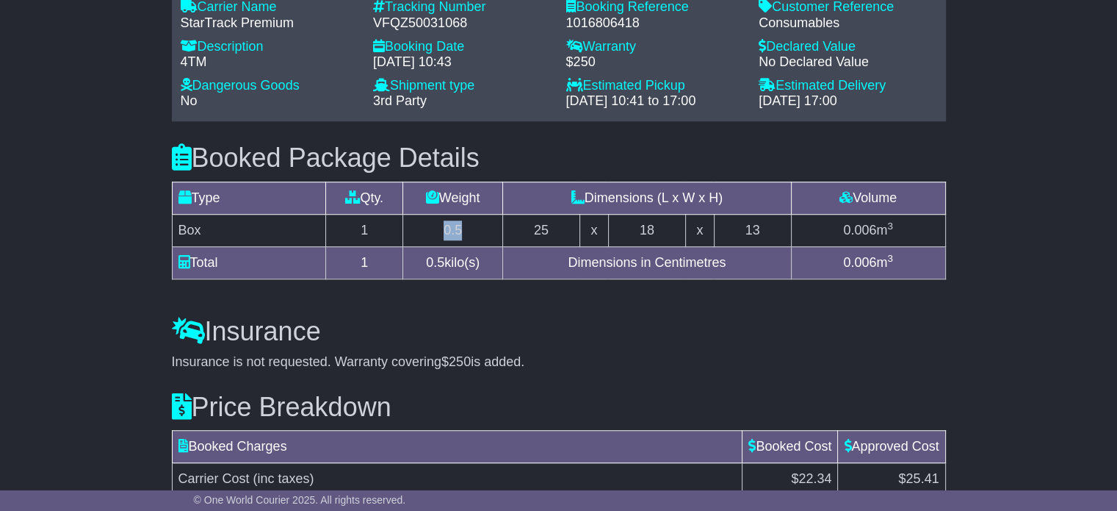
click at [473, 234] on td "0.5" at bounding box center [453, 230] width 100 height 32
drag, startPoint x: 473, startPoint y: 234, endPoint x: 443, endPoint y: 227, distance: 31.0
click at [443, 227] on td "0.5" at bounding box center [453, 230] width 100 height 32
click at [476, 228] on td "0.5" at bounding box center [453, 230] width 100 height 32
drag, startPoint x: 350, startPoint y: 234, endPoint x: 381, endPoint y: 228, distance: 31.3
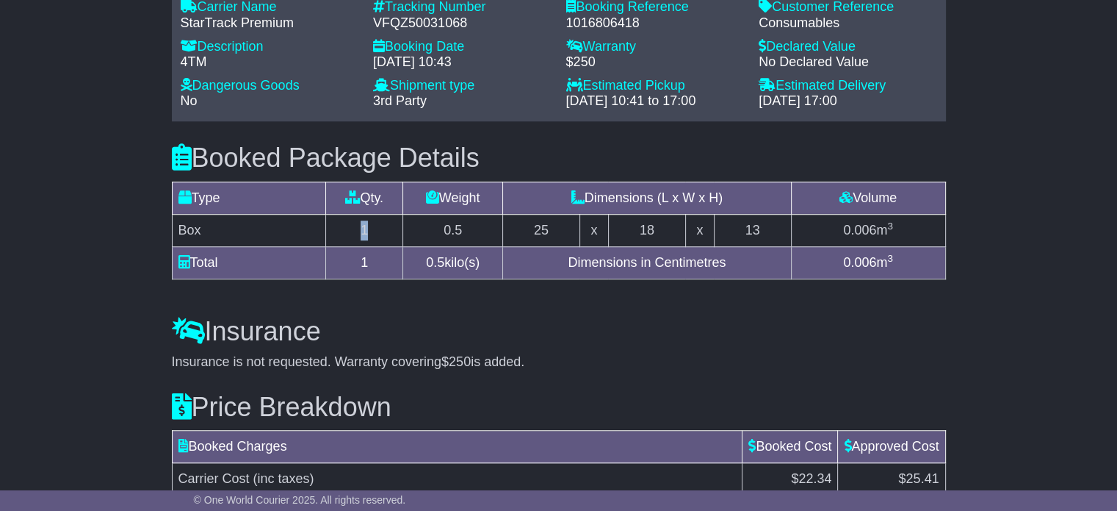
click at [381, 228] on td "1" at bounding box center [364, 230] width 77 height 32
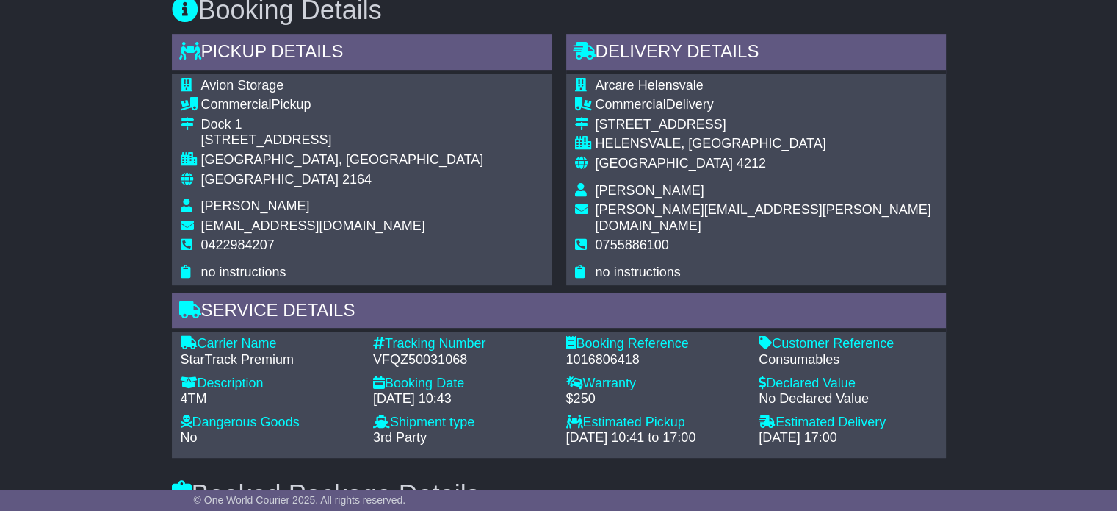
scroll to position [737, 0]
drag, startPoint x: 179, startPoint y: 397, endPoint x: 210, endPoint y: 396, distance: 30.9
click at [210, 396] on div "4TM" at bounding box center [270, 399] width 178 height 16
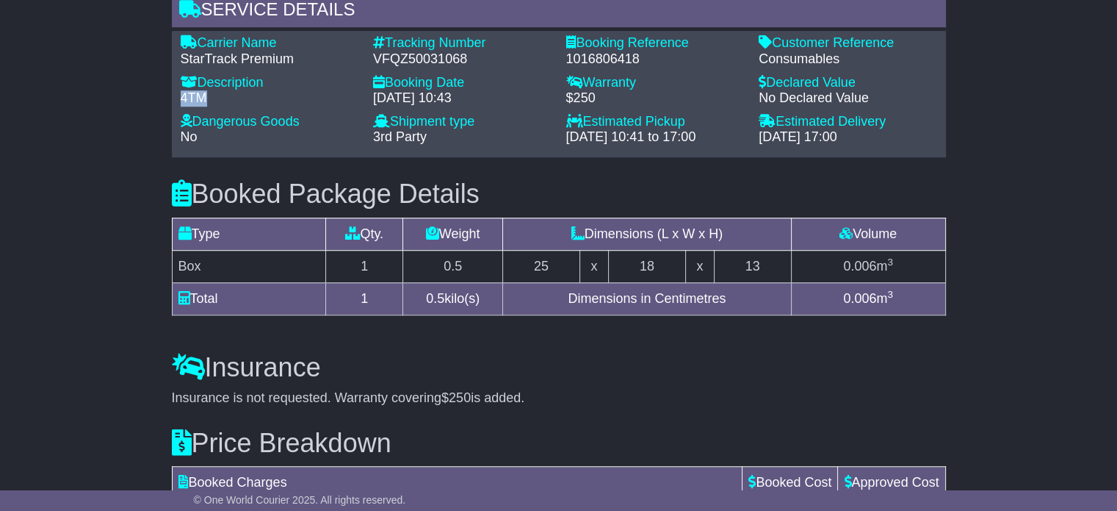
scroll to position [1052, 0]
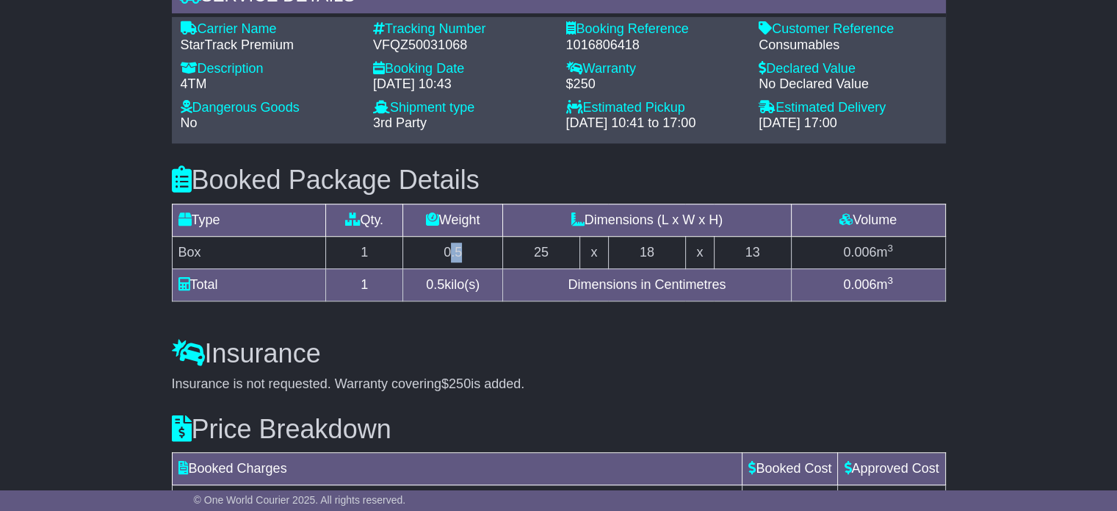
drag, startPoint x: 452, startPoint y: 249, endPoint x: 471, endPoint y: 250, distance: 19.1
click at [471, 250] on td "0.5" at bounding box center [453, 252] width 100 height 32
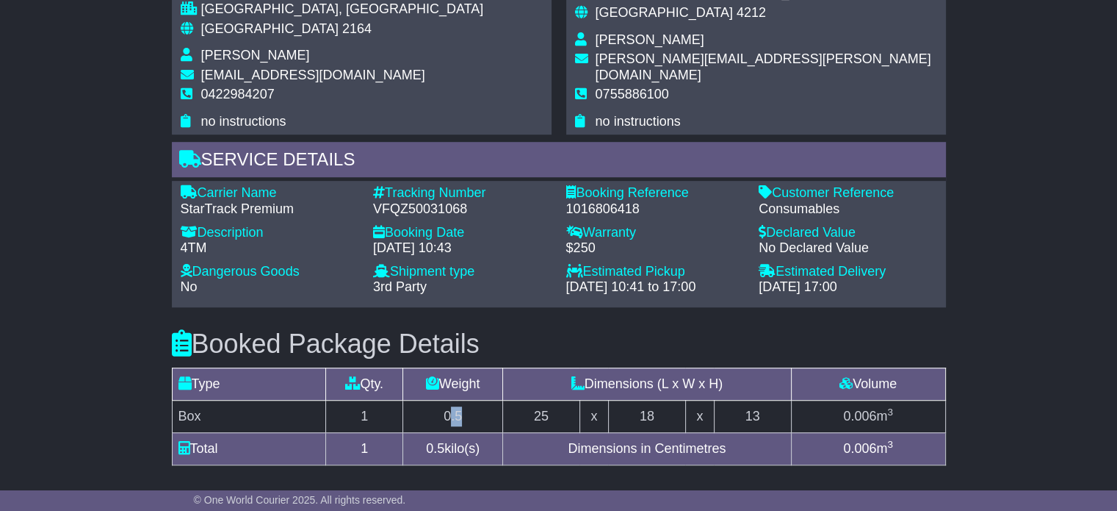
scroll to position [870, 0]
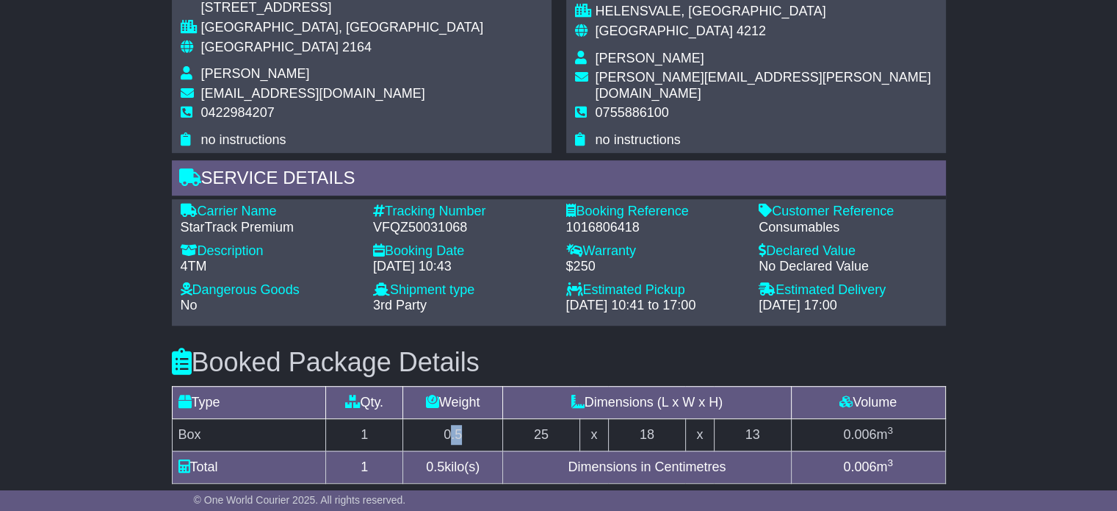
click at [453, 434] on td "0.5" at bounding box center [453, 434] width 100 height 32
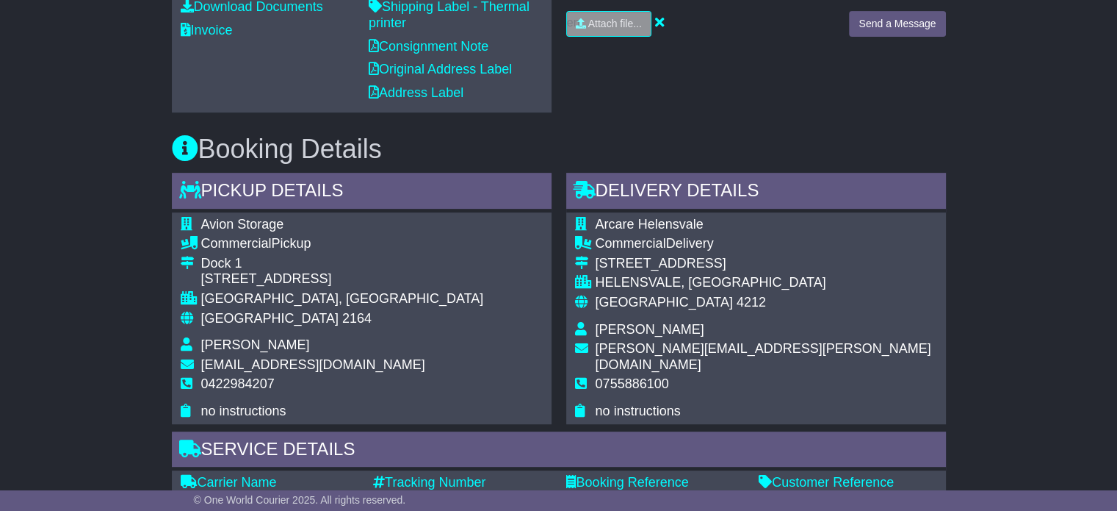
scroll to position [597, 0]
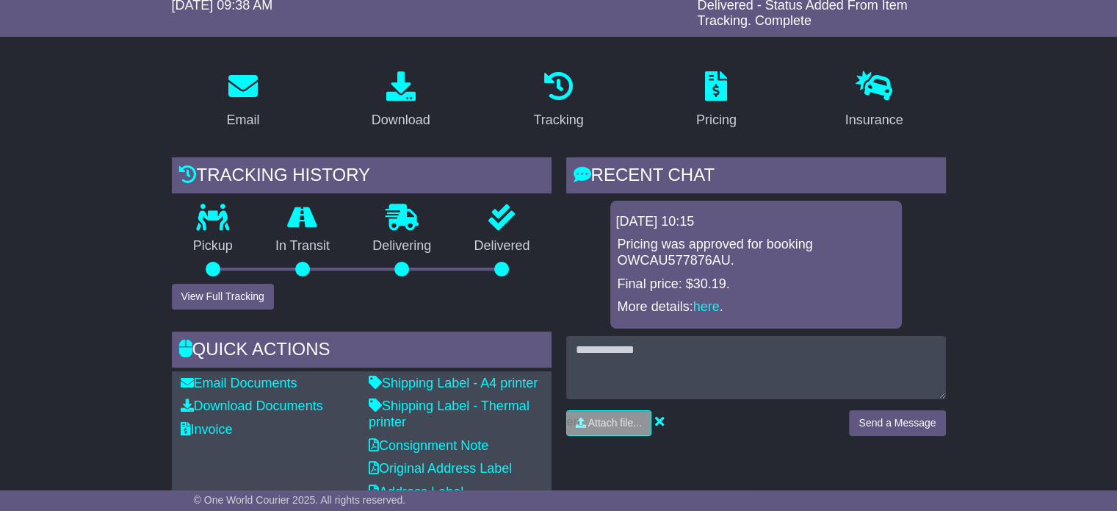
scroll to position [195, 0]
